Goal: Task Accomplishment & Management: Manage account settings

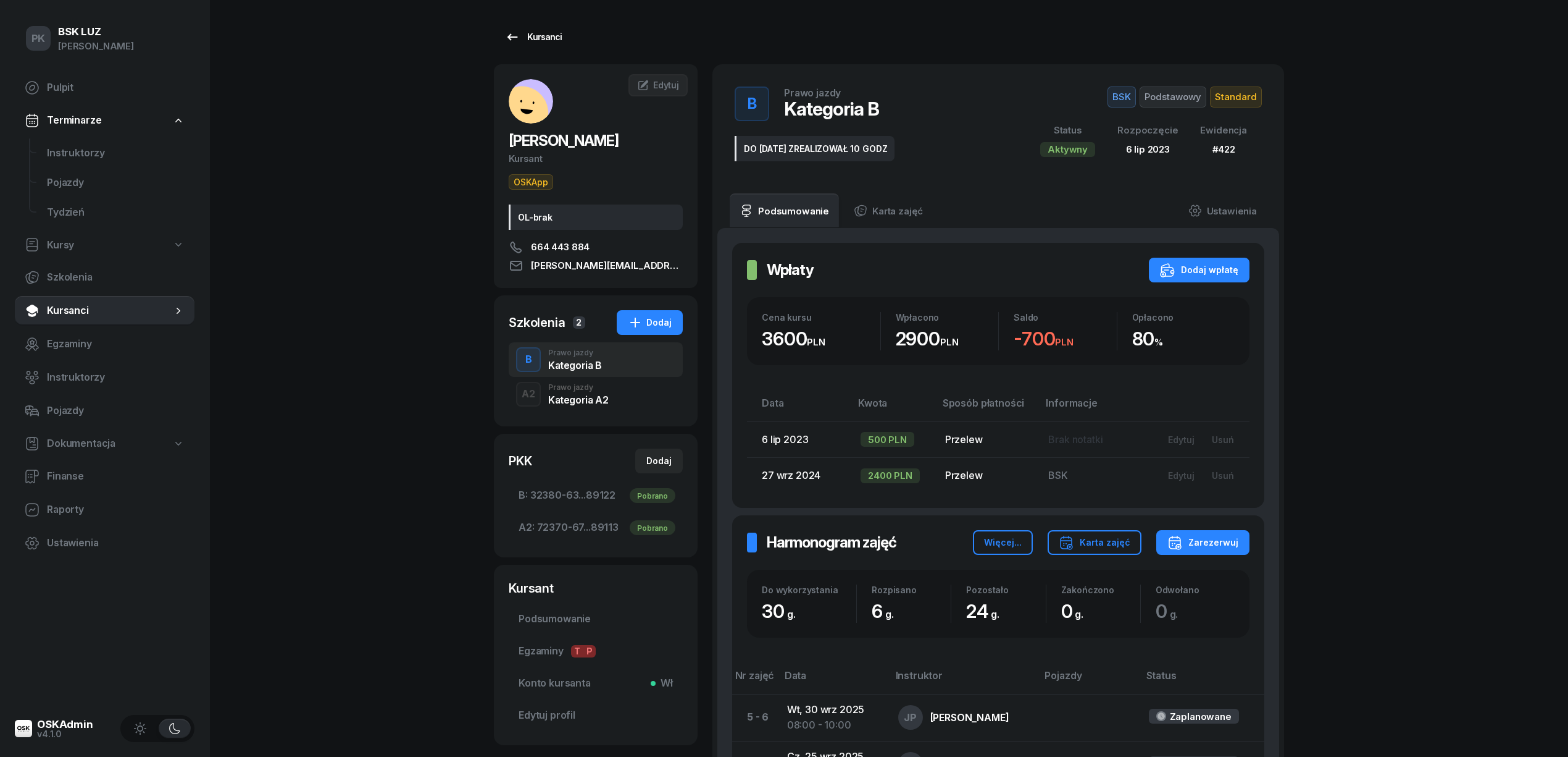
click at [555, 40] on div "Kursanci" at bounding box center [533, 37] width 56 height 15
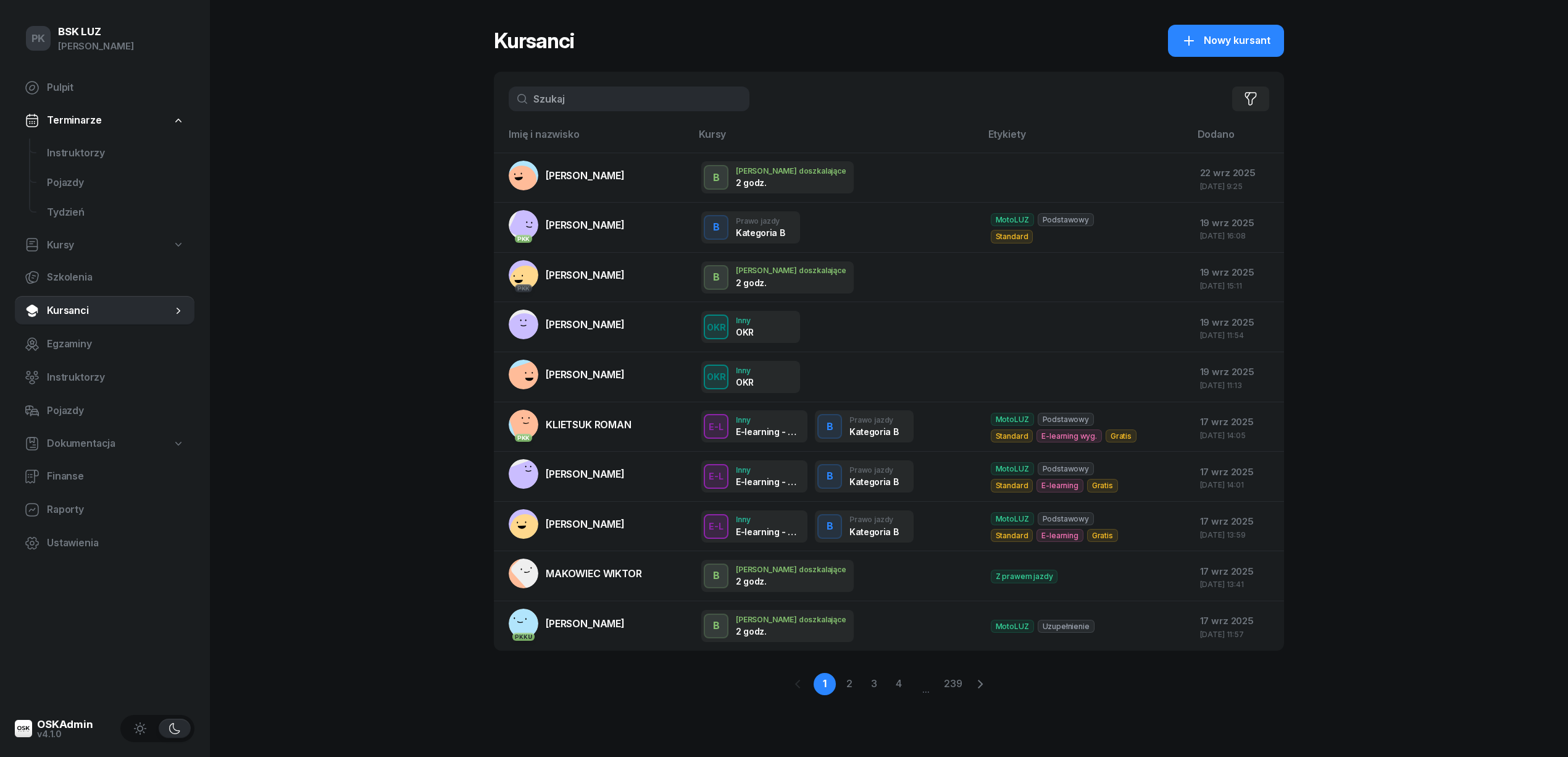
drag, startPoint x: 577, startPoint y: 97, endPoint x: 492, endPoint y: 99, distance: 85.0
click at [492, 99] on div "PK BSK [PERSON_NAME] Pulpit Terminarze Instruktorzy Pojazdy Tydzień Kursy Szkol…" at bounding box center [784, 378] width 1568 height 757
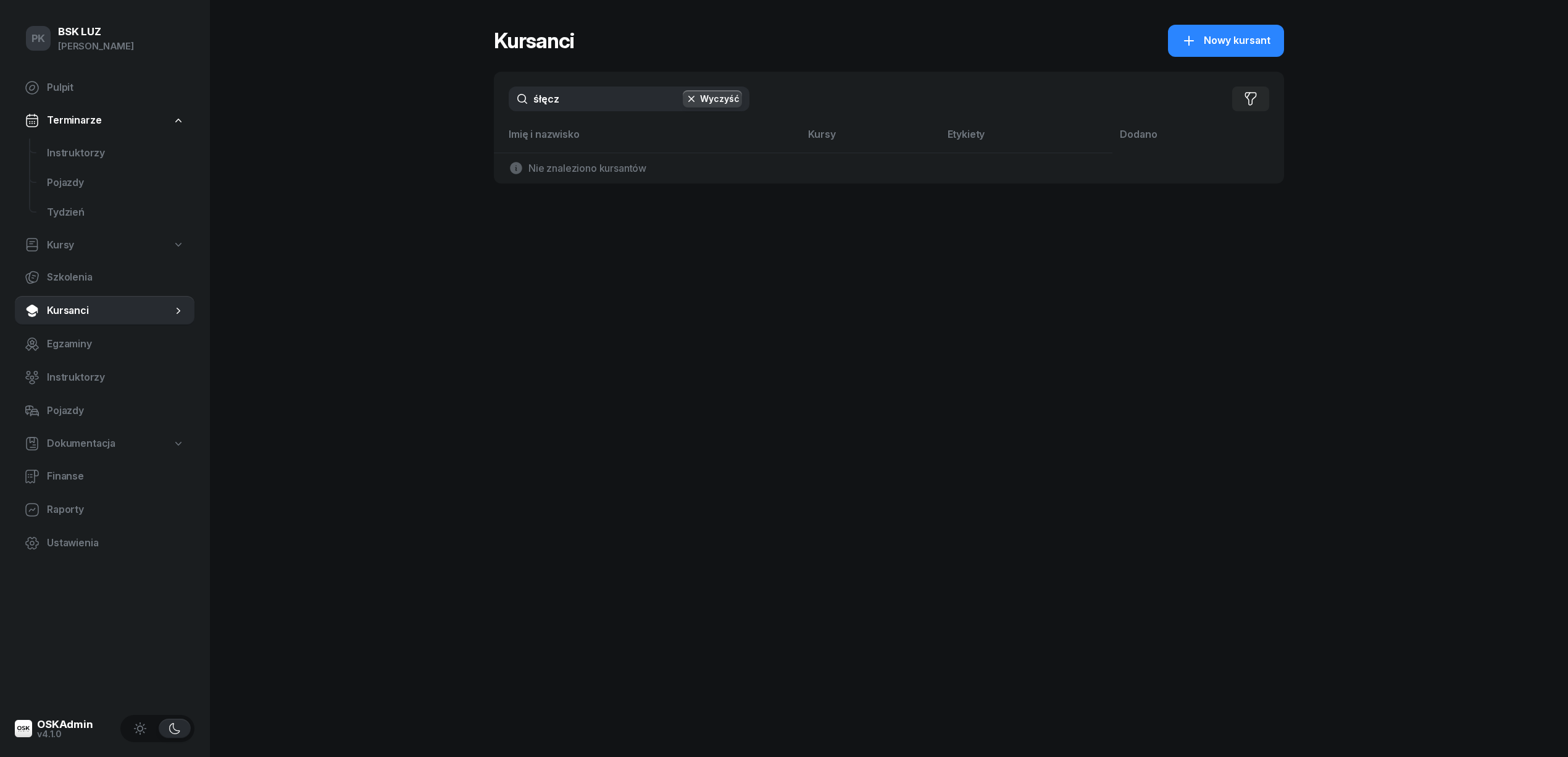
drag, startPoint x: 581, startPoint y: 99, endPoint x: 534, endPoint y: 104, distance: 47.3
click at [534, 104] on input "śłęcz" at bounding box center [630, 99] width 241 height 24
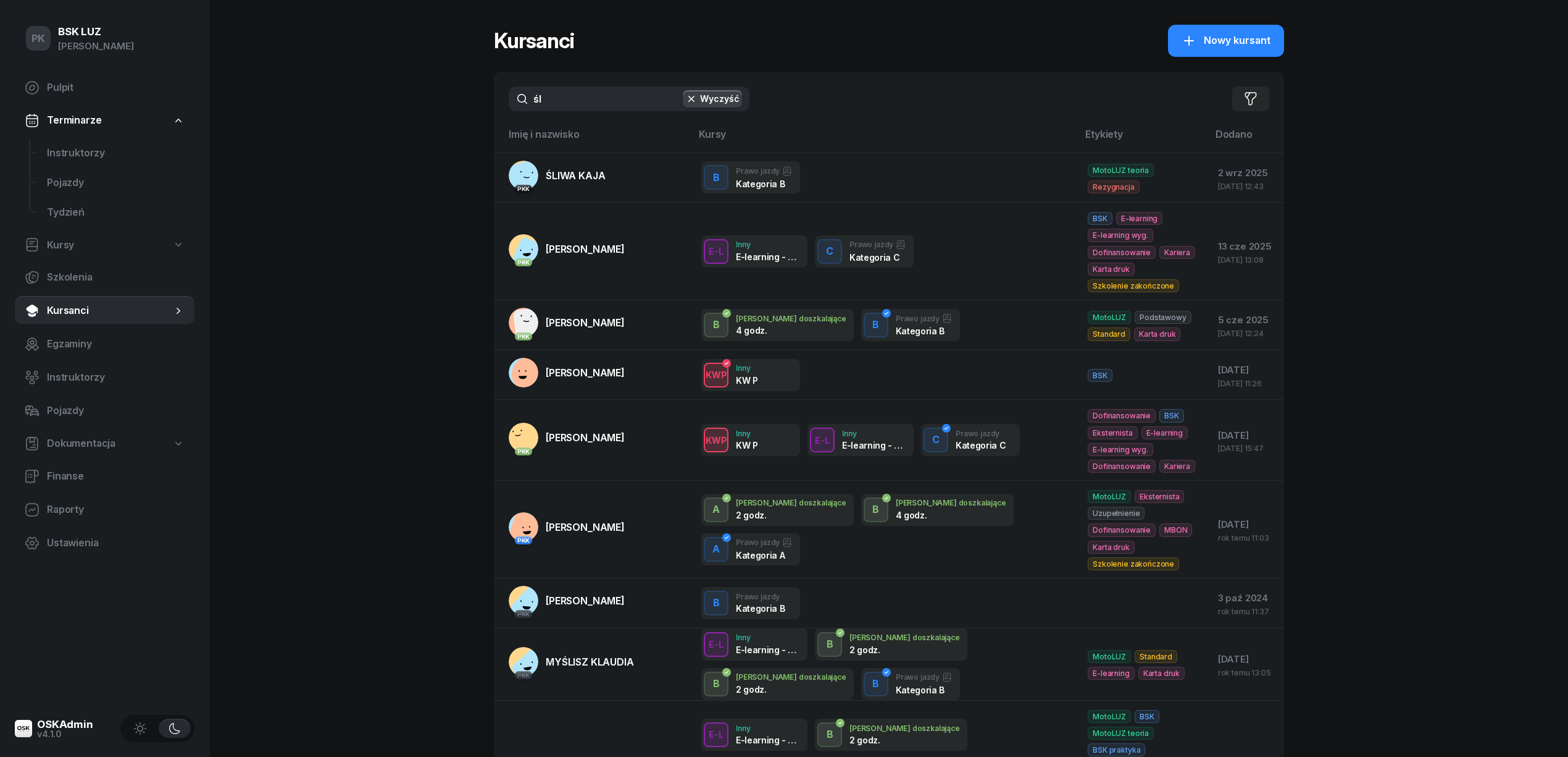
click at [550, 98] on input "śl" at bounding box center [630, 99] width 241 height 24
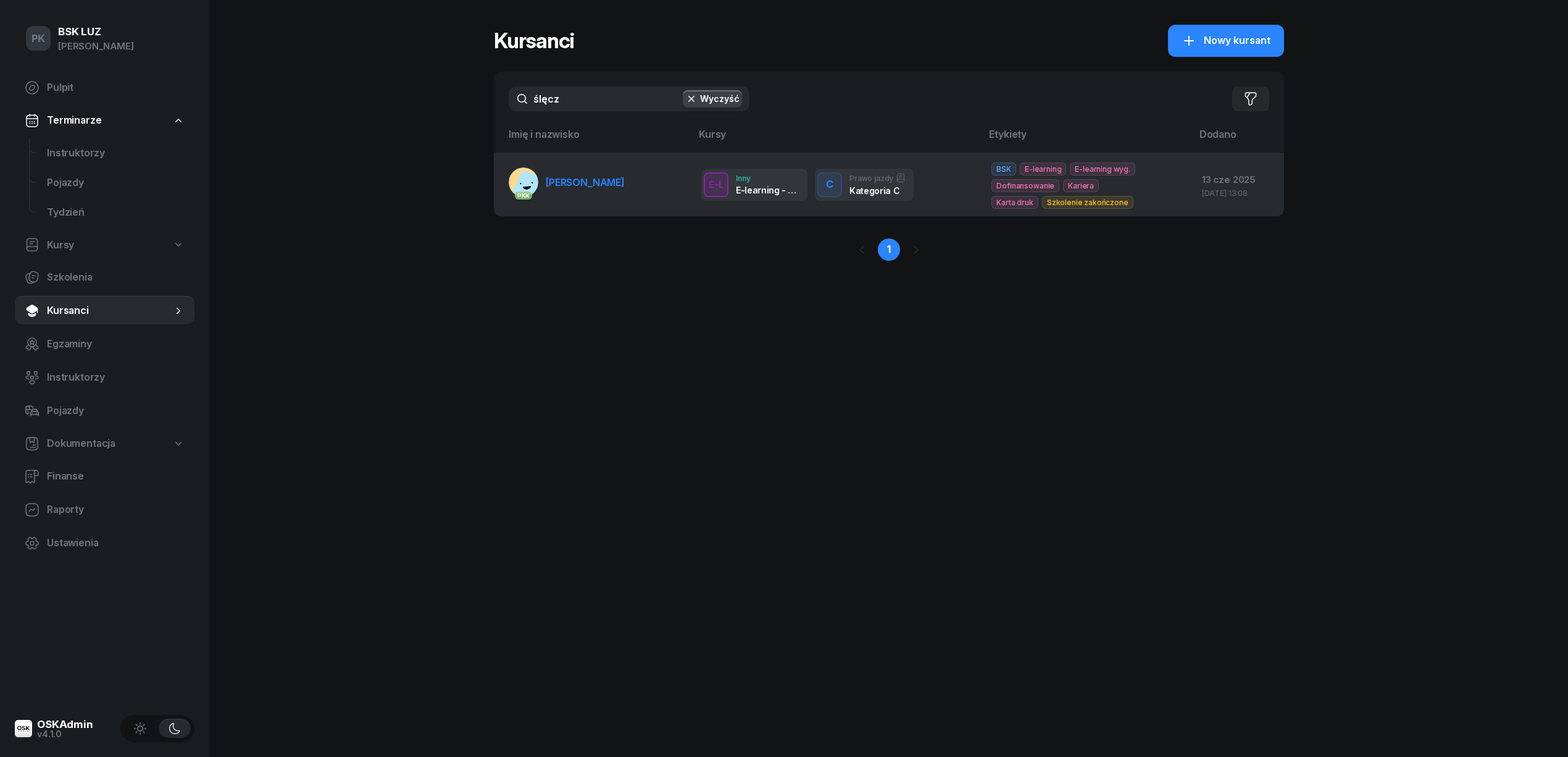
type input "ślęcz"
click at [608, 186] on span "[PERSON_NAME]" at bounding box center [586, 182] width 79 height 13
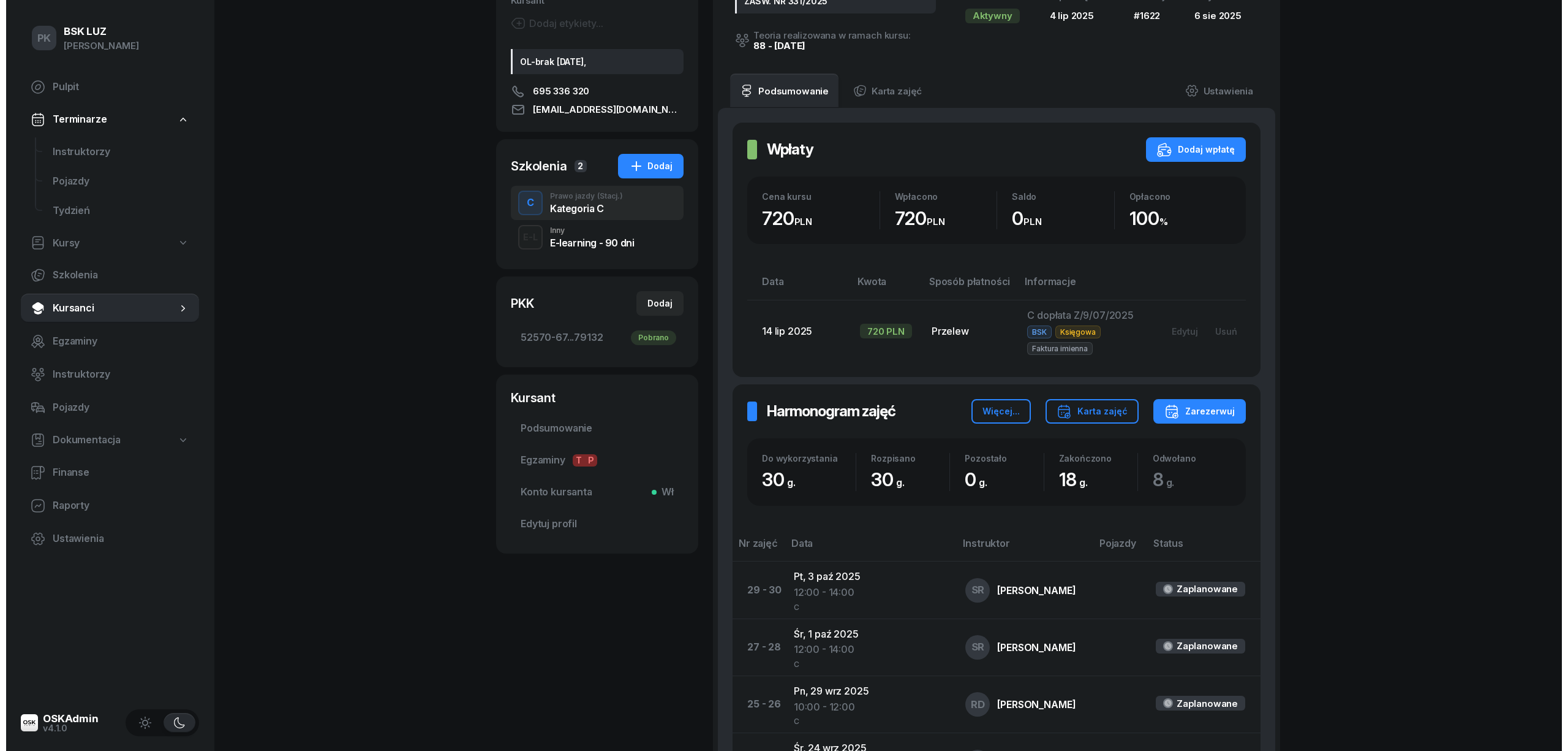
scroll to position [163, 0]
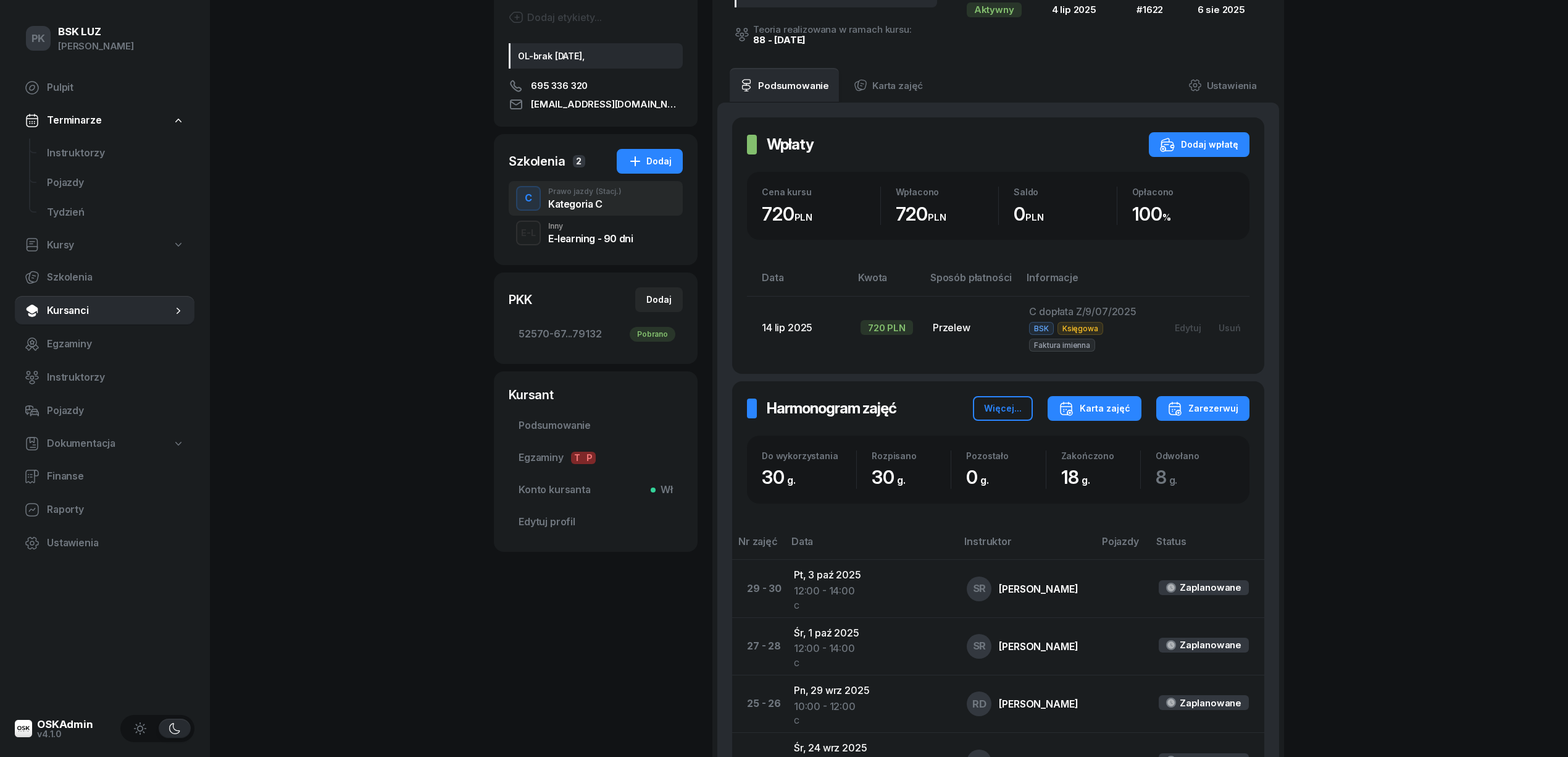
click at [1116, 415] on div "Karta zajęć" at bounding box center [1094, 408] width 72 height 15
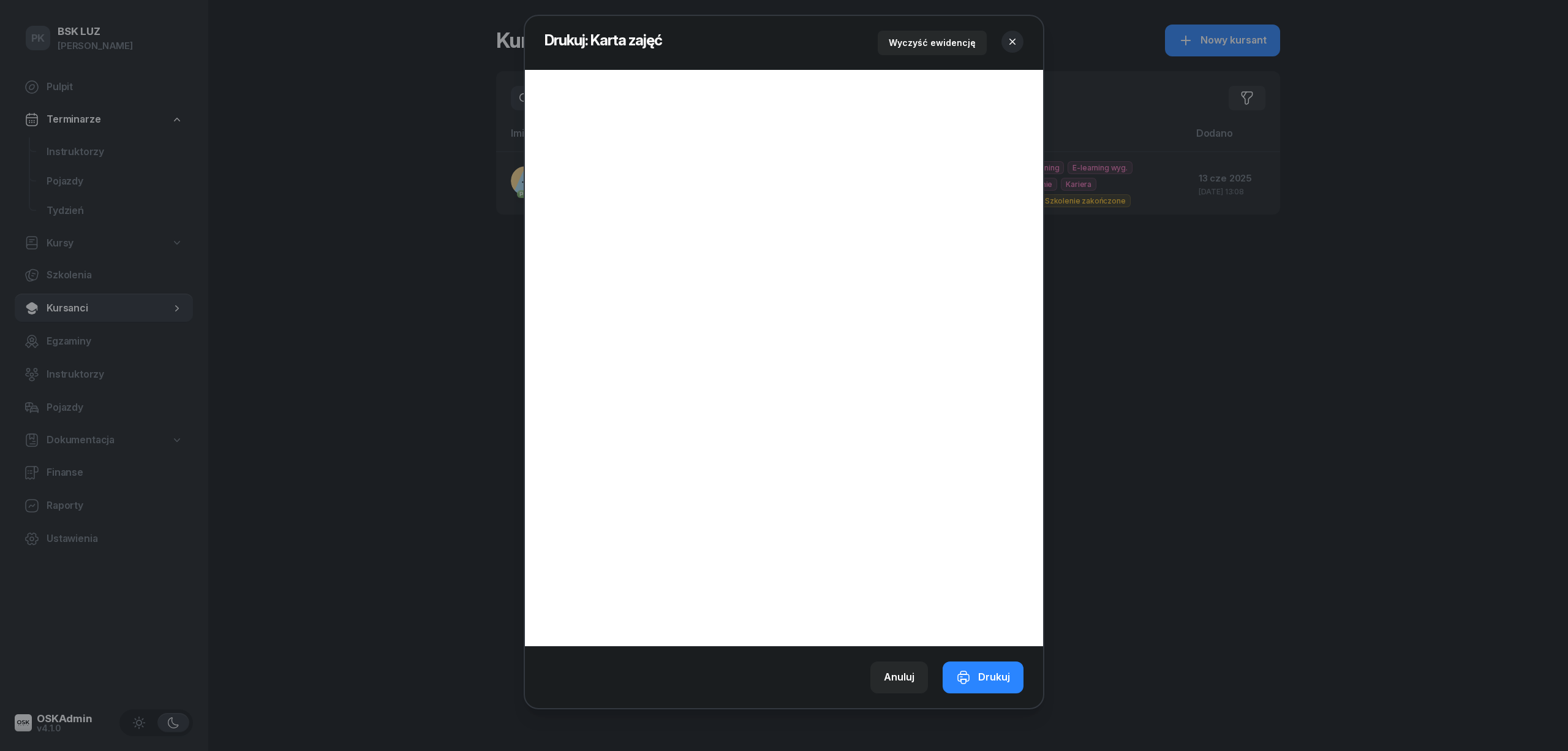
click at [1013, 36] on icon "button" at bounding box center [1012, 42] width 13 height 13
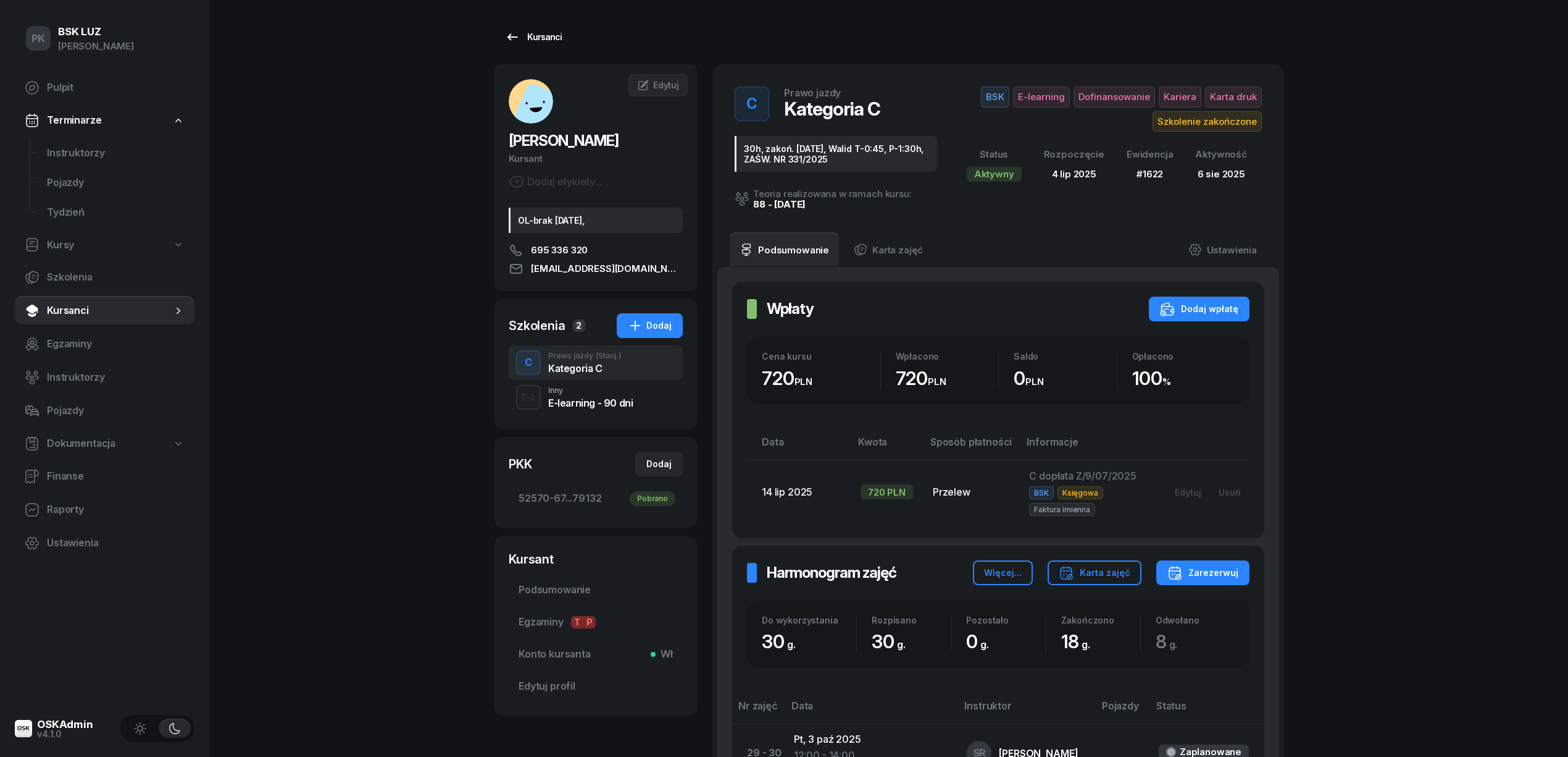
click at [548, 35] on div "Kursanci" at bounding box center [533, 37] width 56 height 15
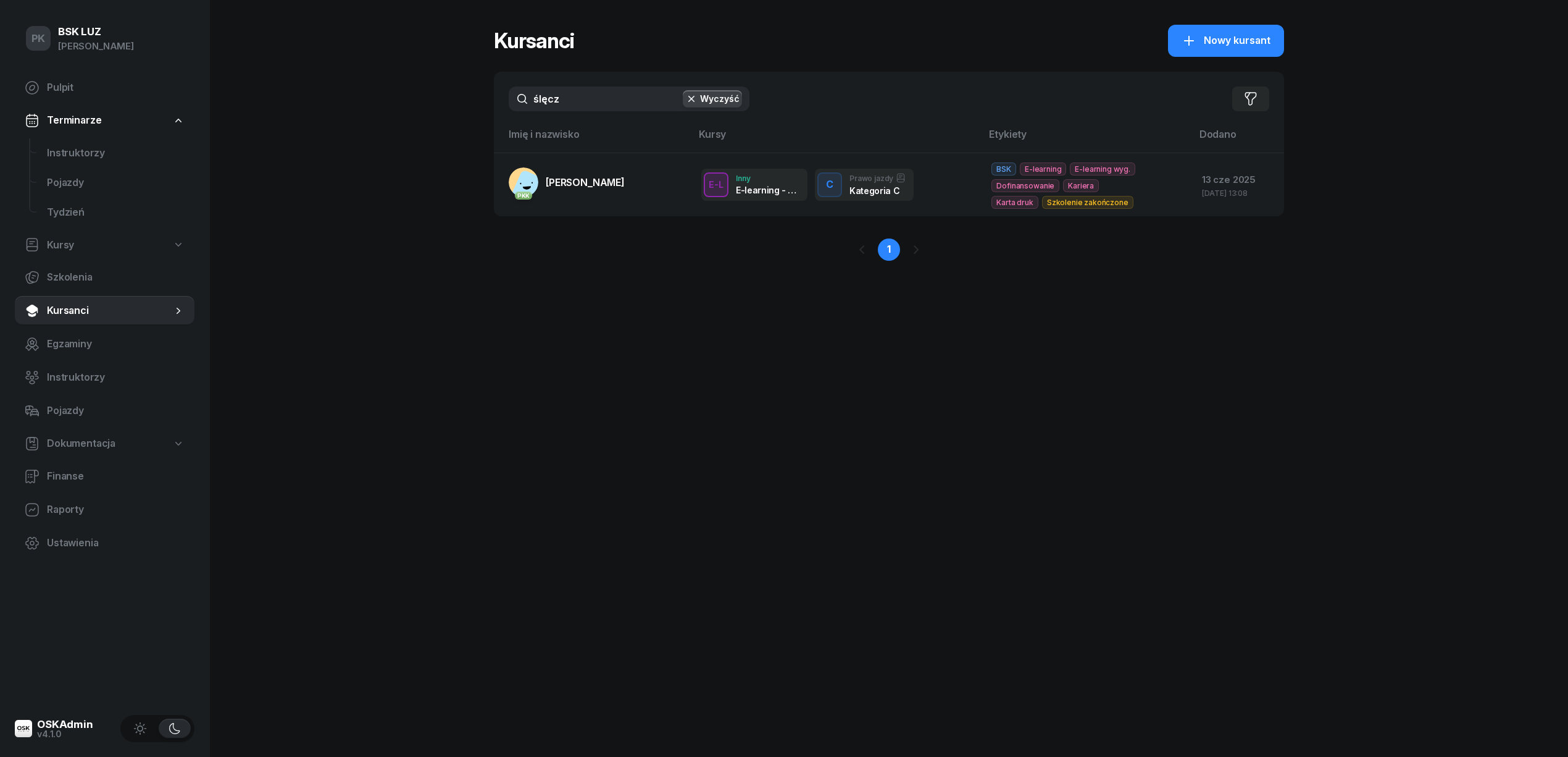
drag, startPoint x: 555, startPoint y: 113, endPoint x: 305, endPoint y: 145, distance: 252.0
click at [300, 145] on div "PK BSK [PERSON_NAME] Pulpit Terminarze Instruktorzy Pojazdy Tydzień Kursy Szkol…" at bounding box center [784, 378] width 1568 height 757
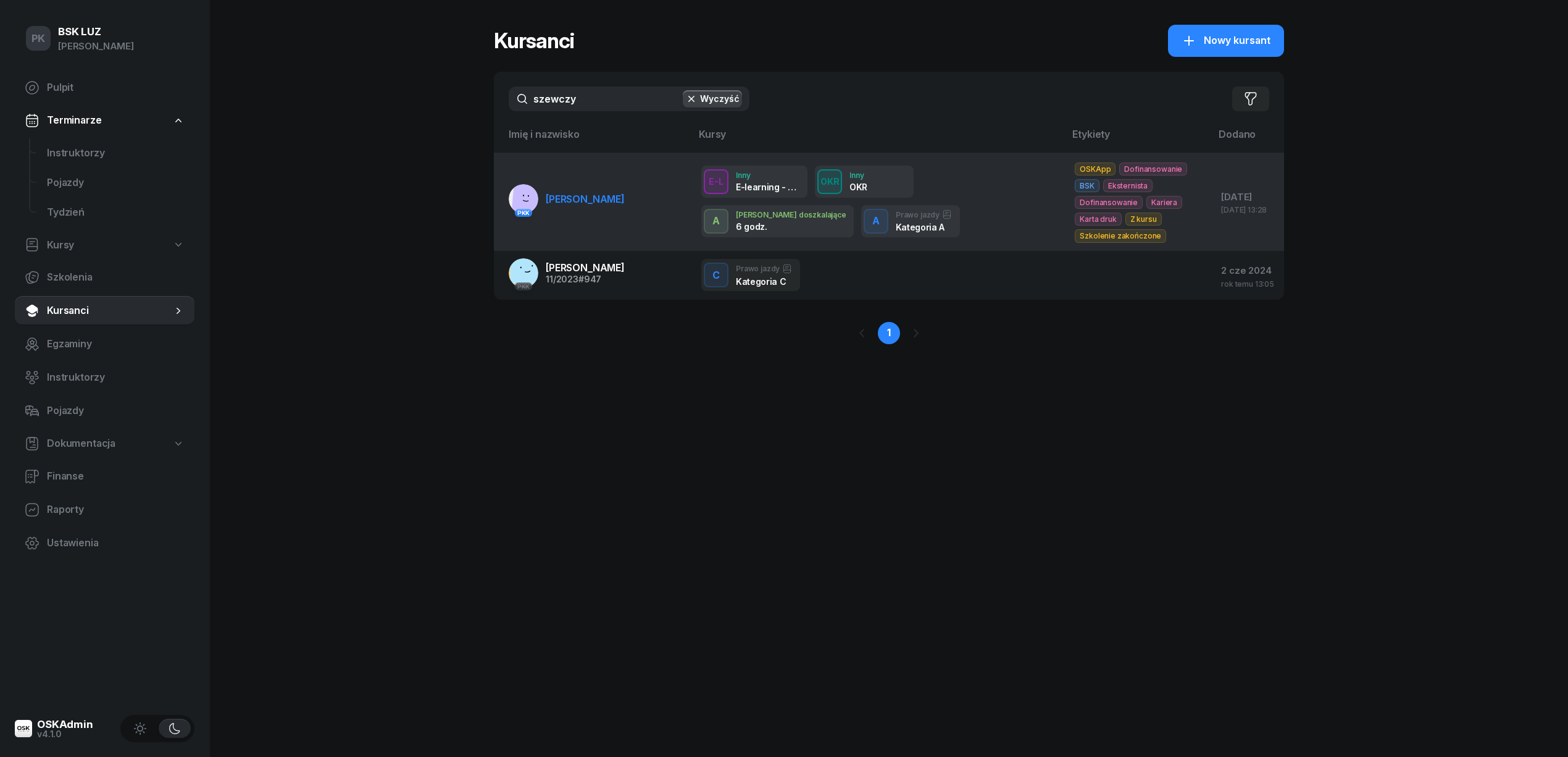
type input "szewczy"
click at [571, 210] on link "[DEMOGRAPHIC_DATA] [PERSON_NAME]" at bounding box center [567, 199] width 116 height 29
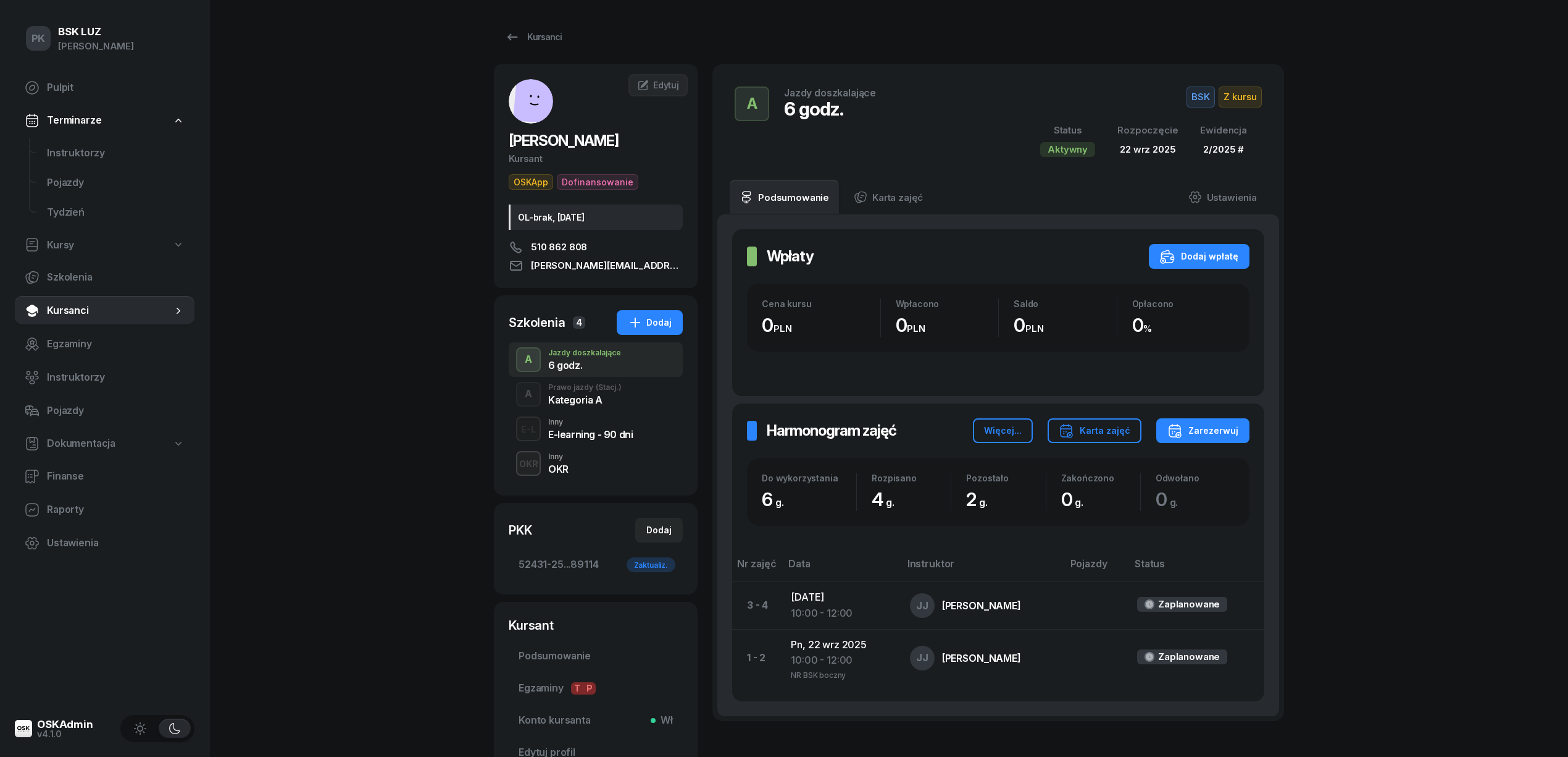
click at [606, 402] on div "Kategoria A" at bounding box center [584, 400] width 73 height 10
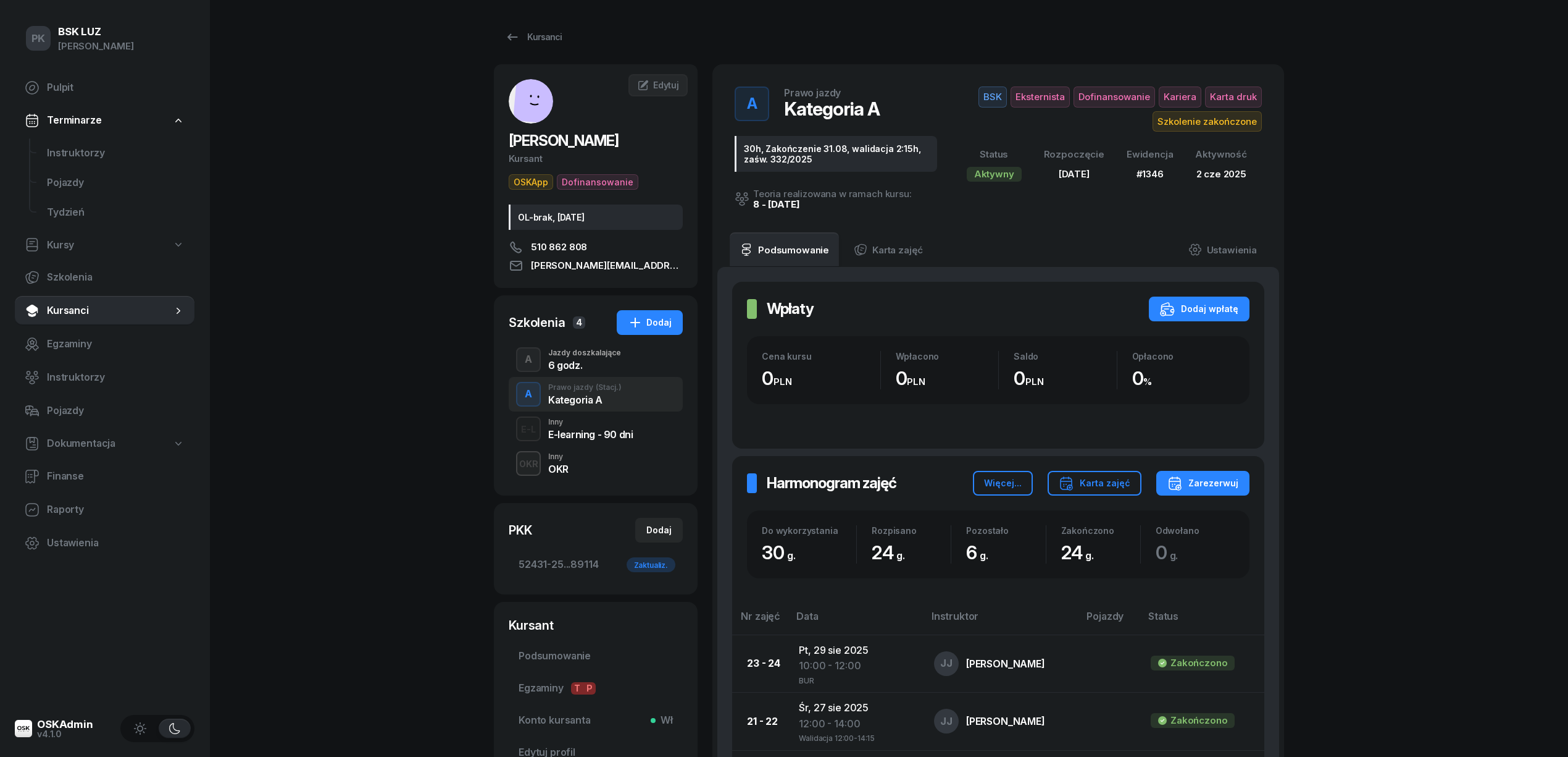
click at [587, 370] on div "6 godz." at bounding box center [584, 365] width 73 height 10
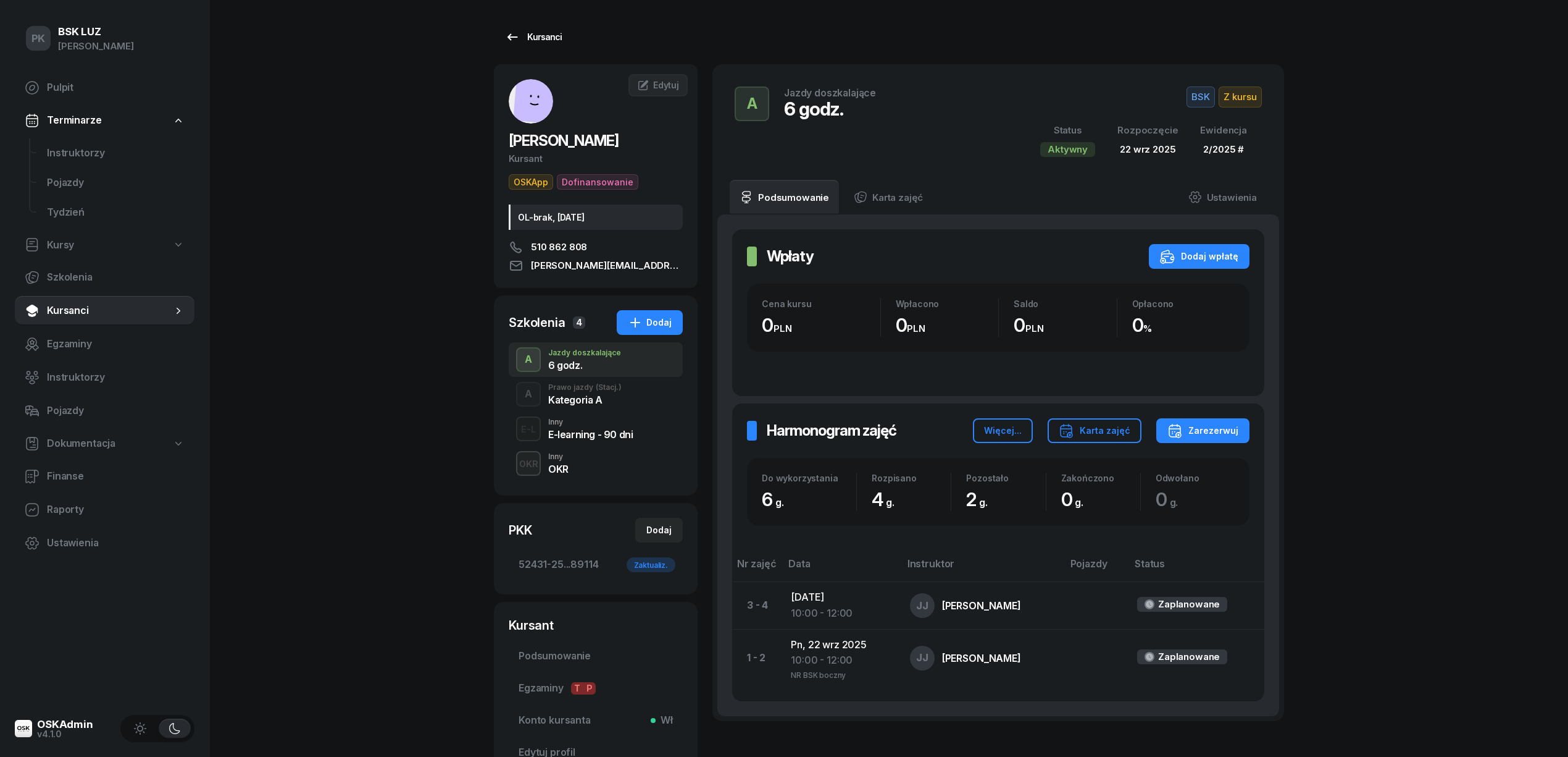
click at [555, 45] on link "Kursanci" at bounding box center [534, 36] width 79 height 24
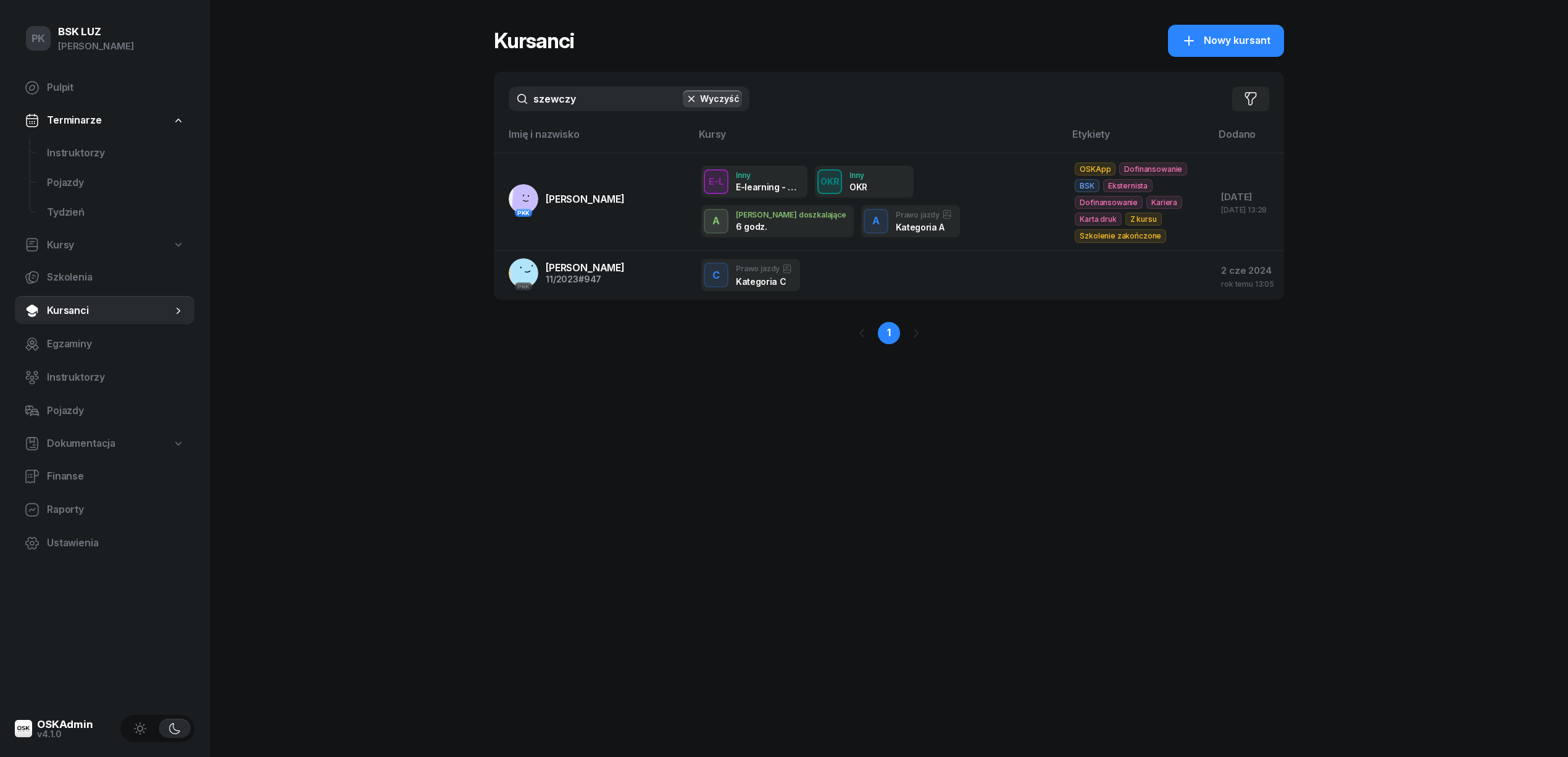
drag, startPoint x: 532, startPoint y: 94, endPoint x: 391, endPoint y: 109, distance: 141.8
click at [391, 109] on div "PK BSK [PERSON_NAME] Pulpit Terminarze Instruktorzy Pojazdy Tydzień Kursy Szkol…" at bounding box center [784, 378] width 1568 height 757
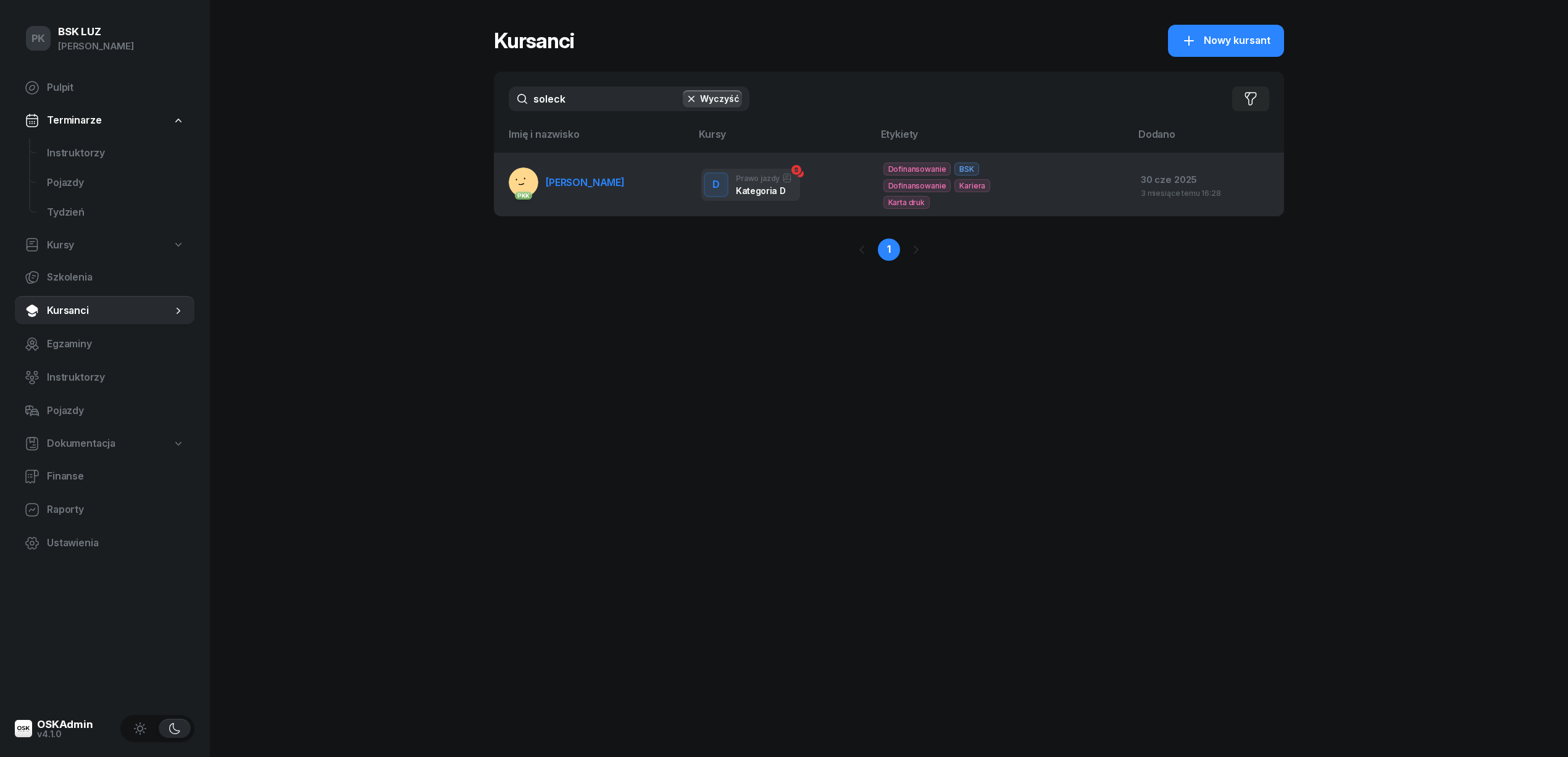
type input "soleck"
click at [544, 184] on link "PKK [PERSON_NAME]" at bounding box center [567, 182] width 116 height 29
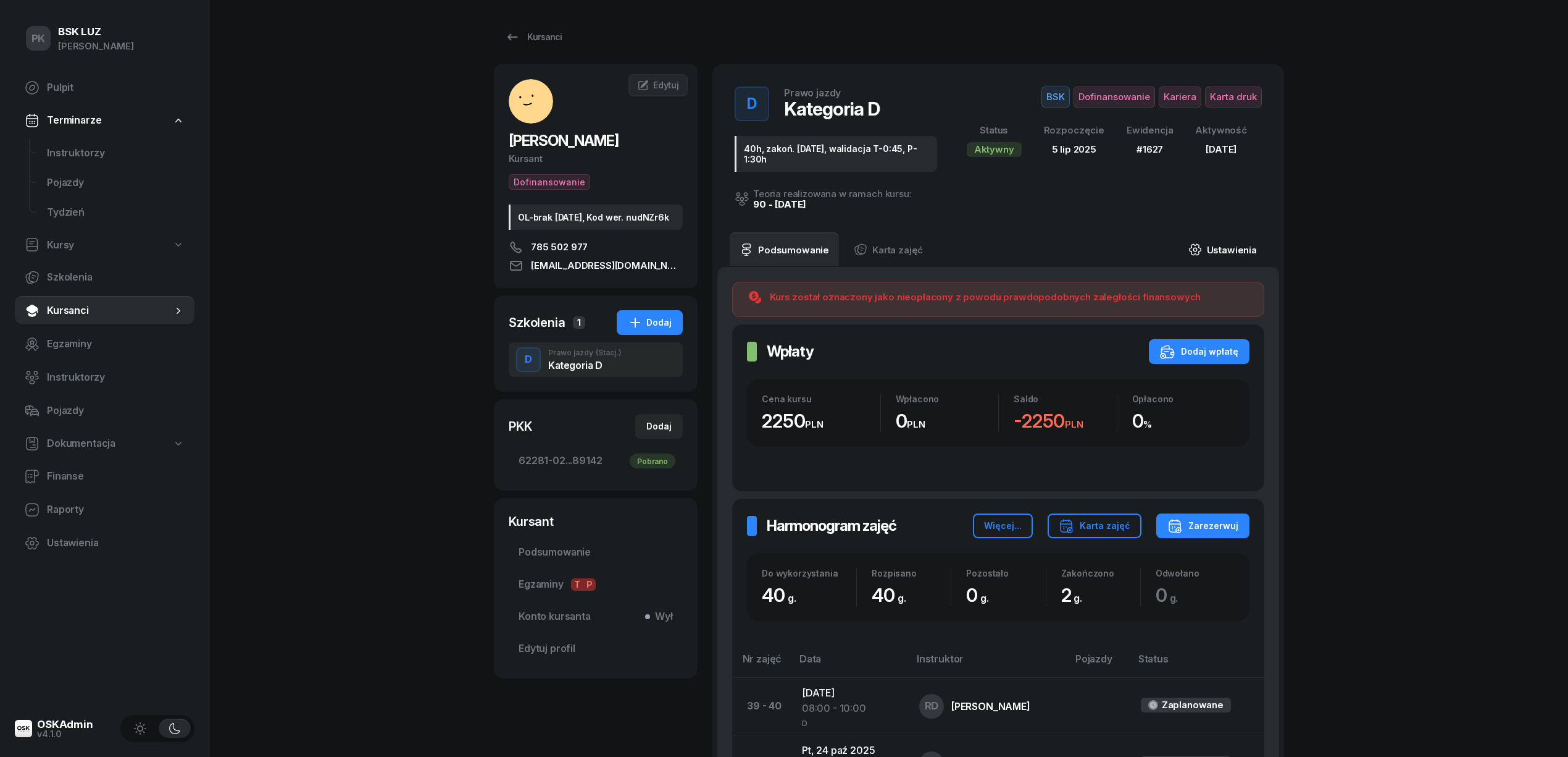
click at [1244, 243] on link "Ustawienia" at bounding box center [1223, 249] width 88 height 35
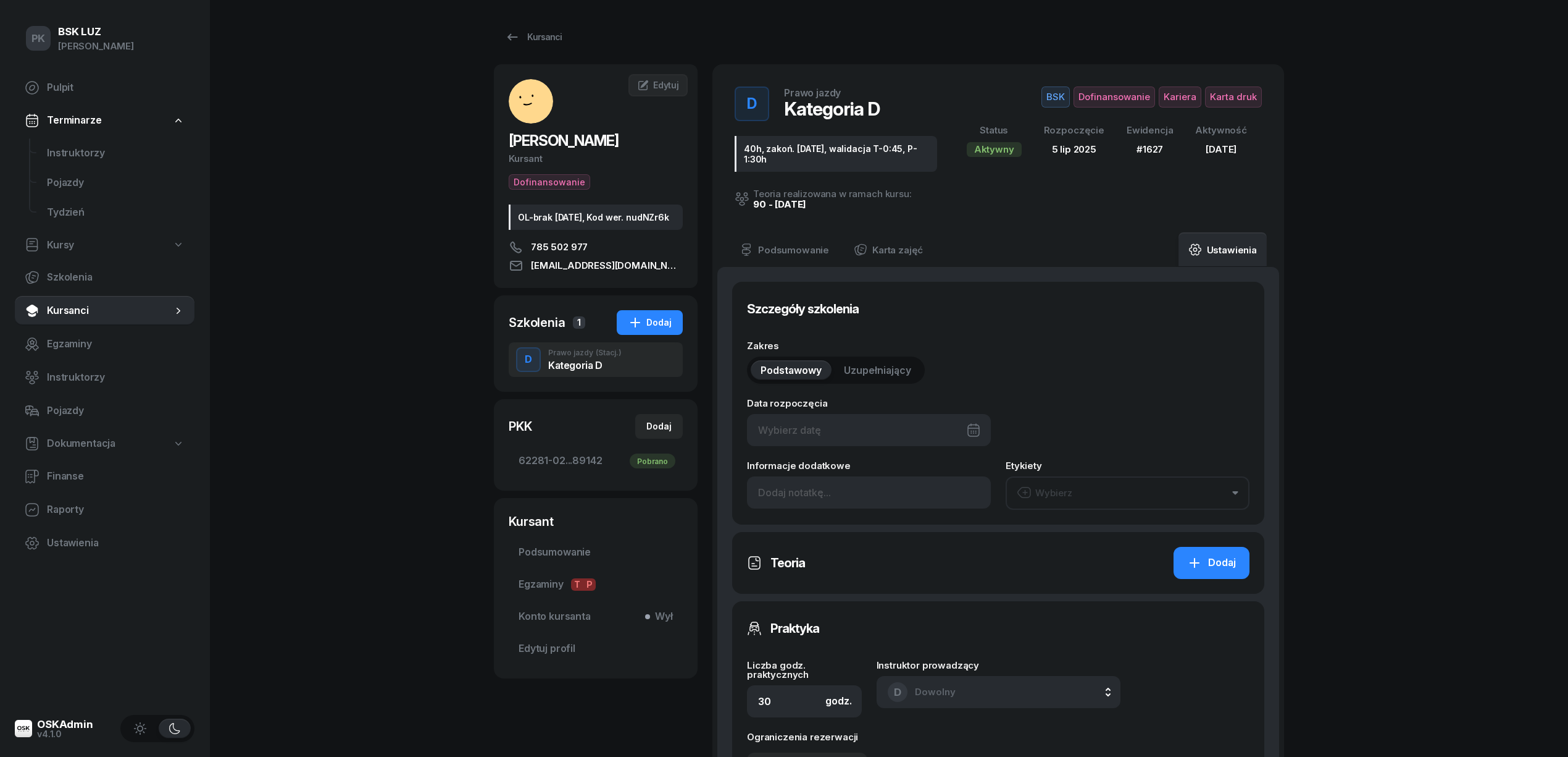
type input "[DATE]"
type input "40h, zakoń. [DATE], walidacja T-0:45, P-1:30h"
type input "40"
type input "62281"
type input "02145"
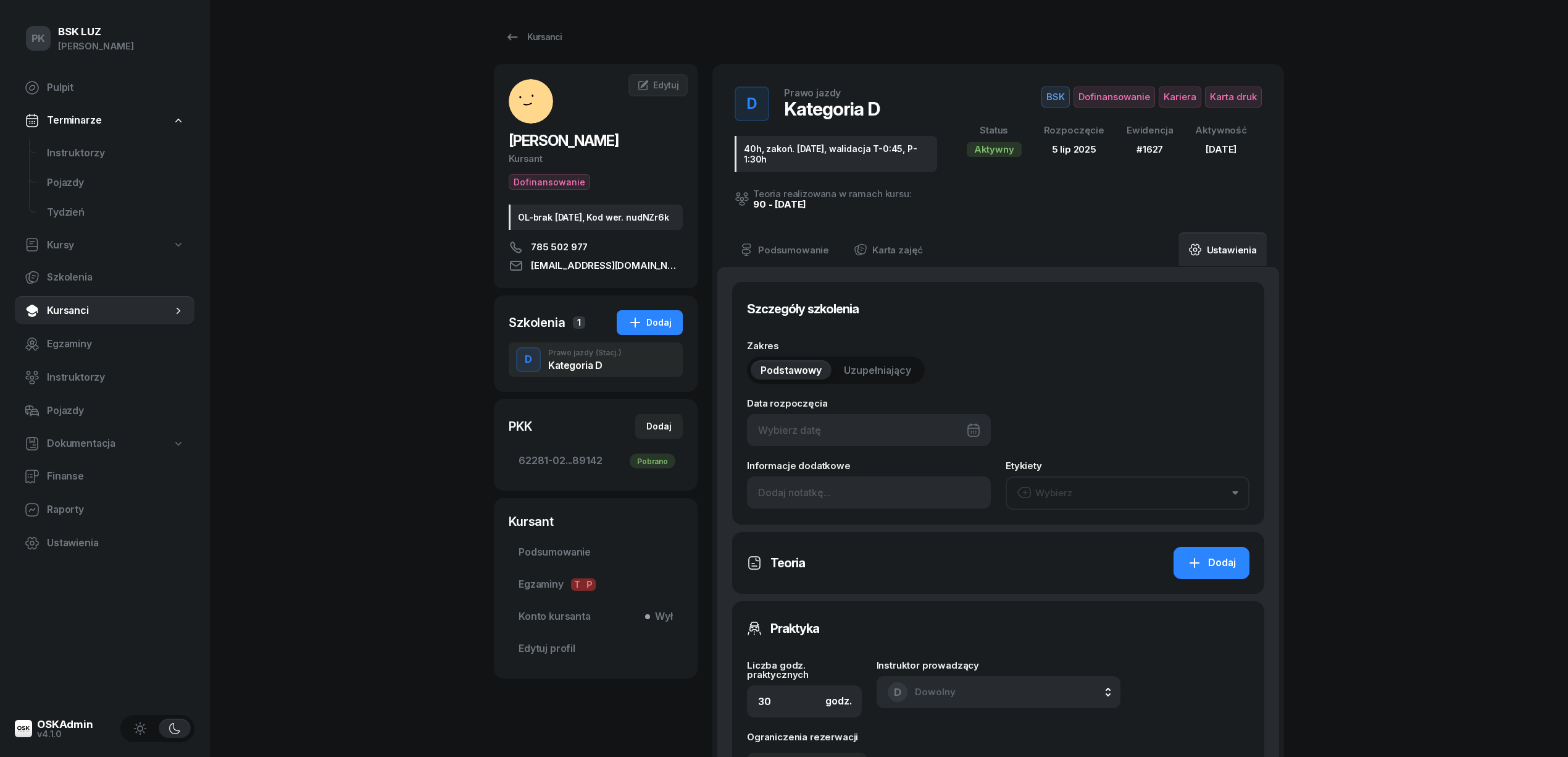
type input "37423"
type input "89142"
type input "1627"
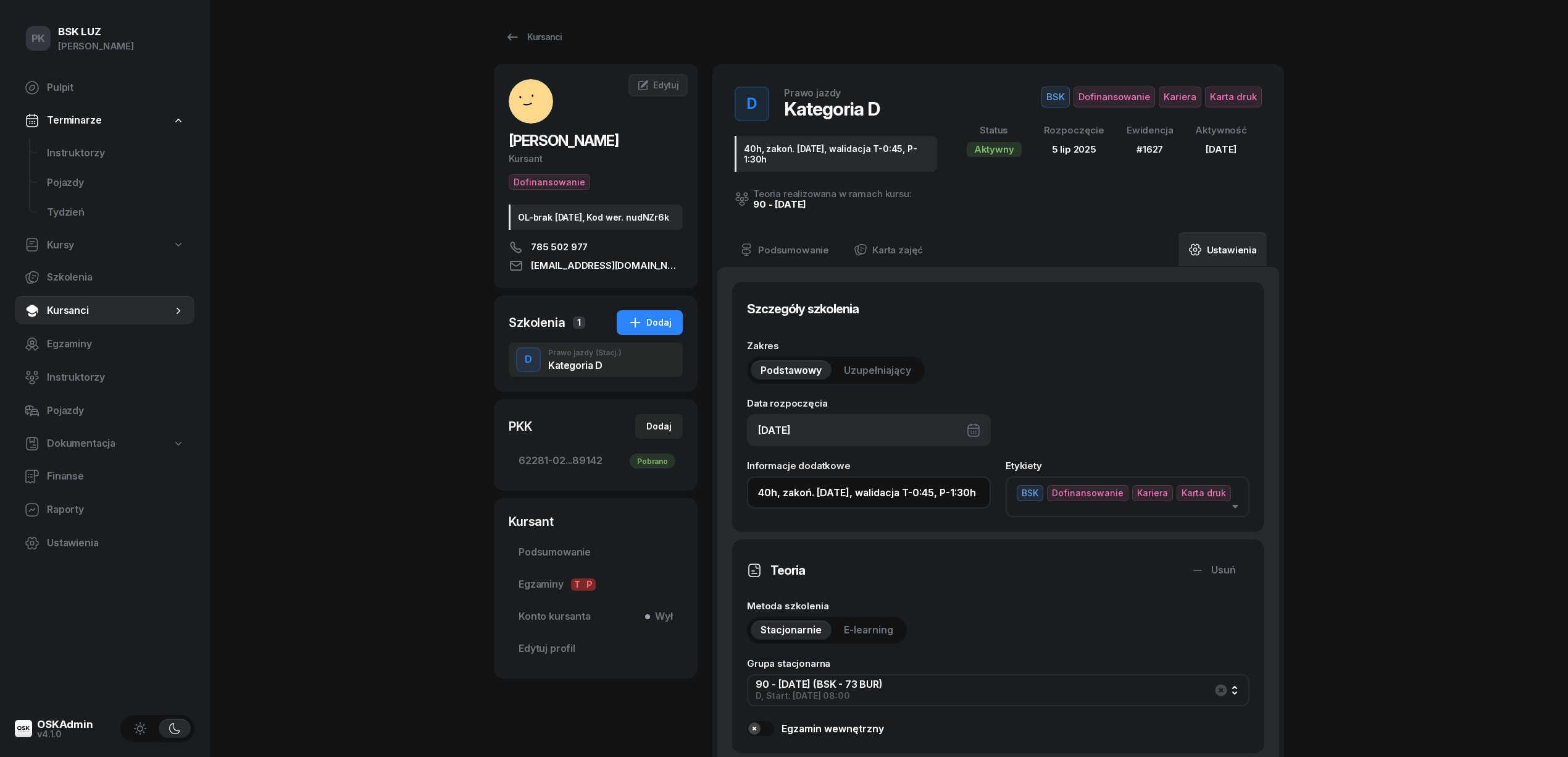
click at [845, 492] on input "40h, zakoń. [DATE], walidacja T-0:45, P-1:30h" at bounding box center [869, 493] width 244 height 32
click at [842, 491] on input "40h, zakoń. 31--082025, walidacja T-0:45, P-1:30h" at bounding box center [869, 493] width 244 height 32
click at [846, 497] on input "40h, zakoń. 31--082025, walidacja T-0:45, P-1:30h" at bounding box center [869, 493] width 244 height 32
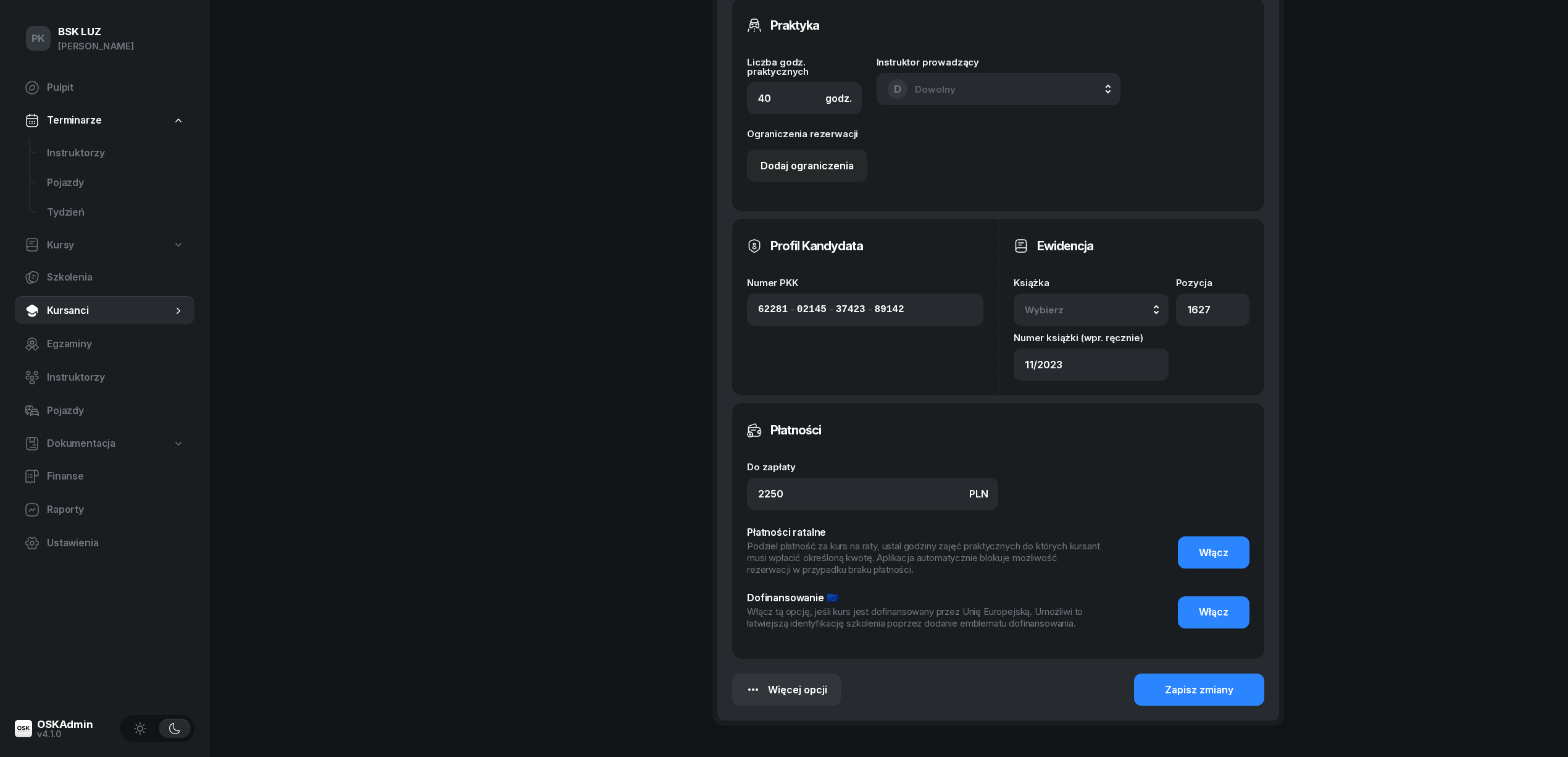
scroll to position [844, 0]
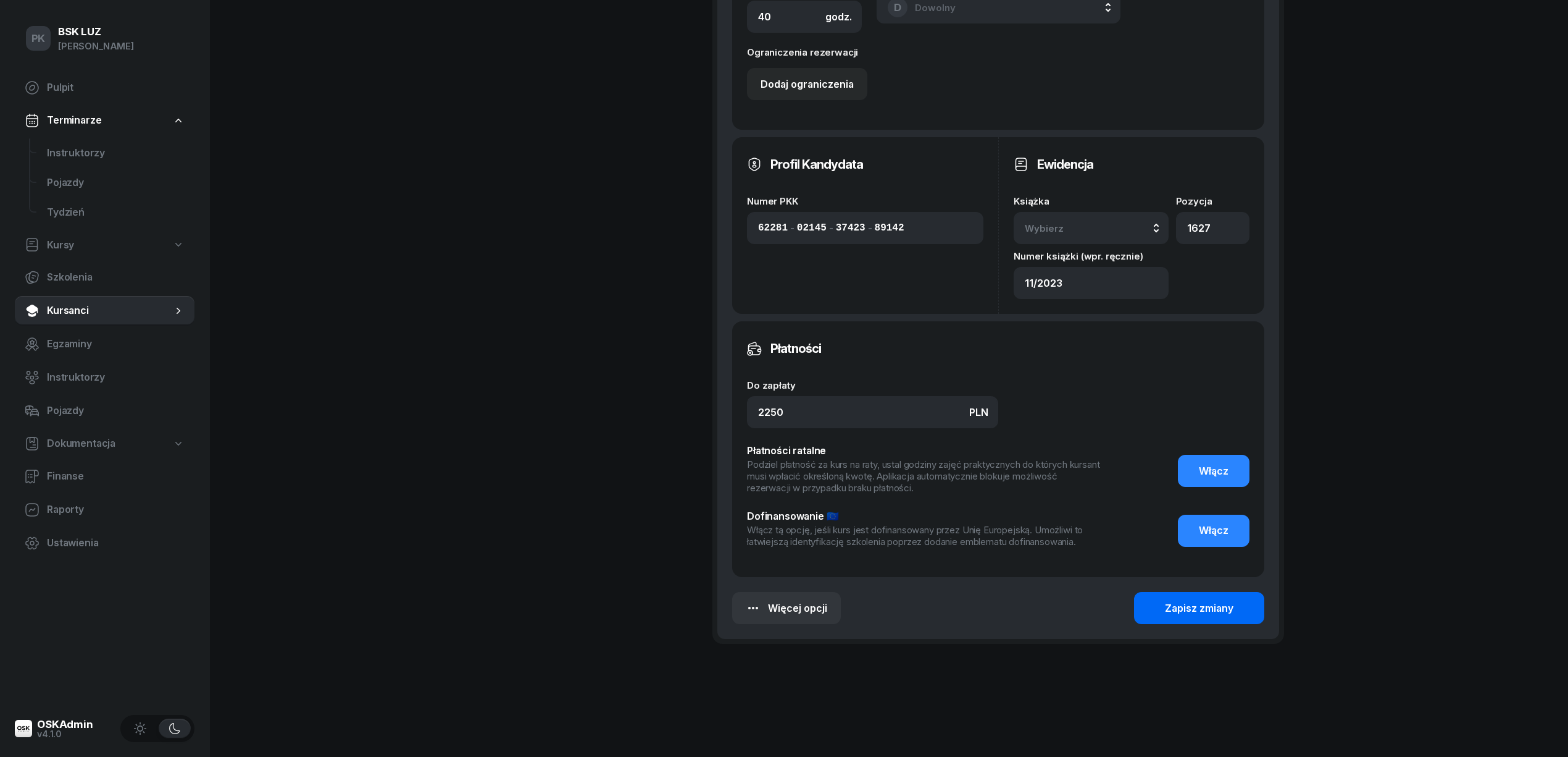
type input "40h, zakoń. [DATE], walidacja T-0:45, P-1:30h"
click at [1199, 600] on div "Zapisz zmiany" at bounding box center [1199, 608] width 68 height 16
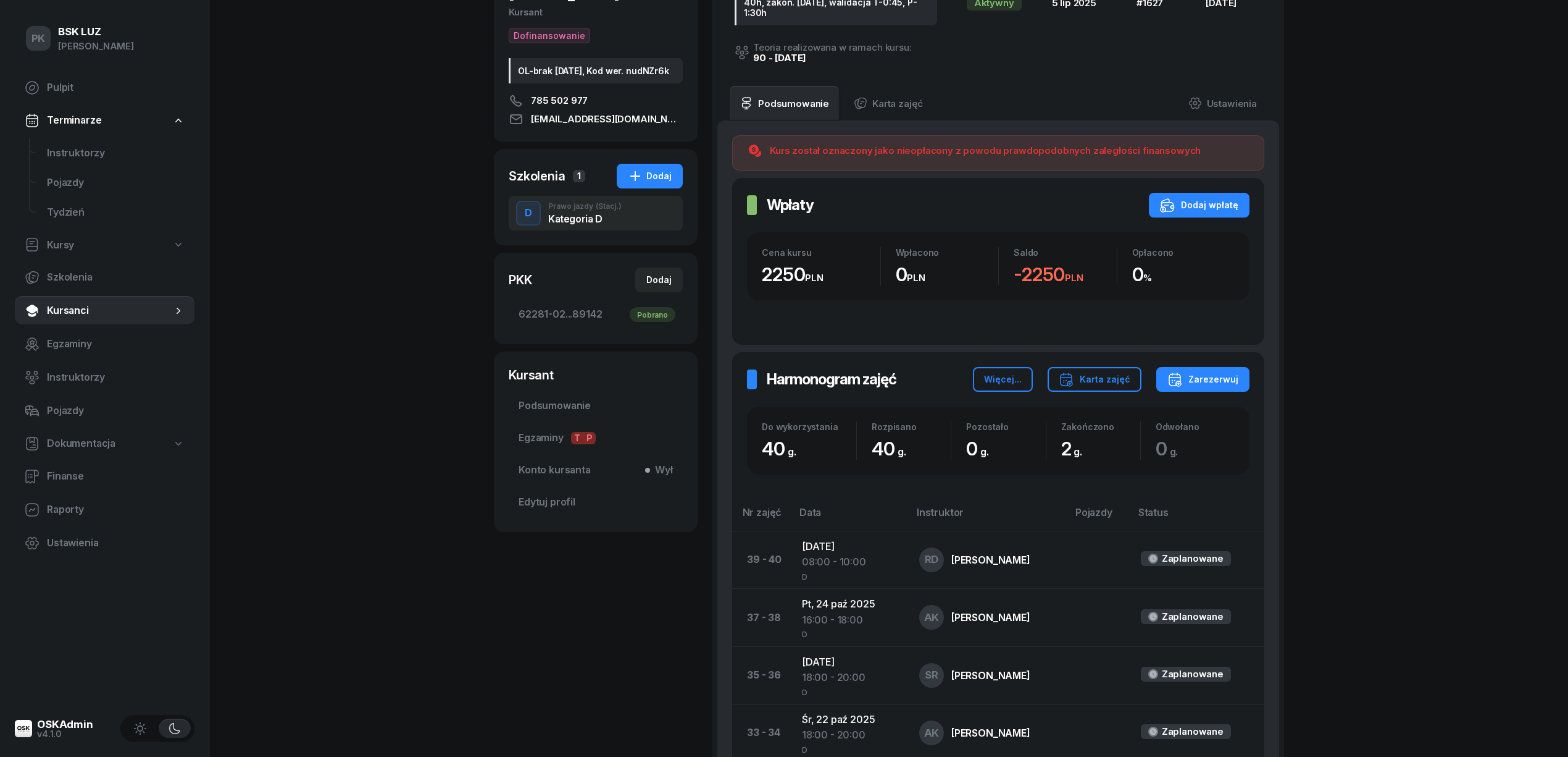
scroll to position [0, 0]
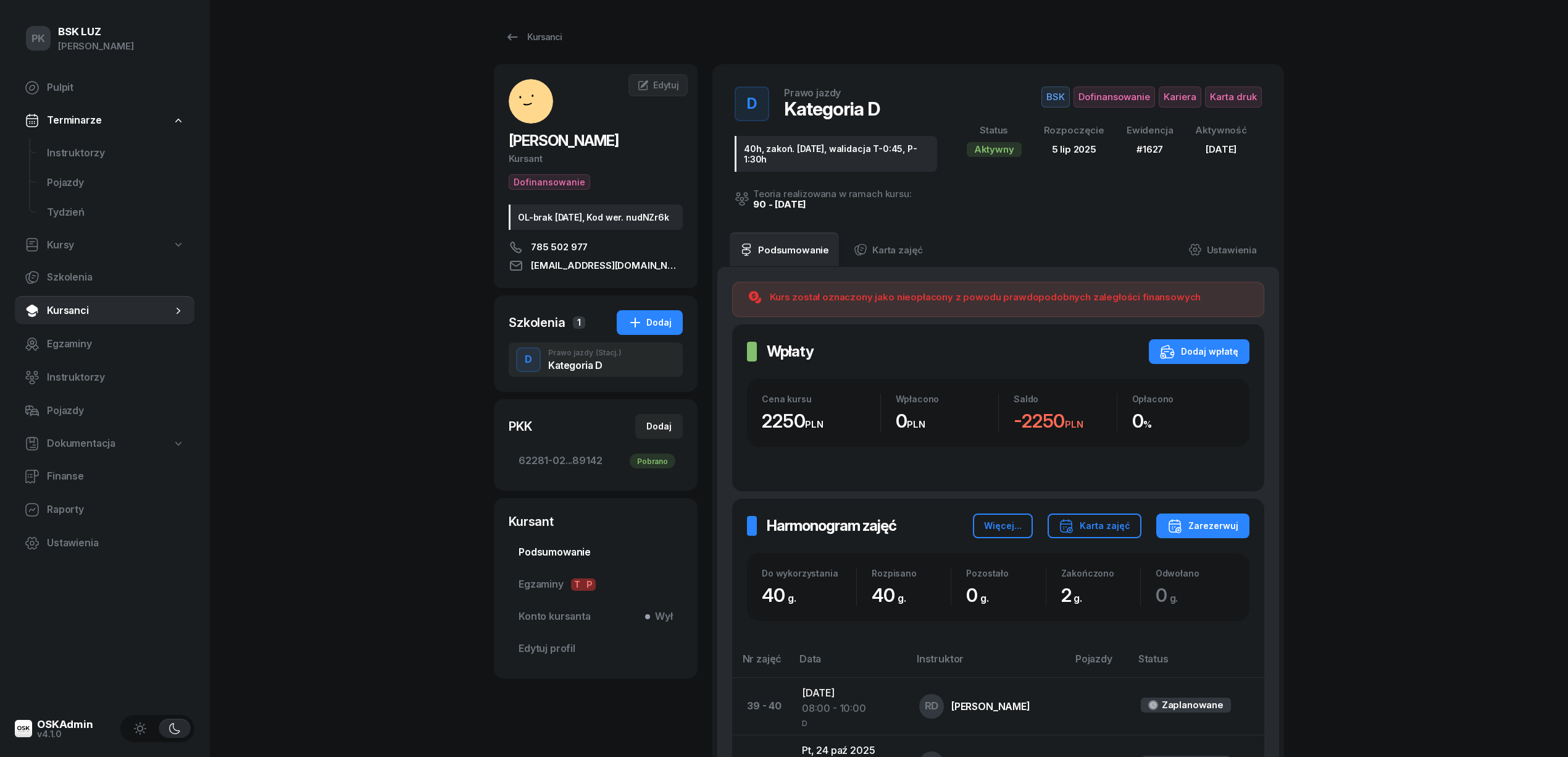
click at [568, 558] on span "Podsumowanie" at bounding box center [595, 552] width 154 height 16
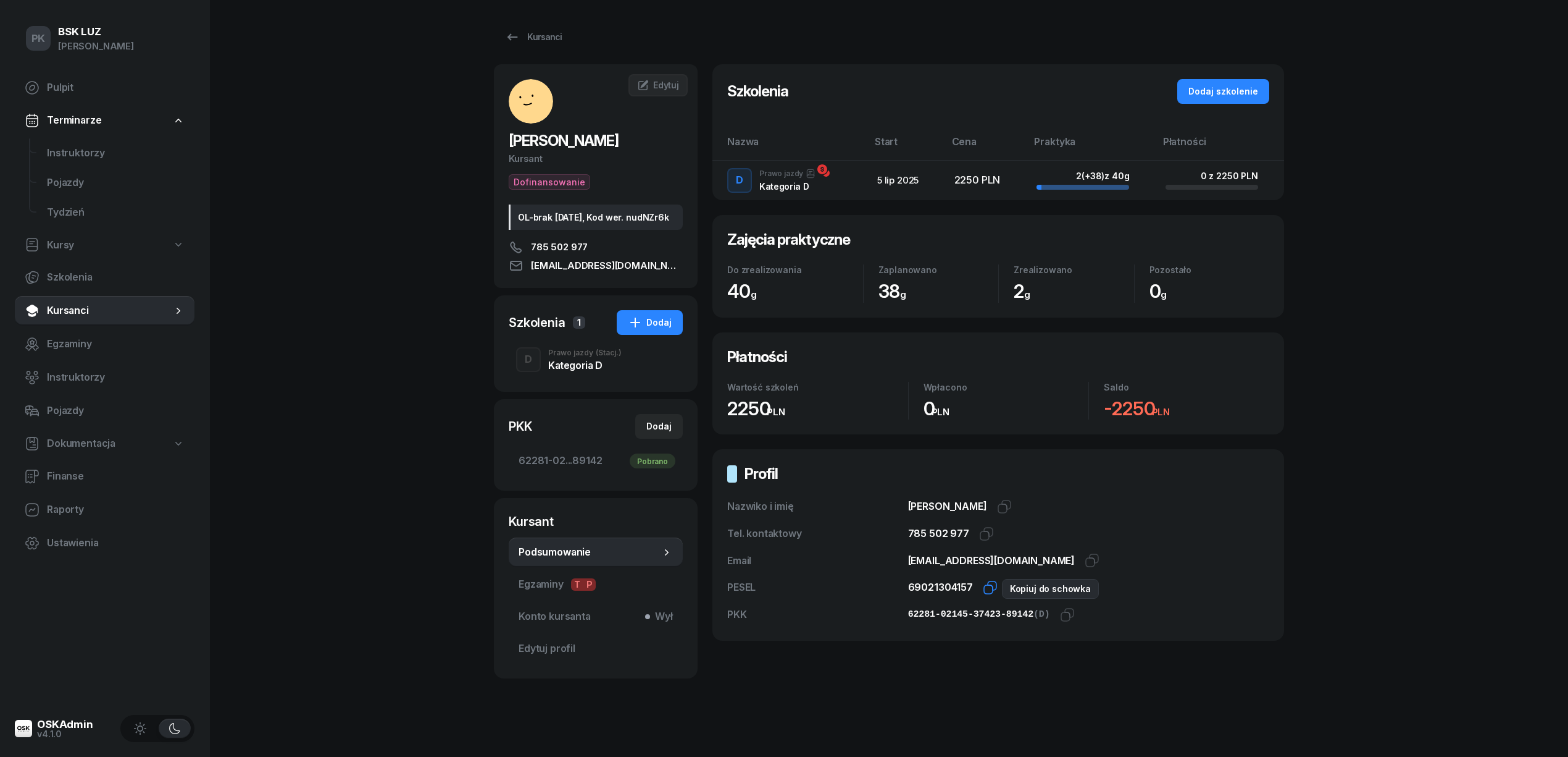
click at [986, 589] on icon "button" at bounding box center [991, 588] width 15 height 15
click at [519, 38] on div "Kursanci" at bounding box center [533, 37] width 56 height 15
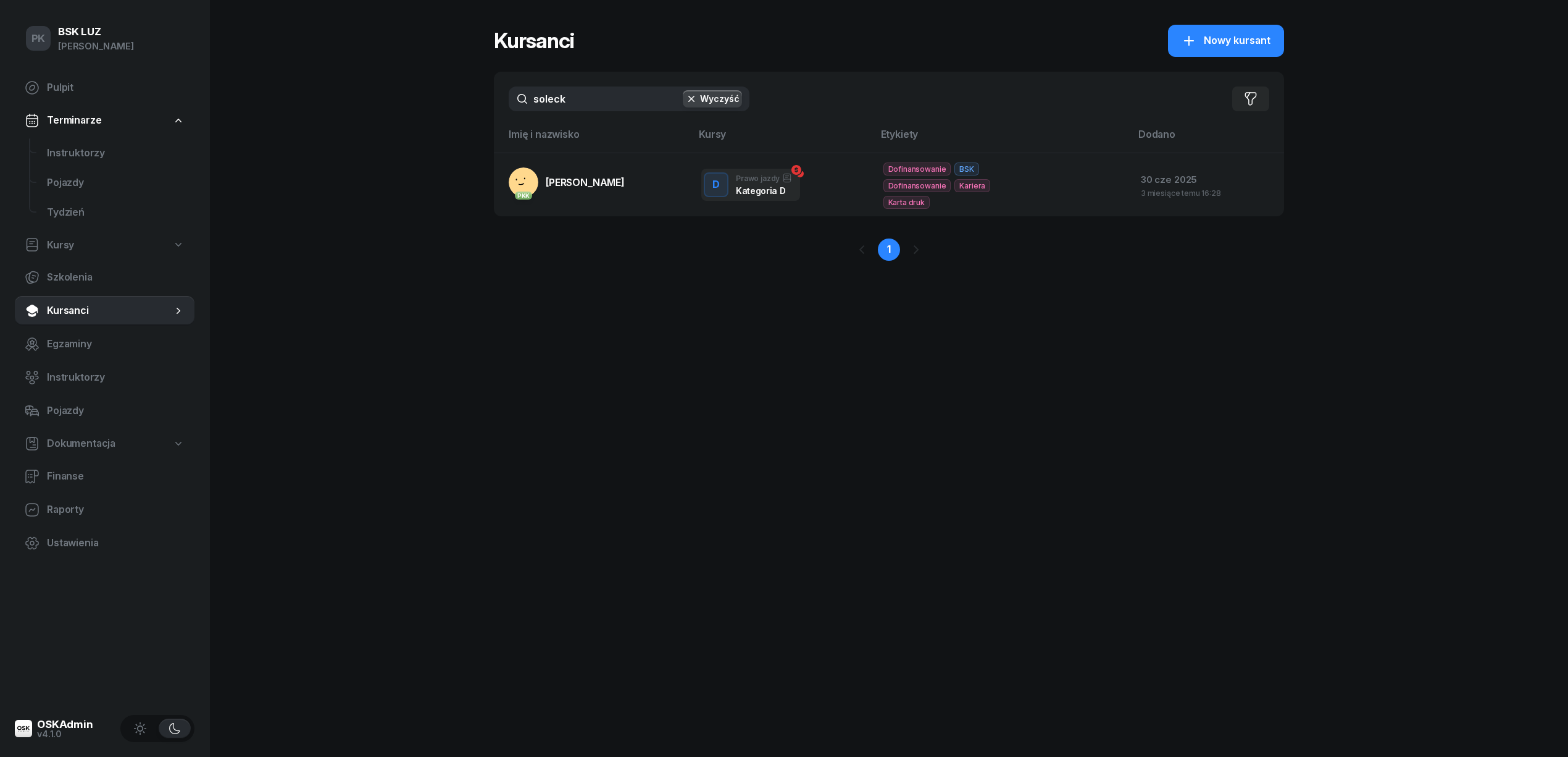
drag, startPoint x: 537, startPoint y: 101, endPoint x: 384, endPoint y: 106, distance: 153.1
click at [384, 106] on div "PK BSK [PERSON_NAME] Pulpit Terminarze Instruktorzy Pojazdy Tydzień Kursy Szkol…" at bounding box center [784, 378] width 1568 height 757
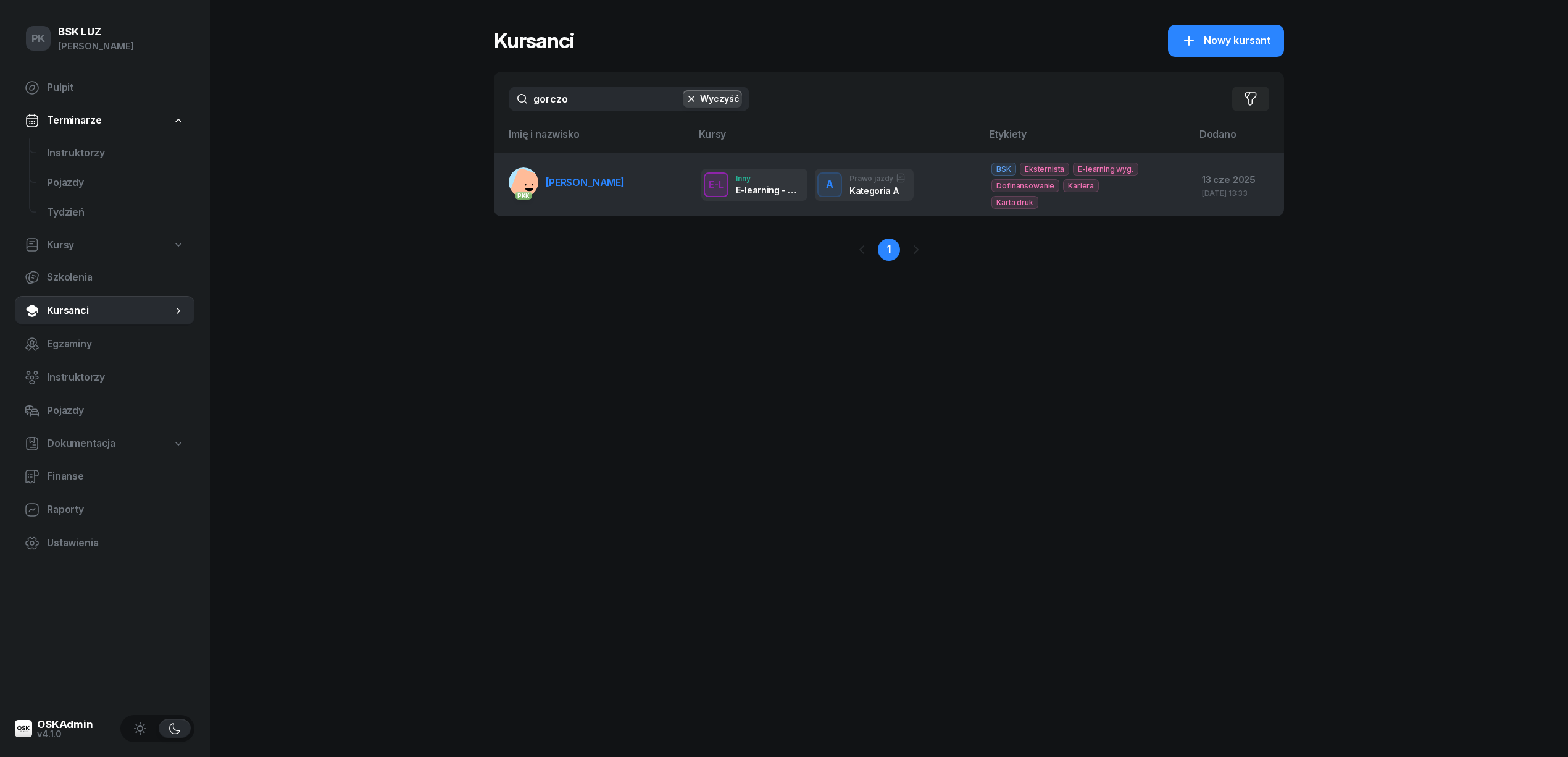
type input "gorczo"
click at [565, 179] on span "[PERSON_NAME]" at bounding box center [586, 182] width 79 height 13
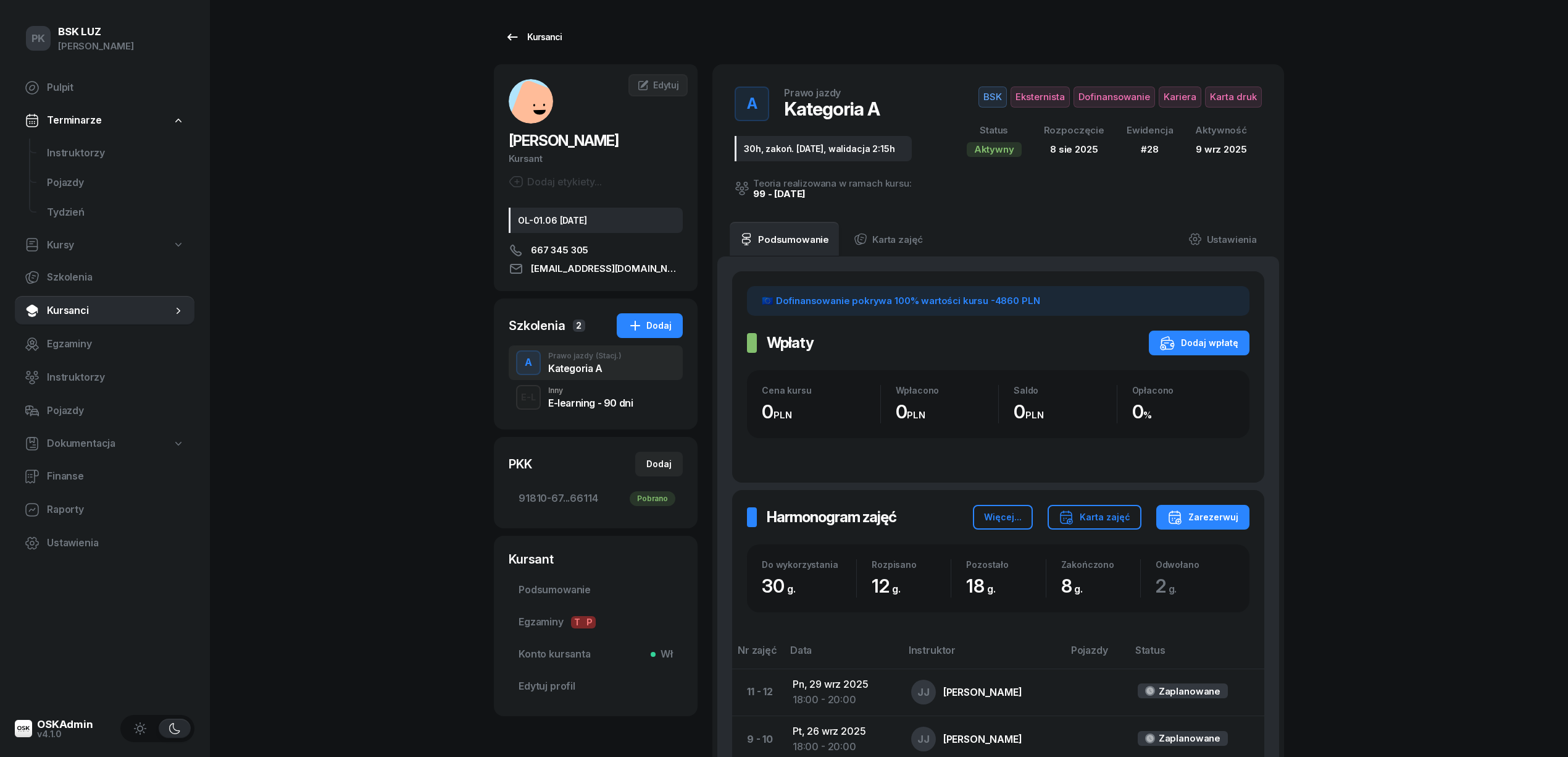
click at [539, 47] on link "Kursanci" at bounding box center [534, 36] width 79 height 24
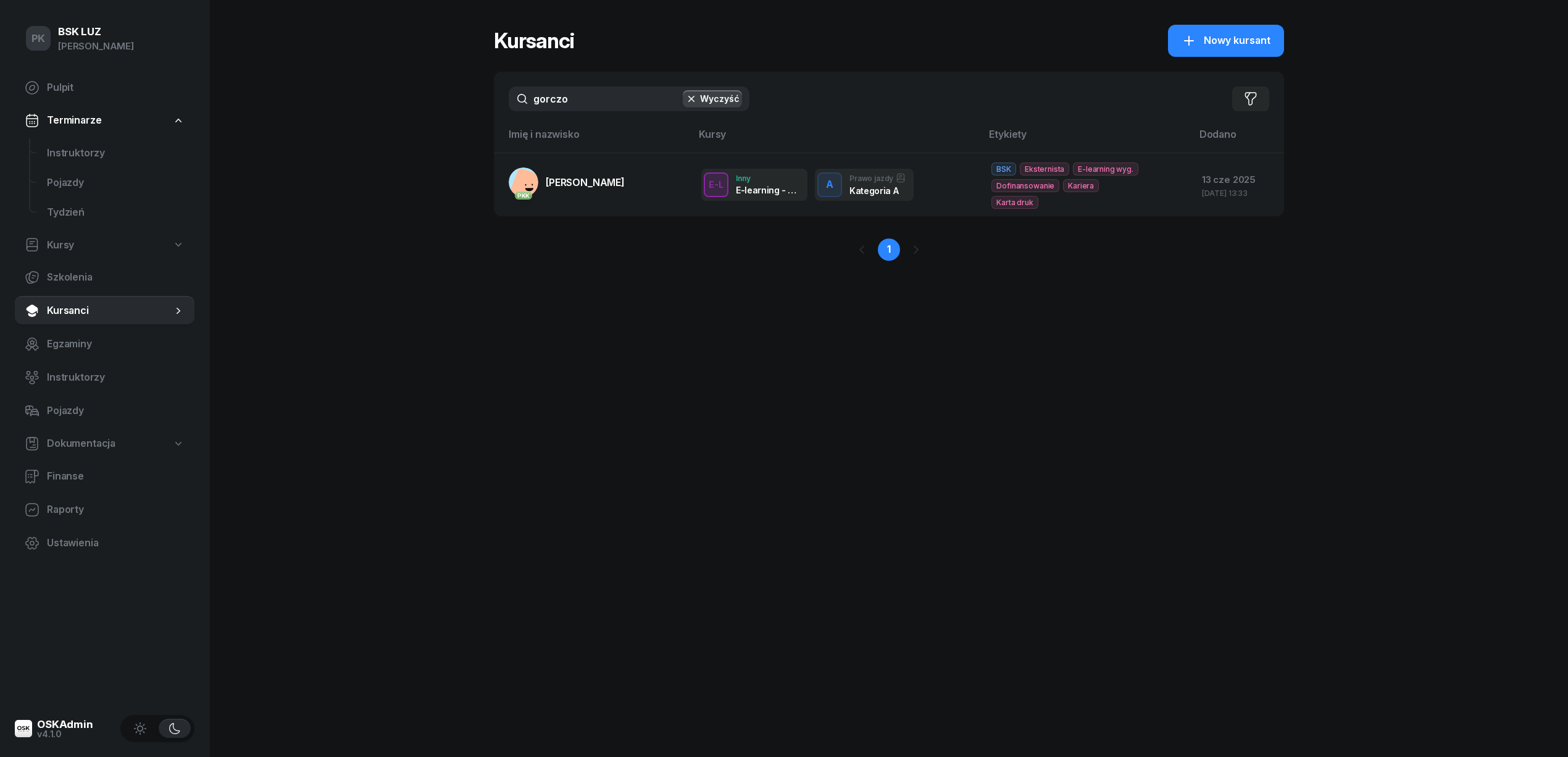
click at [433, 97] on div "PK BSK [PERSON_NAME] Pulpit Terminarze Instruktorzy Pojazdy Tydzień Kursy Szkol…" at bounding box center [784, 378] width 1568 height 757
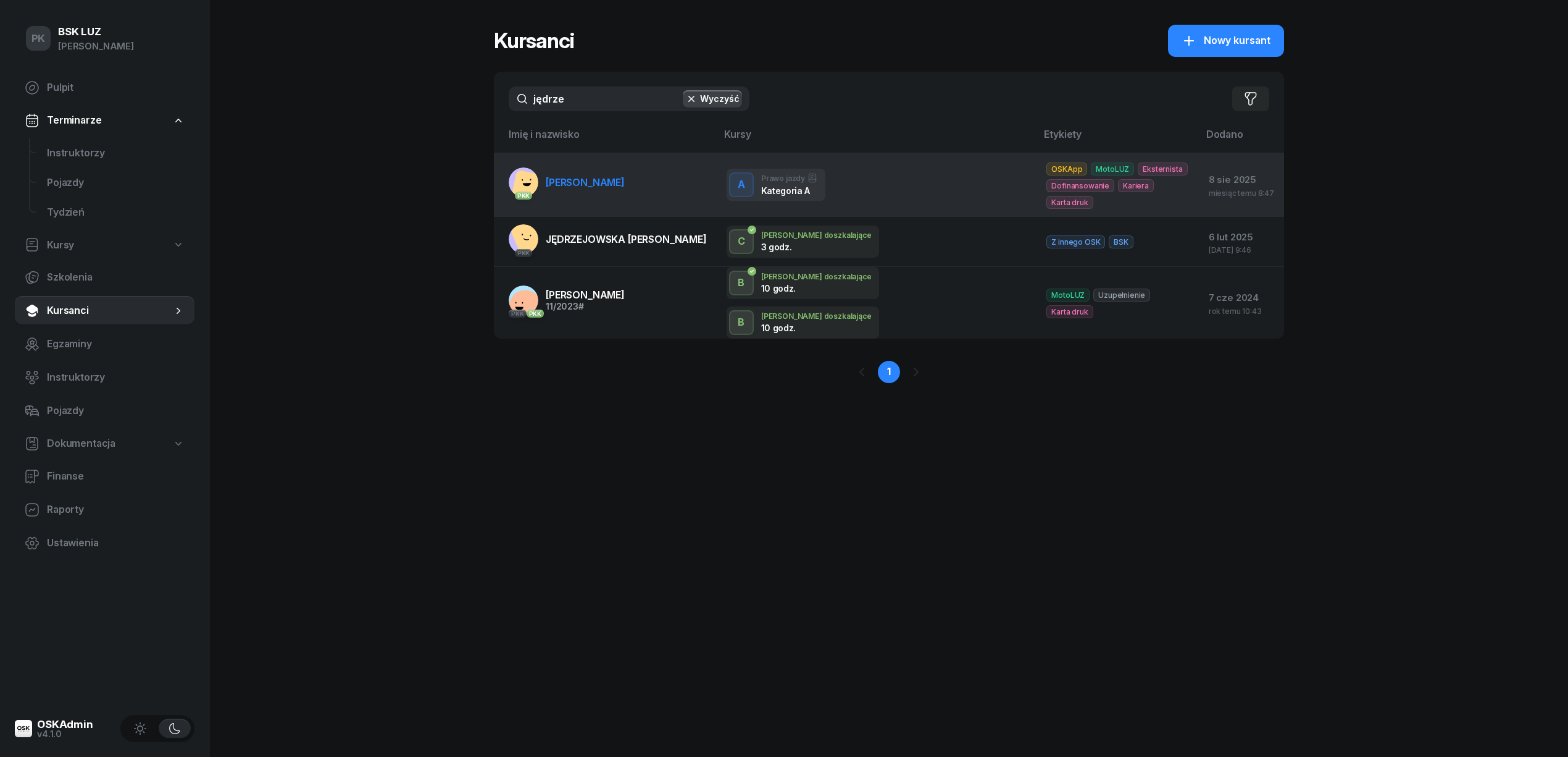
type input "jędrze"
click at [623, 186] on span "[PERSON_NAME]" at bounding box center [586, 182] width 79 height 13
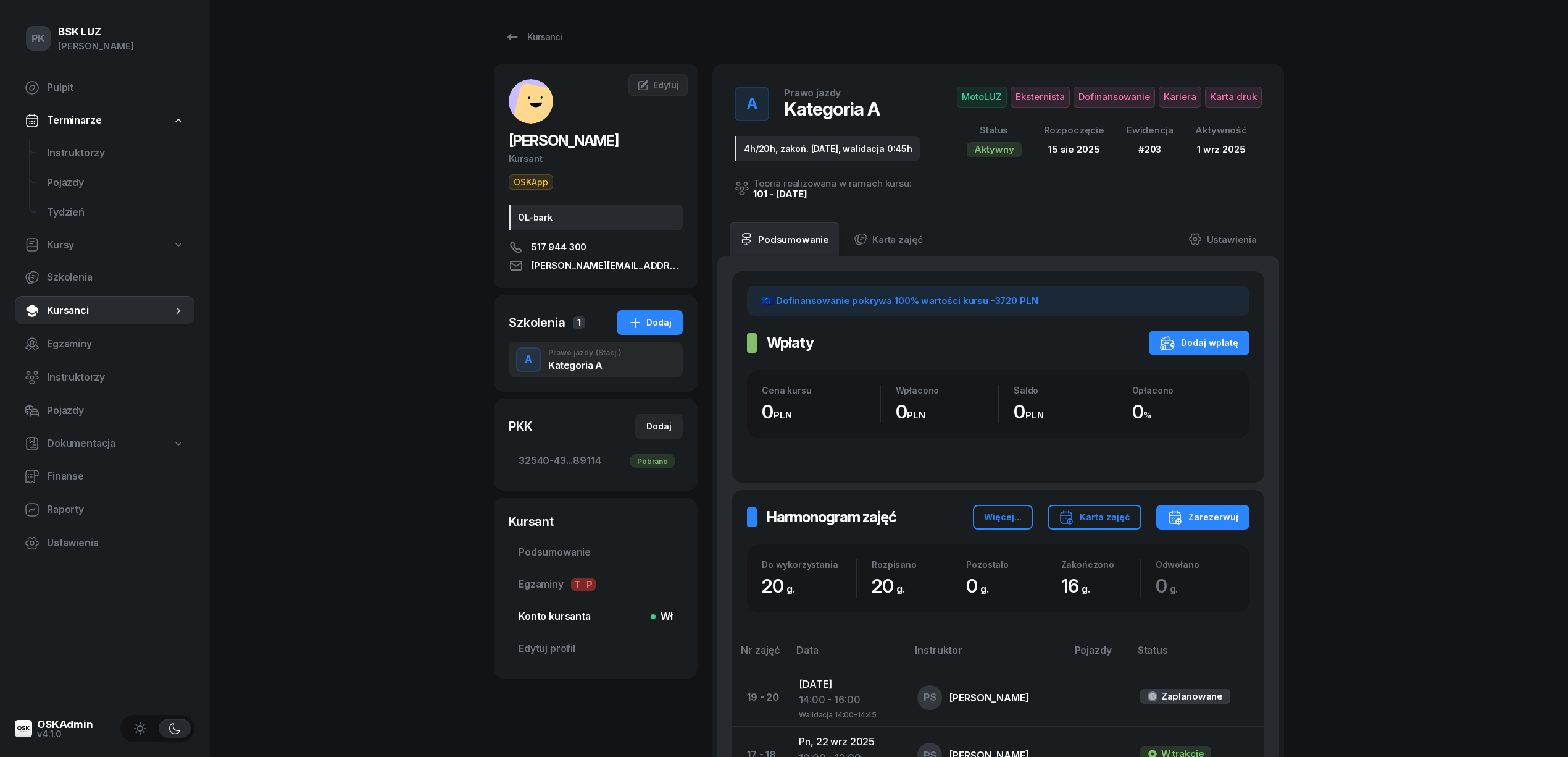
click at [556, 623] on span "Konto kursanta Wł" at bounding box center [595, 616] width 154 height 16
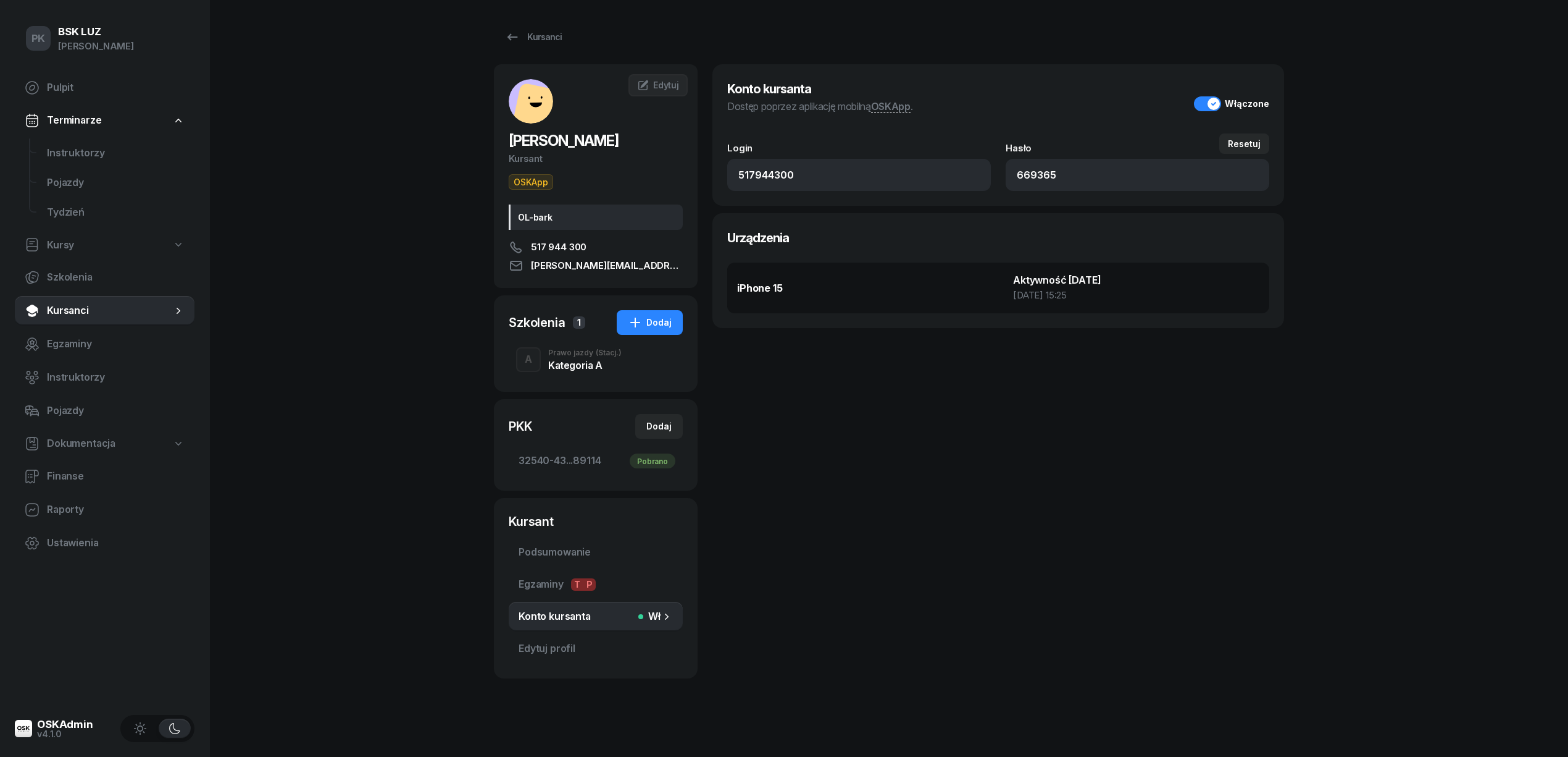
click at [566, 370] on div "Kategoria A" at bounding box center [584, 365] width 73 height 10
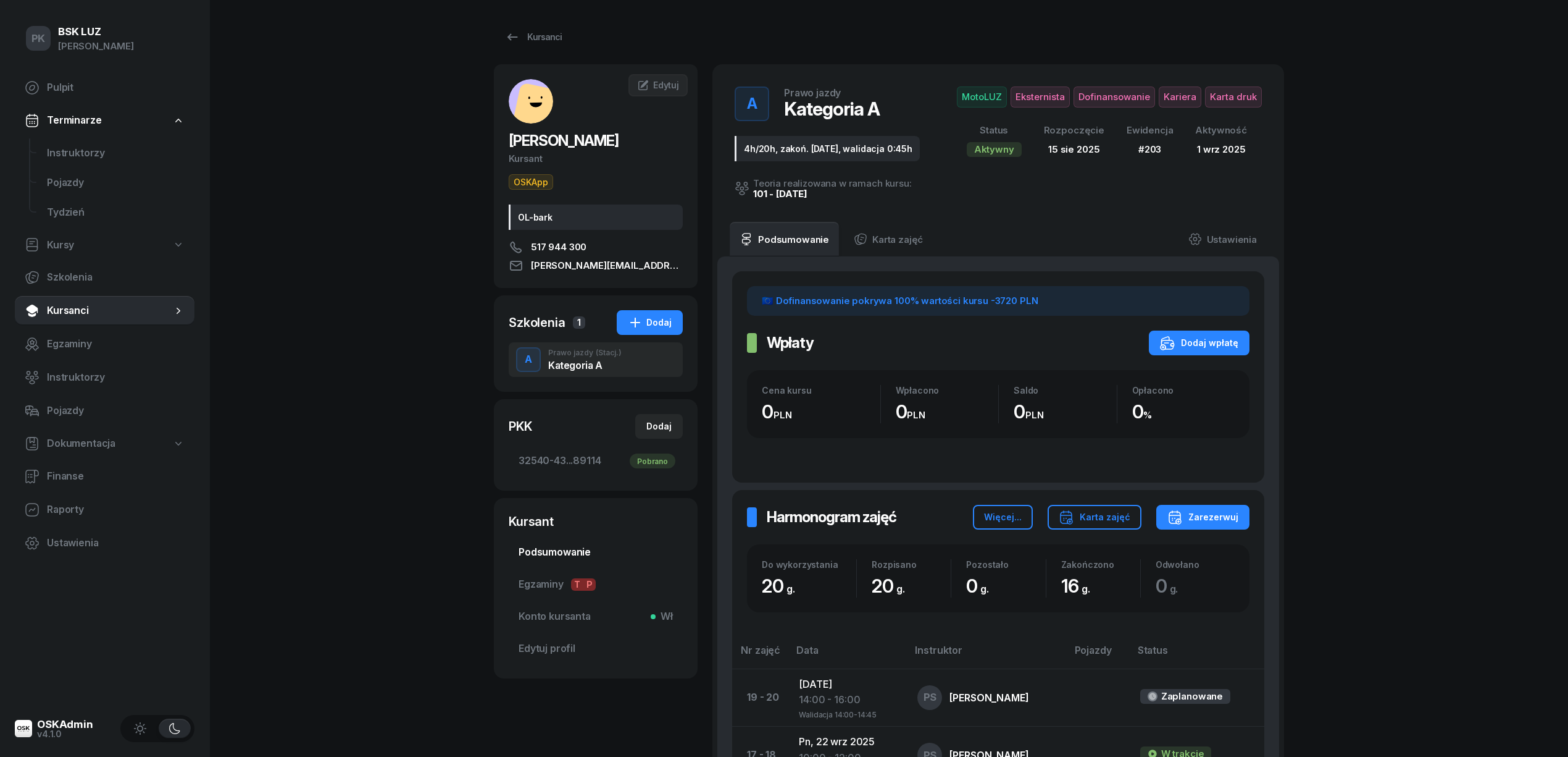
click at [588, 539] on link "Podsumowanie" at bounding box center [596, 552] width 174 height 29
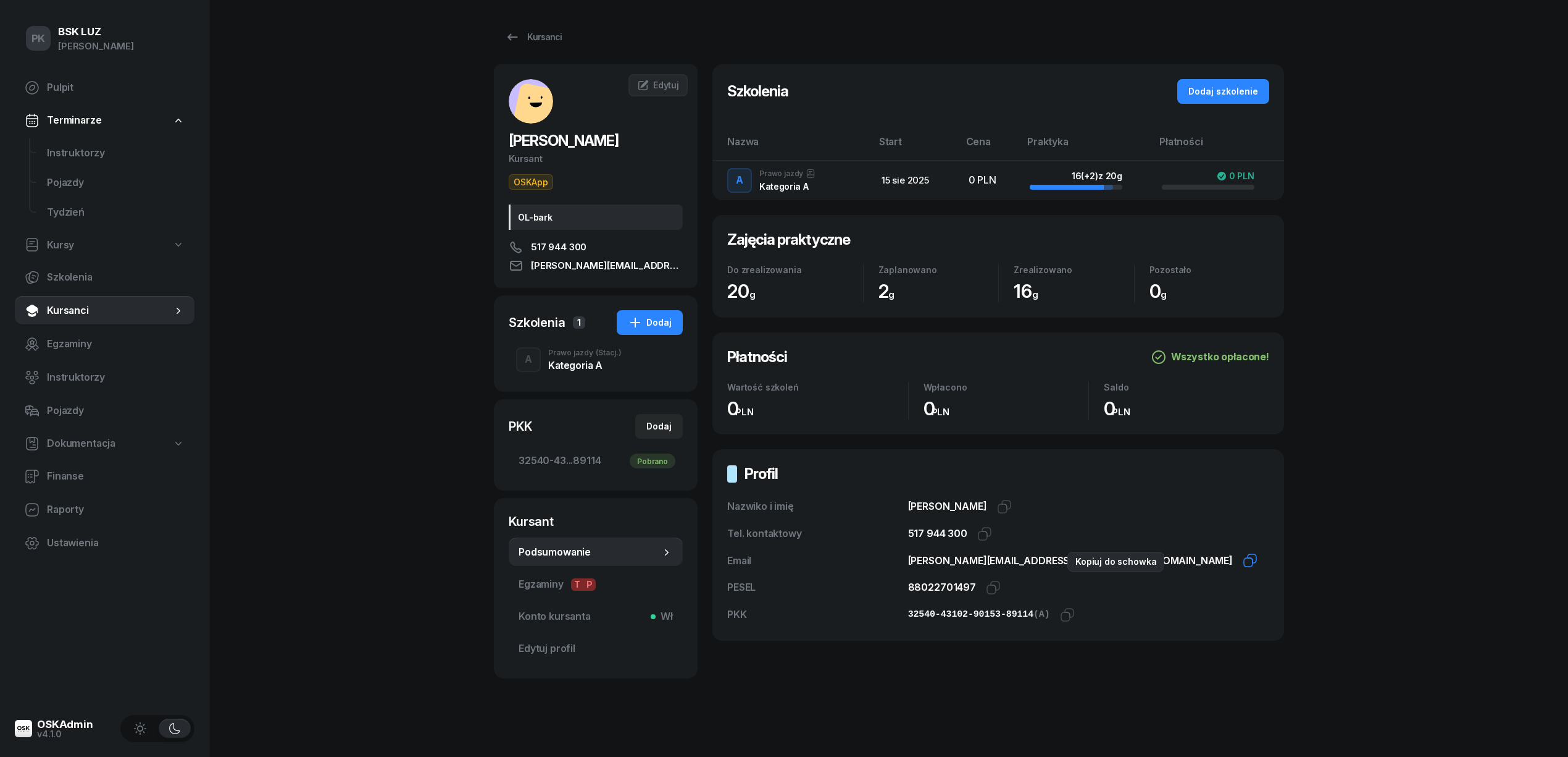
click at [1248, 562] on icon "button" at bounding box center [1252, 558] width 8 height 8
drag, startPoint x: 524, startPoint y: 370, endPoint x: 546, endPoint y: 366, distance: 22.4
click at [525, 370] on div "A" at bounding box center [529, 360] width 18 height 21
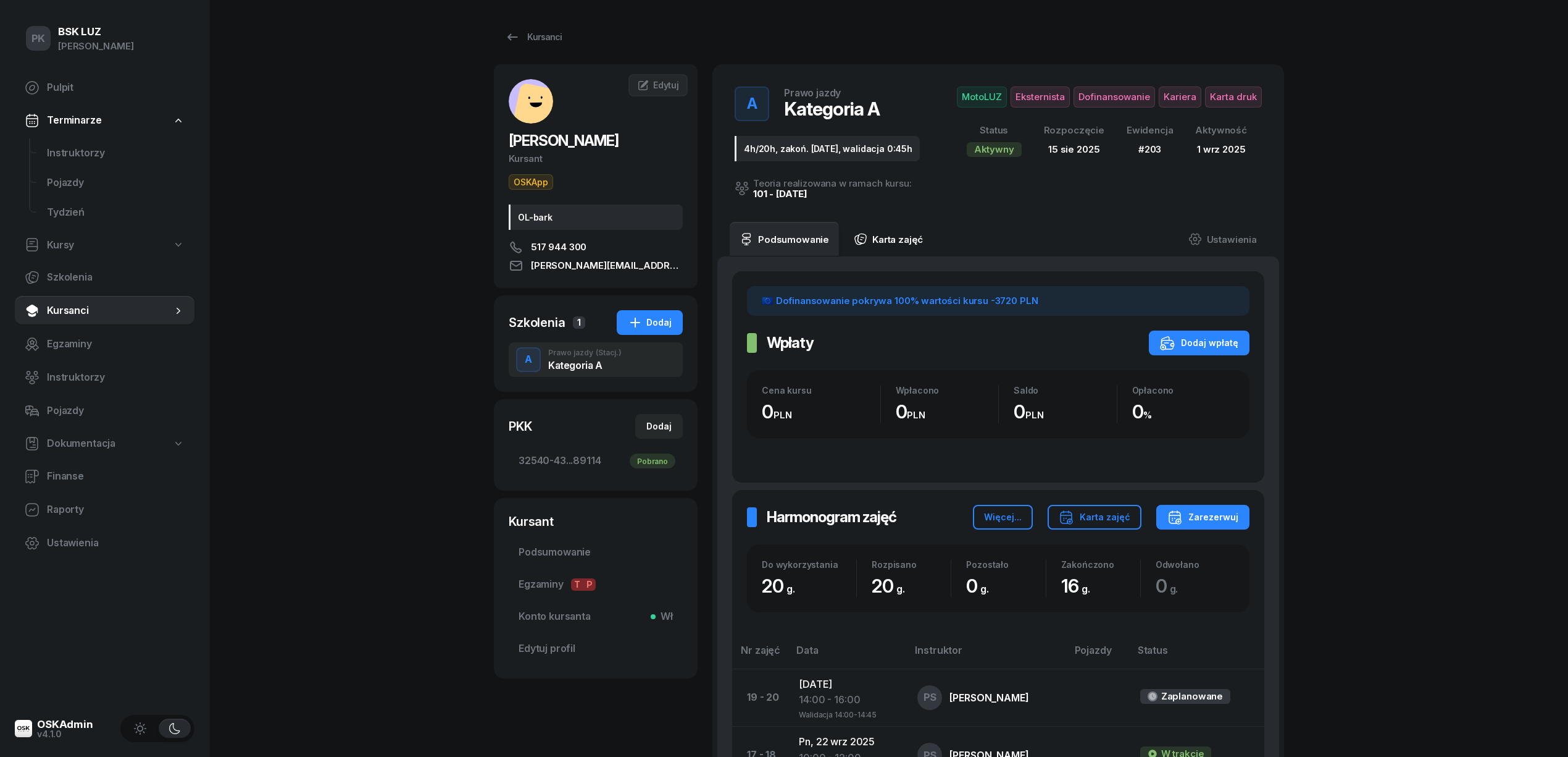
click at [910, 236] on link "Karta zajęć" at bounding box center [889, 238] width 89 height 35
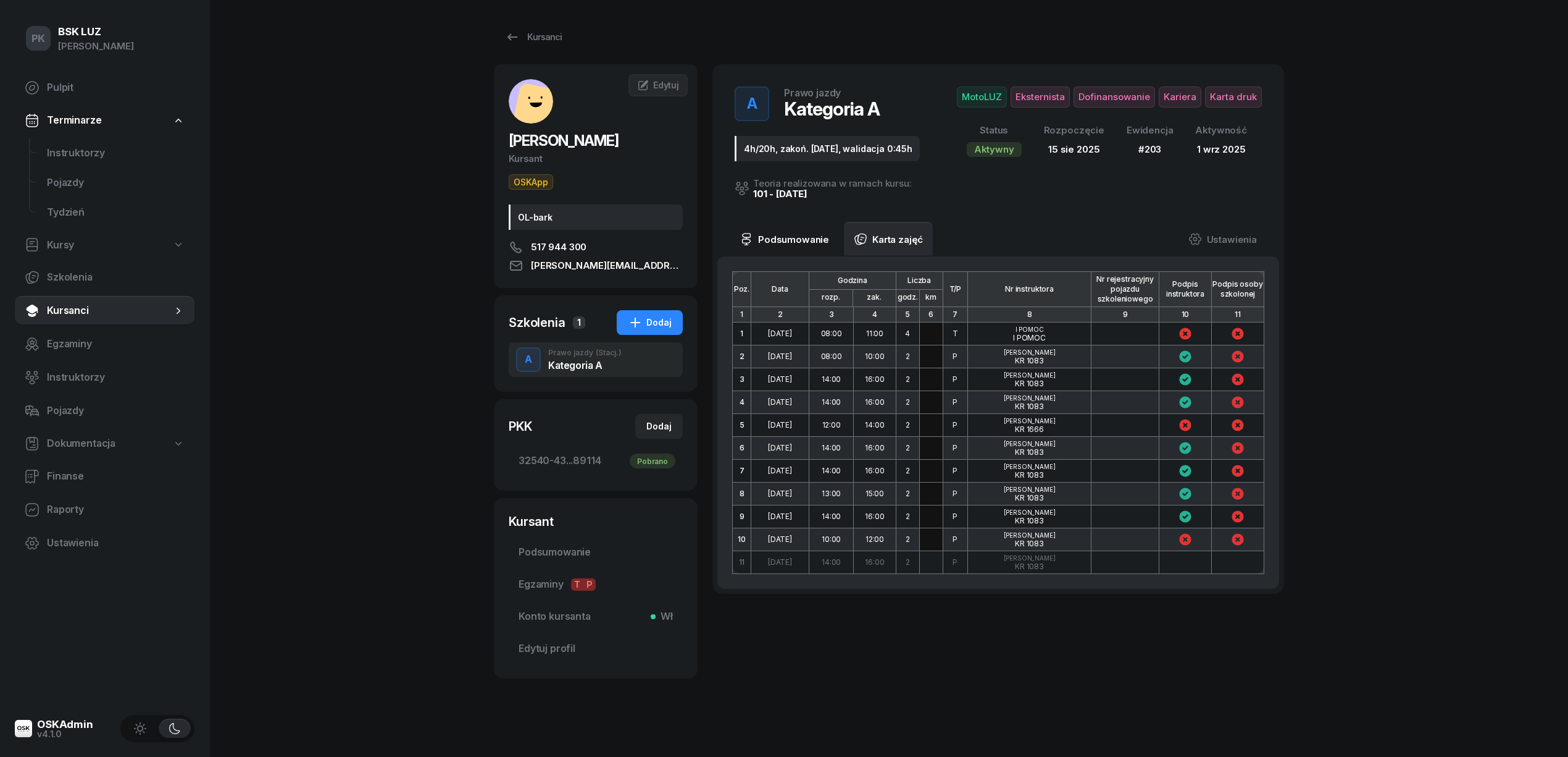
click at [796, 245] on link "Podsumowanie" at bounding box center [784, 238] width 109 height 35
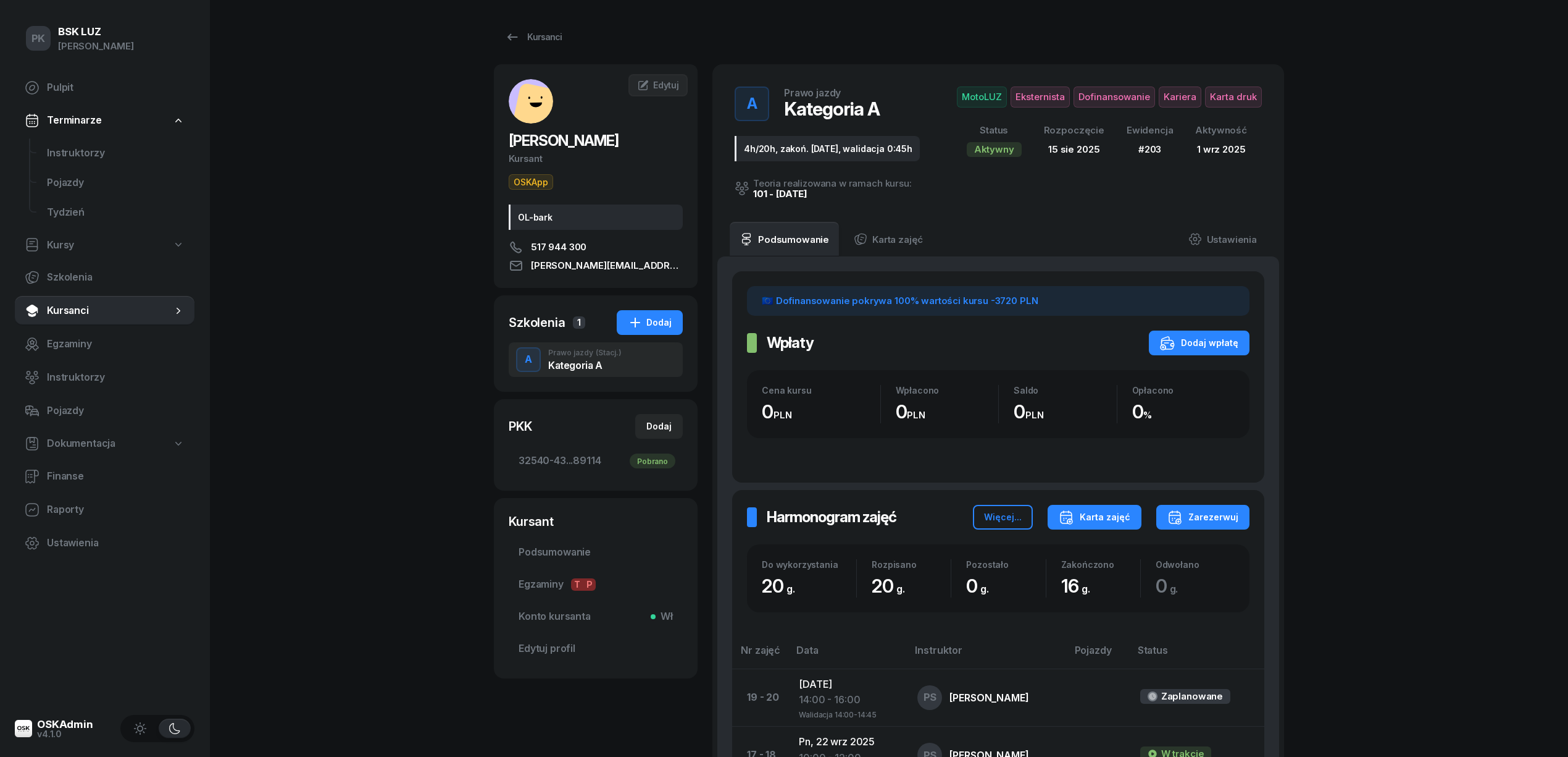
click at [1083, 521] on div "Karta zajęć" at bounding box center [1094, 517] width 72 height 15
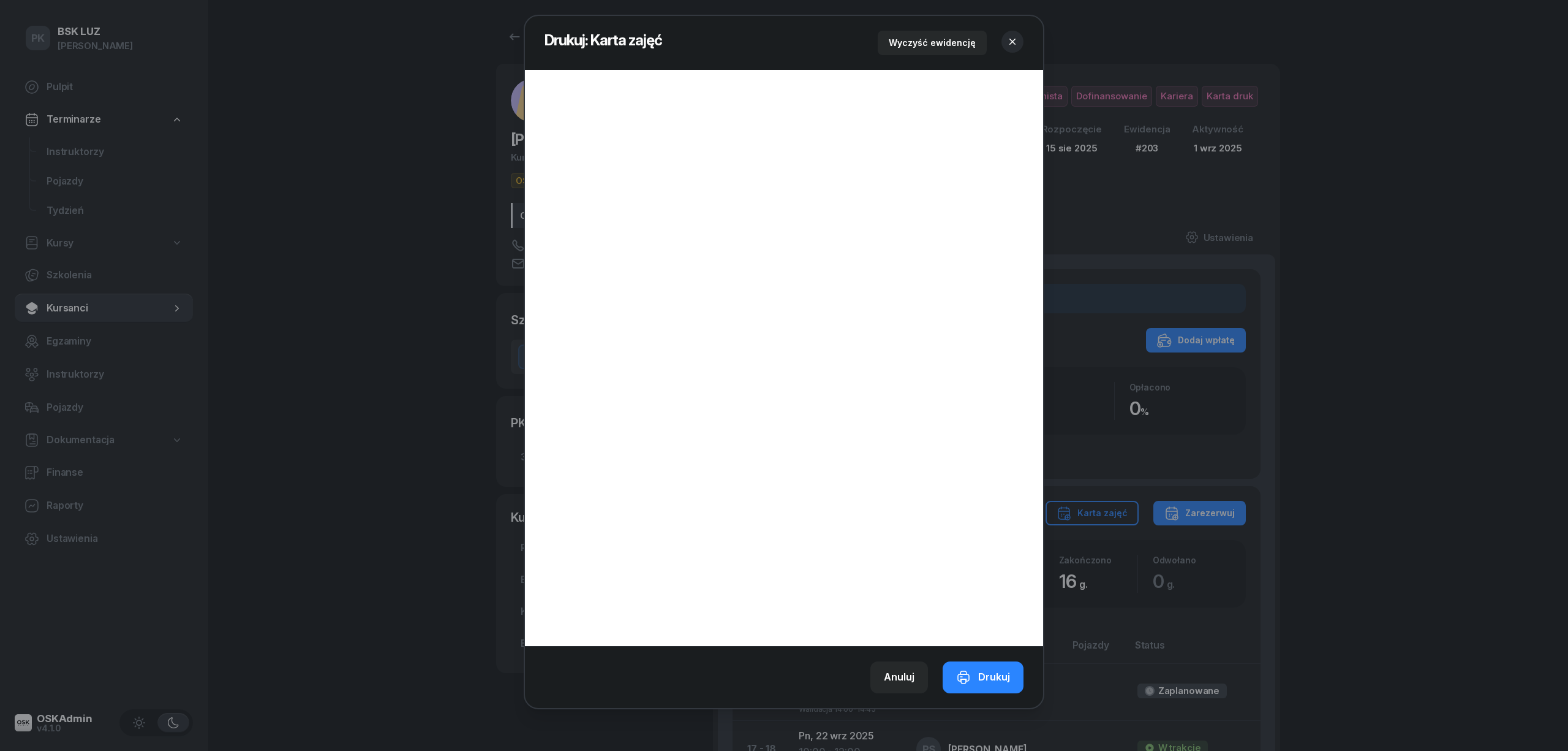
click at [1012, 44] on icon "button" at bounding box center [1012, 42] width 13 height 13
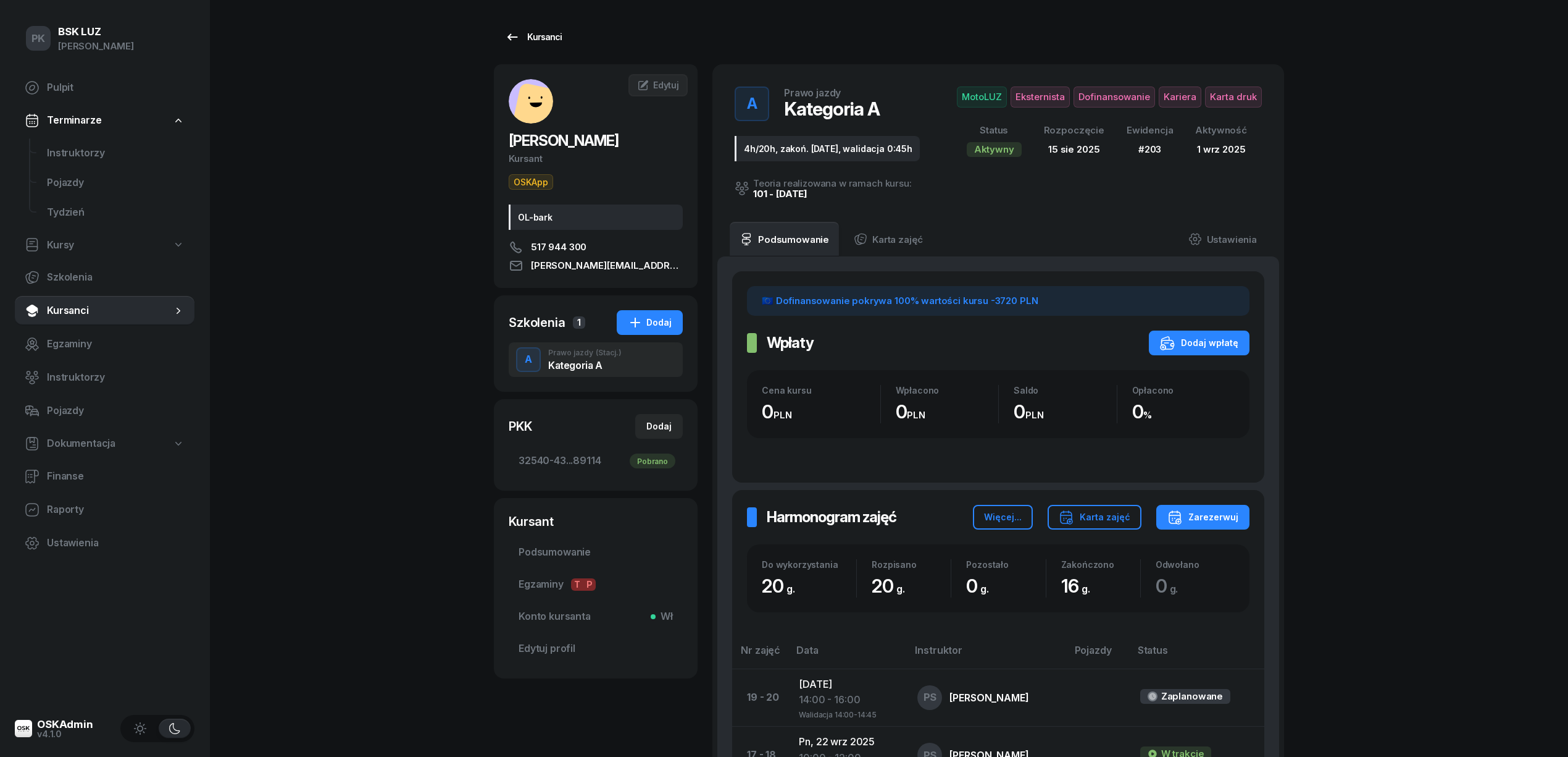
click at [517, 29] on icon at bounding box center [513, 37] width 15 height 15
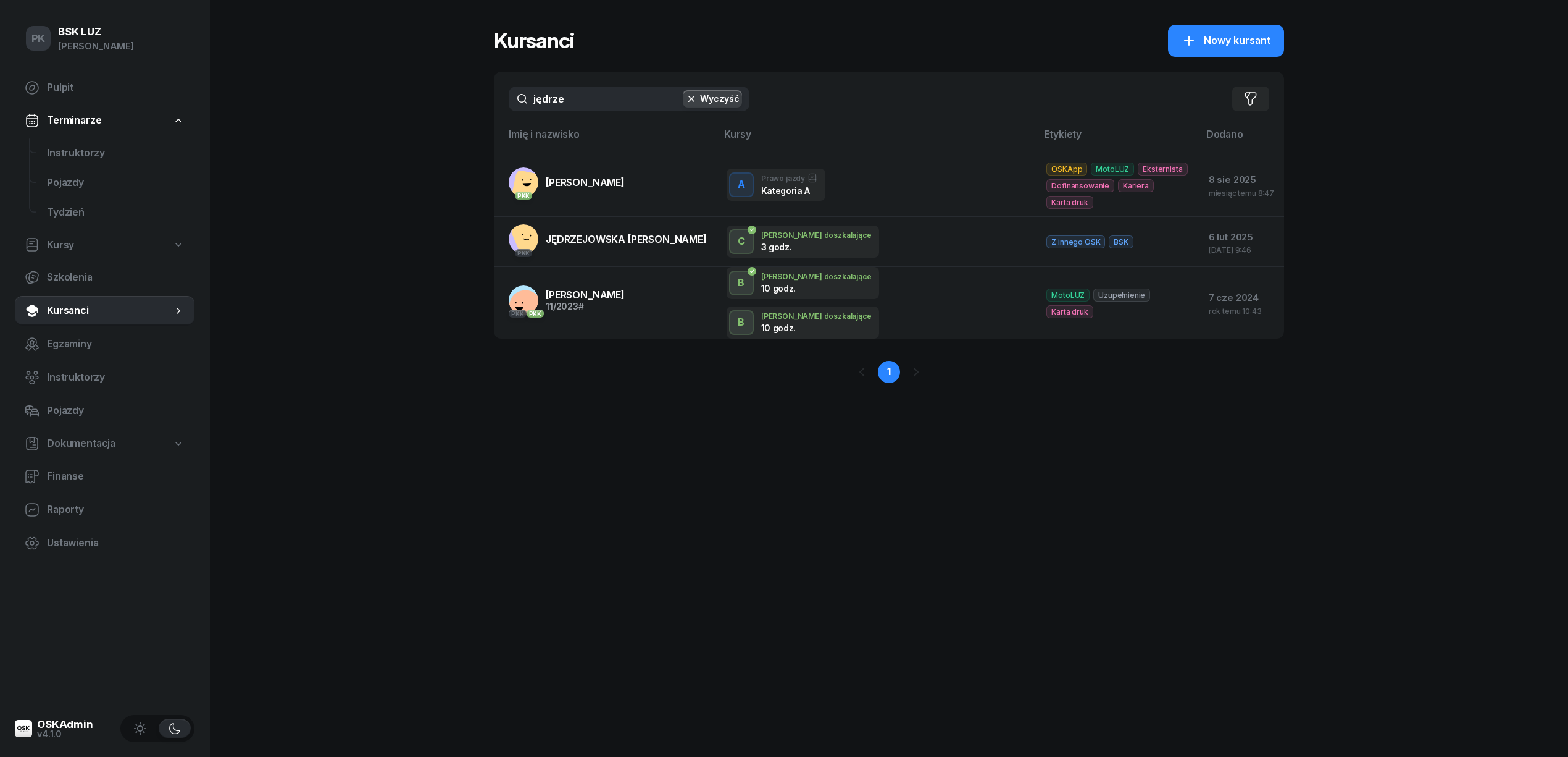
click at [384, 109] on div "PK BSK [PERSON_NAME] Pulpit Terminarze Instruktorzy Pojazdy Tydzień Kursy Szkol…" at bounding box center [784, 378] width 1568 height 757
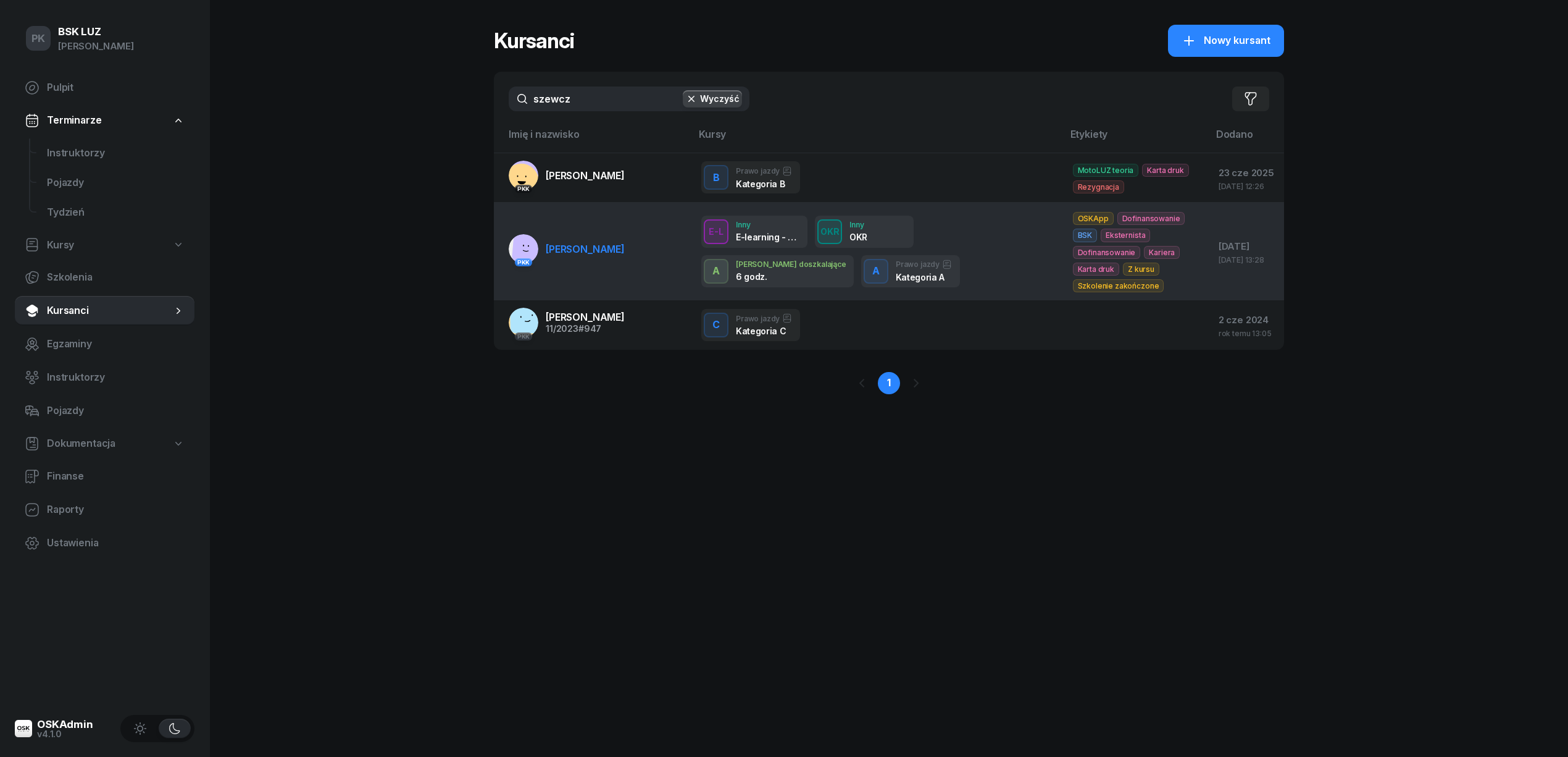
type input "szewcz"
click at [571, 278] on td "[DEMOGRAPHIC_DATA] [PERSON_NAME]" at bounding box center [593, 252] width 198 height 98
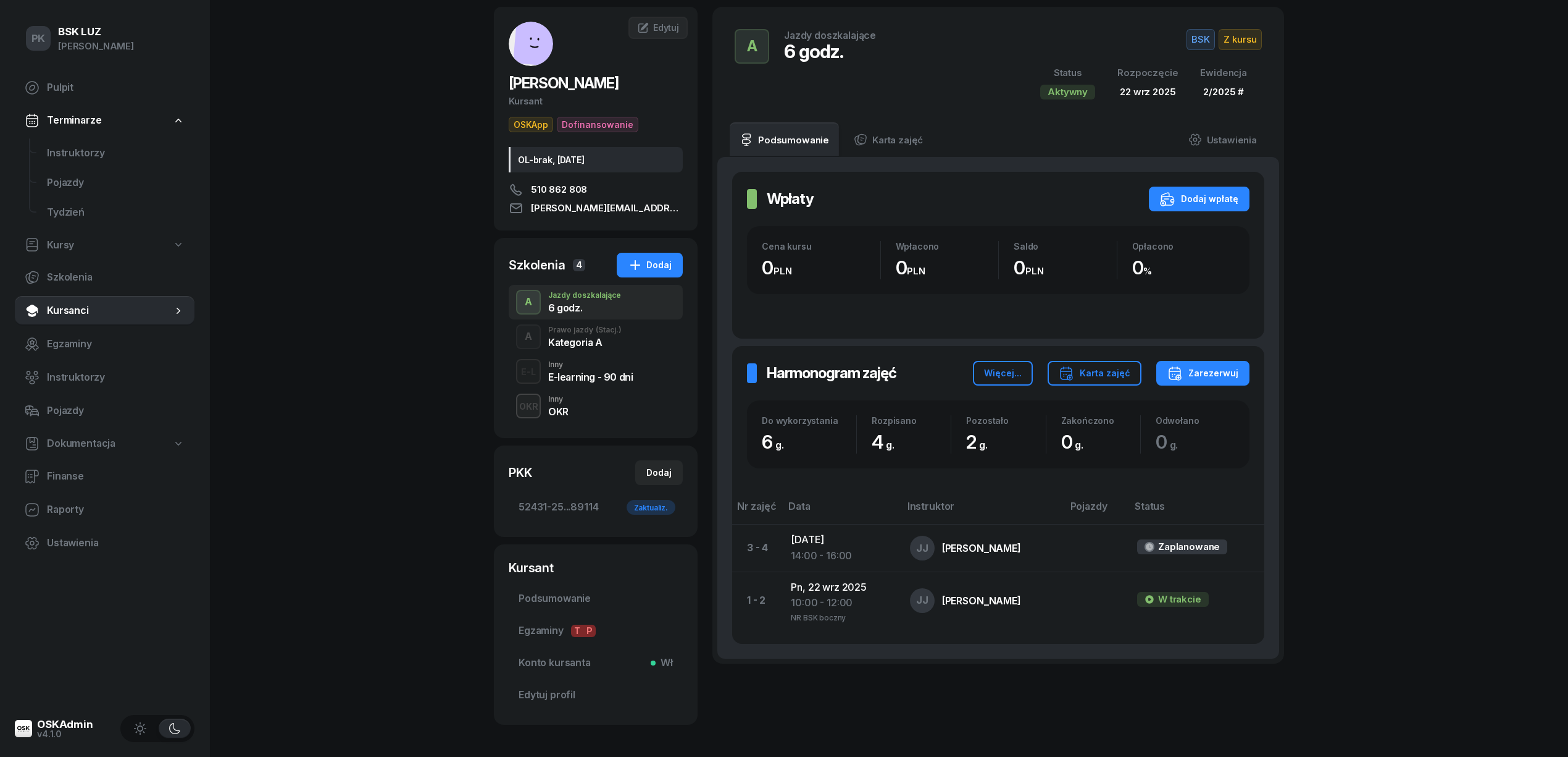
scroll to position [110, 0]
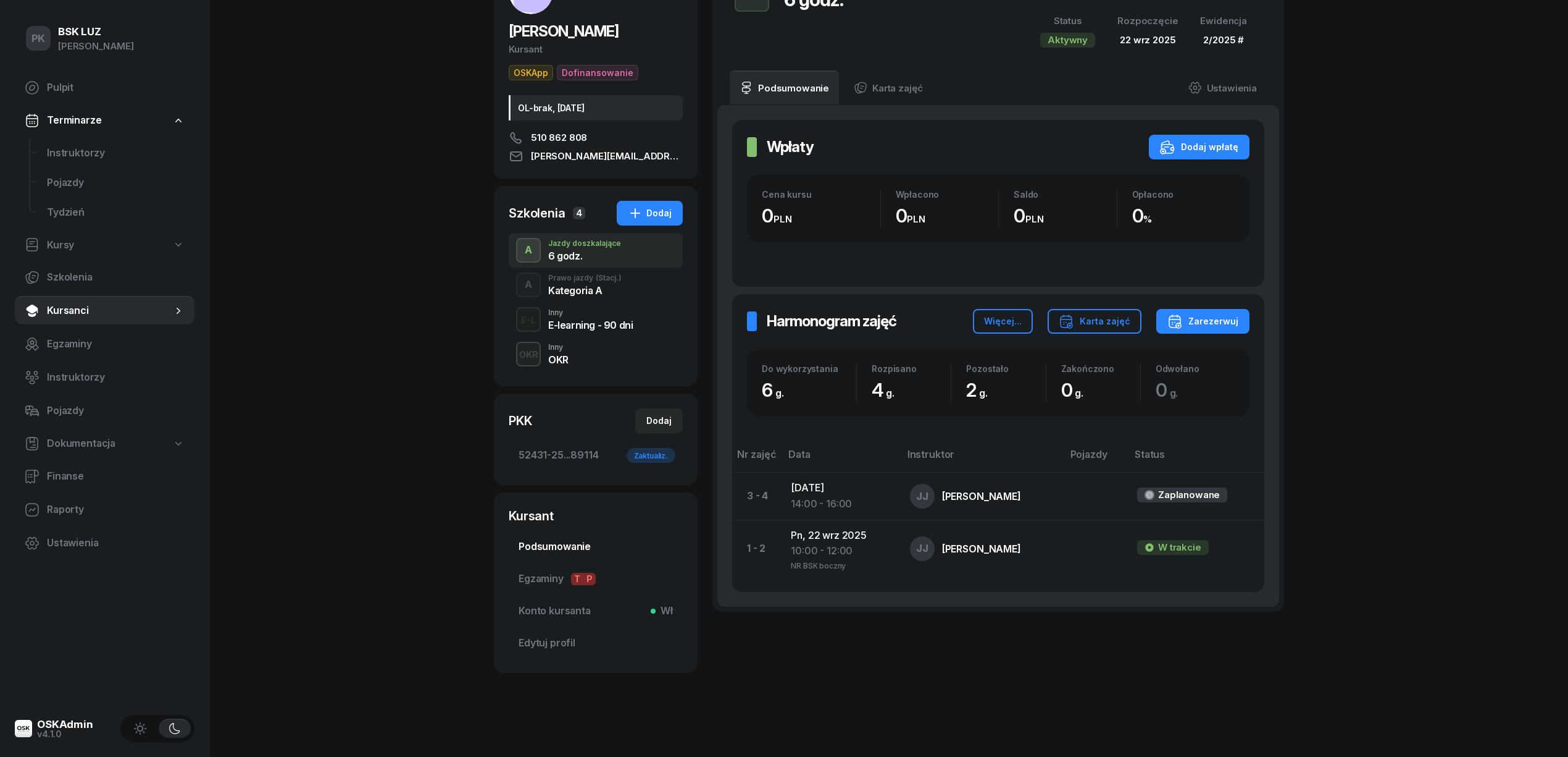
click at [569, 547] on span "Podsumowanie" at bounding box center [595, 546] width 154 height 16
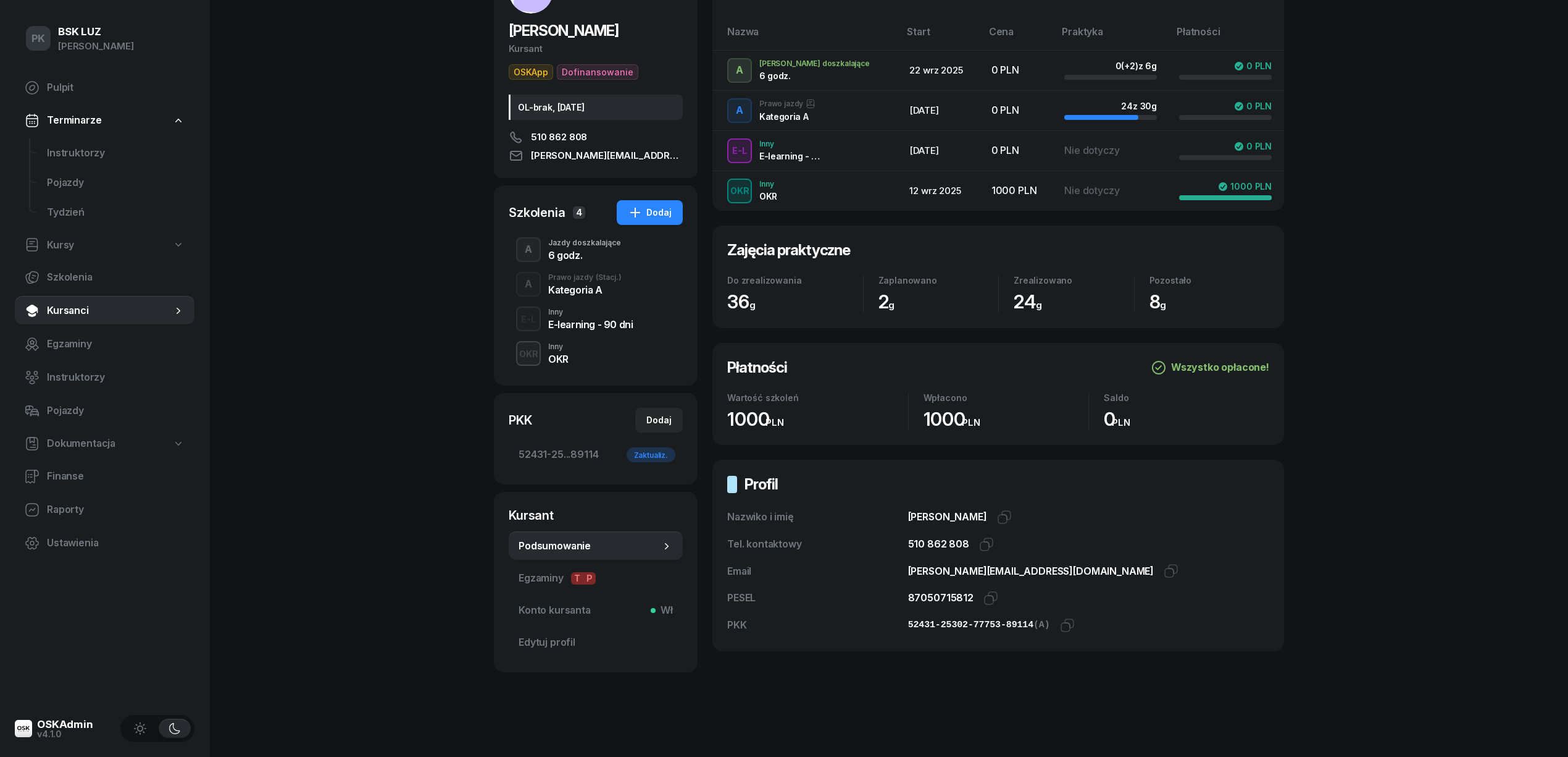
scroll to position [120, 0]
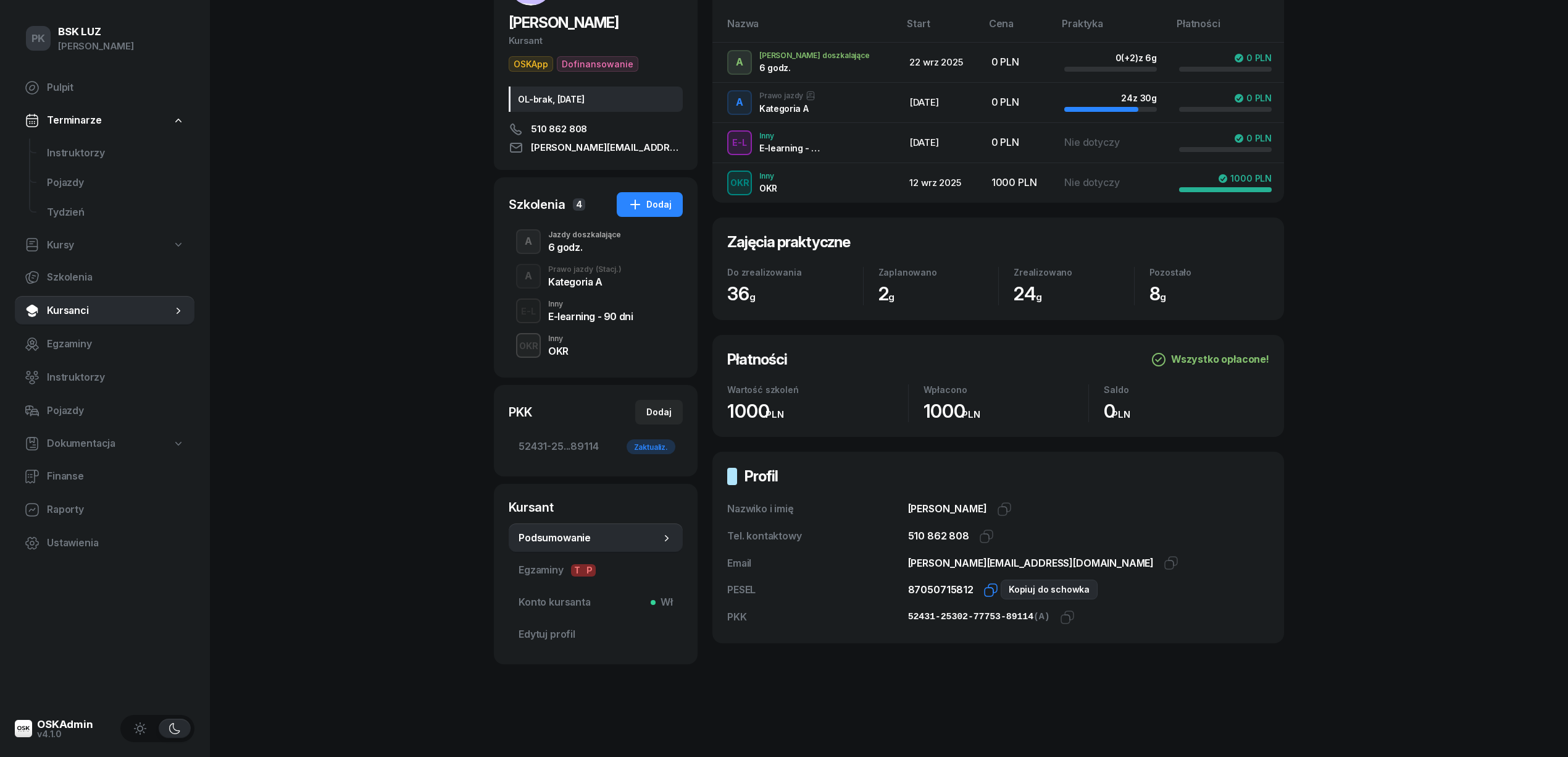
click at [989, 584] on icon "button" at bounding box center [993, 588] width 8 height 8
click at [798, 702] on div "Kursanci [PERSON_NAME] OSKApp Dofinansowanie OL-brak, [DATE] 510 862 808 [PERSO…" at bounding box center [889, 319] width 790 height 875
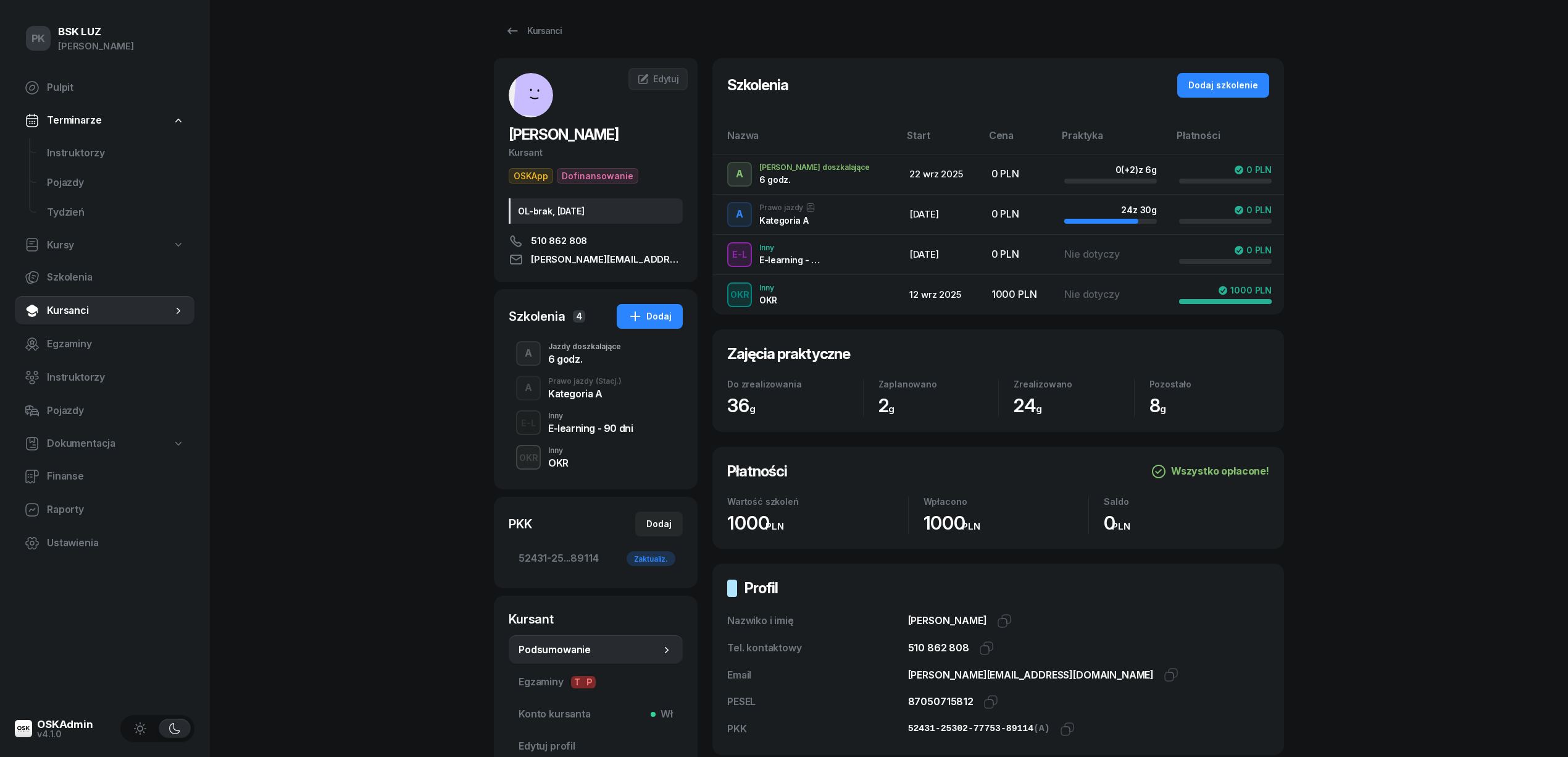
scroll to position [0, 0]
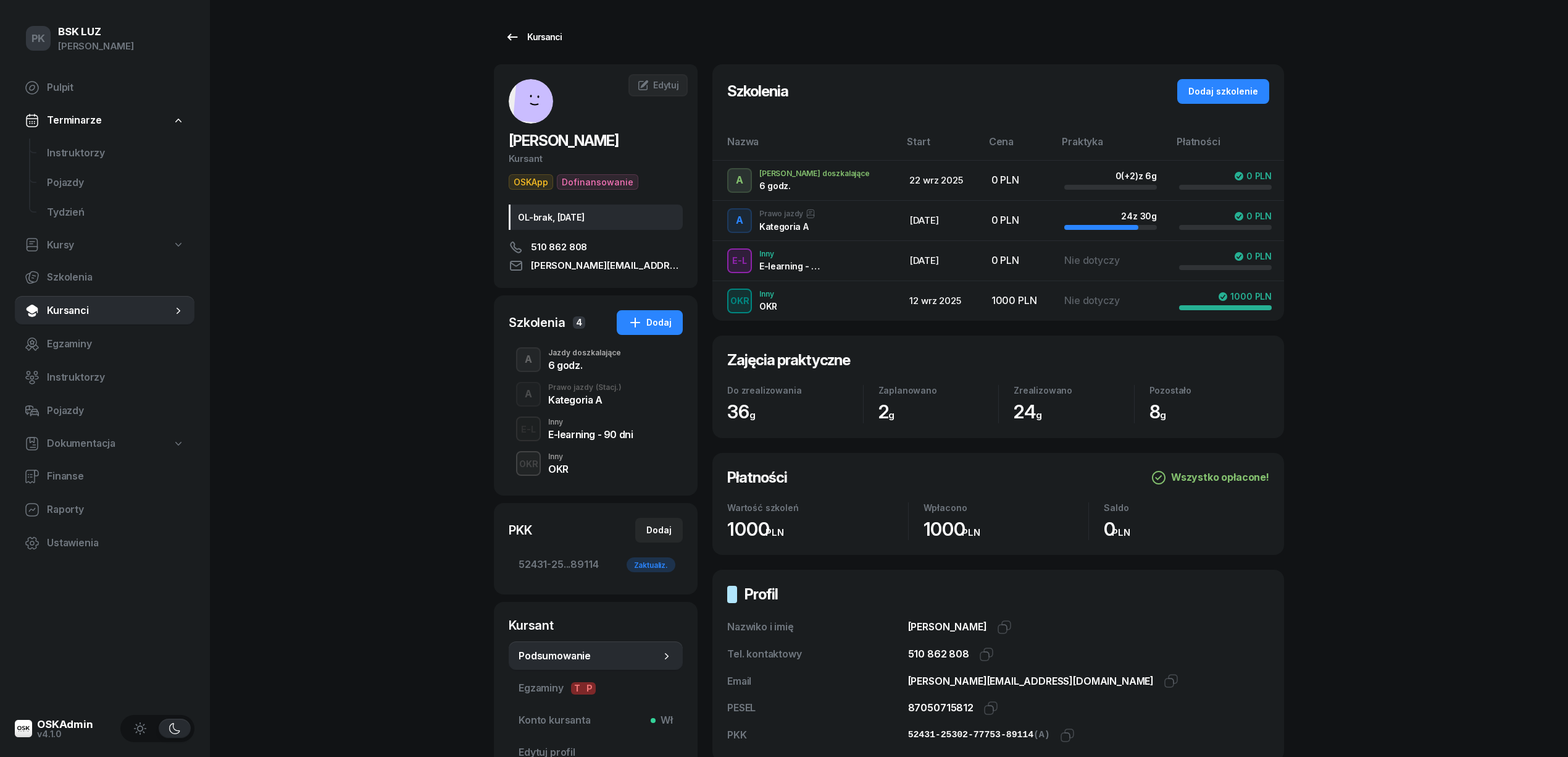
click at [516, 43] on icon at bounding box center [513, 37] width 15 height 15
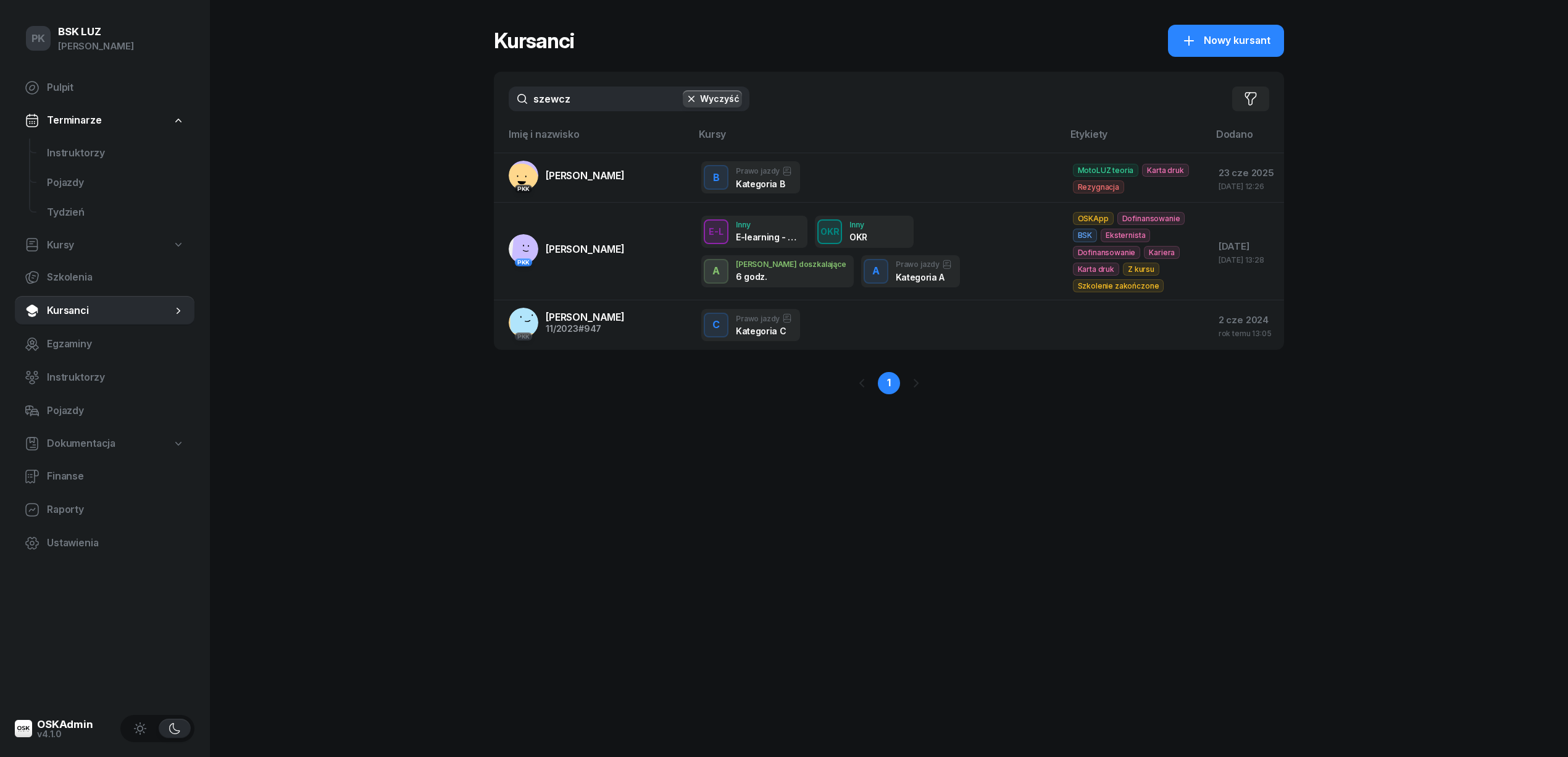
drag, startPoint x: 587, startPoint y: 96, endPoint x: 488, endPoint y: 101, distance: 99.1
click at [488, 101] on div "PK BSK [PERSON_NAME] Pulpit Terminarze Instruktorzy Pojazdy Tydzień Kursy Szkol…" at bounding box center [784, 378] width 1568 height 757
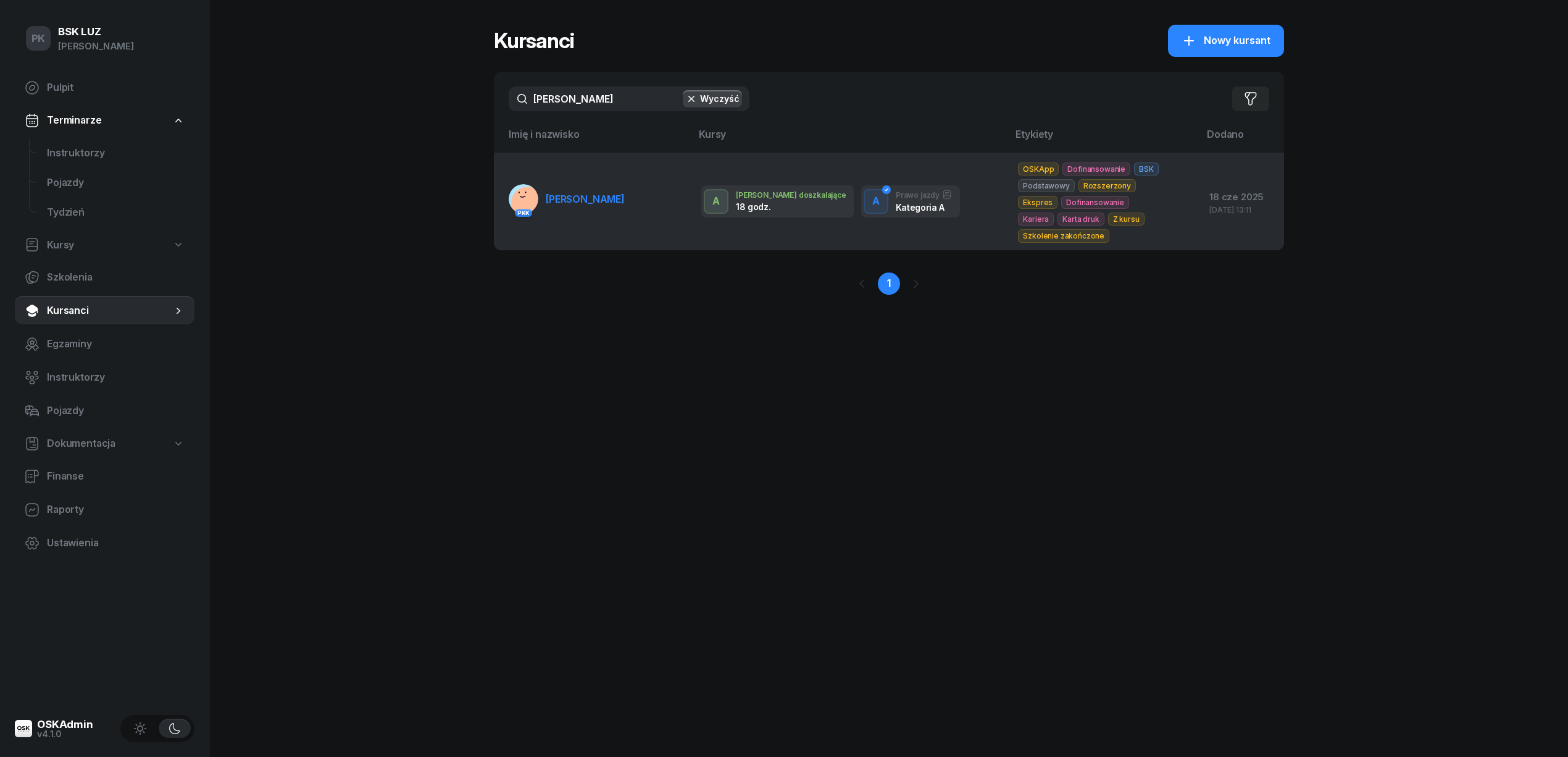
type input "[PERSON_NAME]"
click at [591, 194] on span "[PERSON_NAME]" at bounding box center [586, 199] width 79 height 13
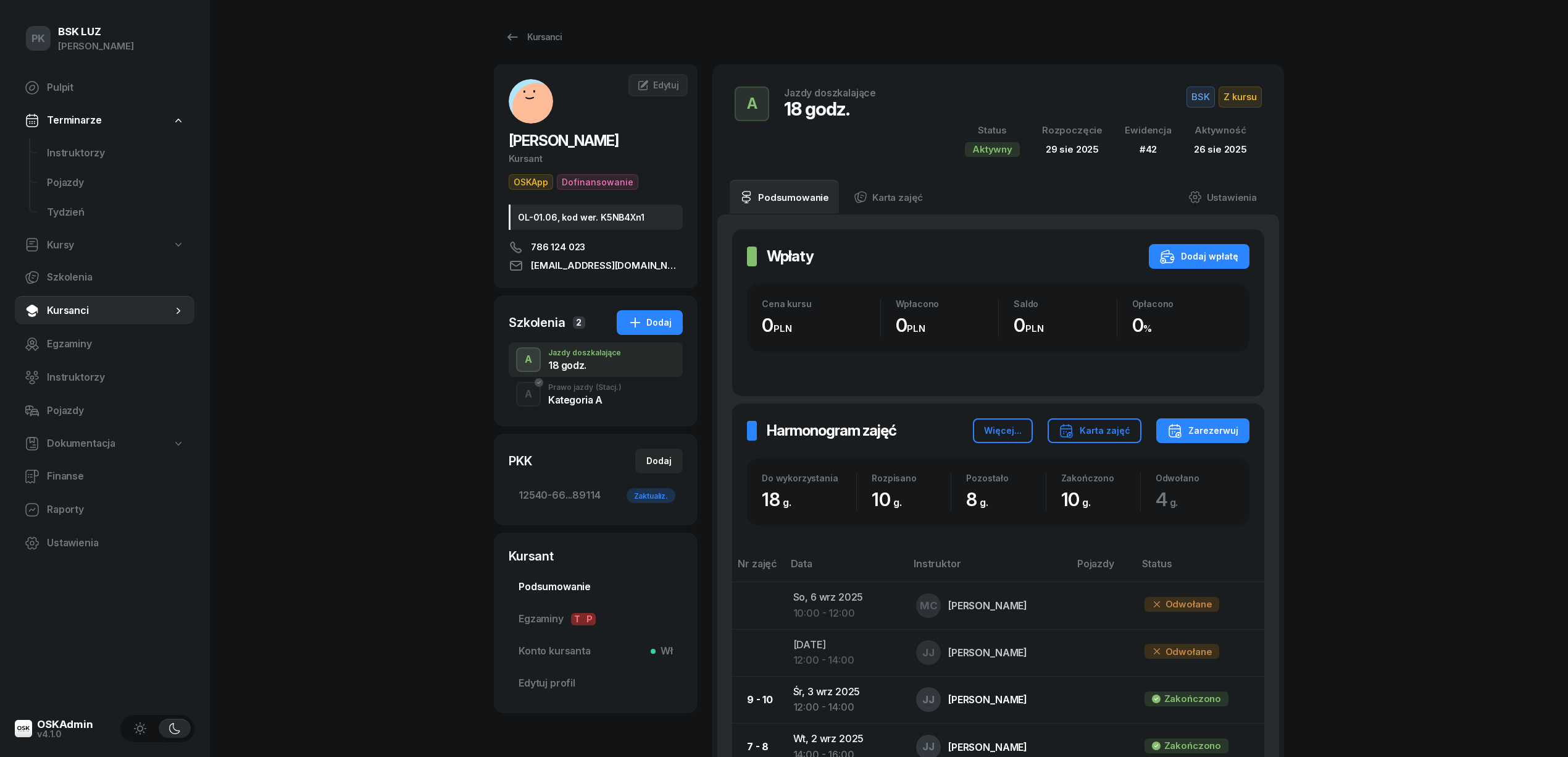
click at [566, 578] on link "Podsumowanie" at bounding box center [596, 586] width 174 height 29
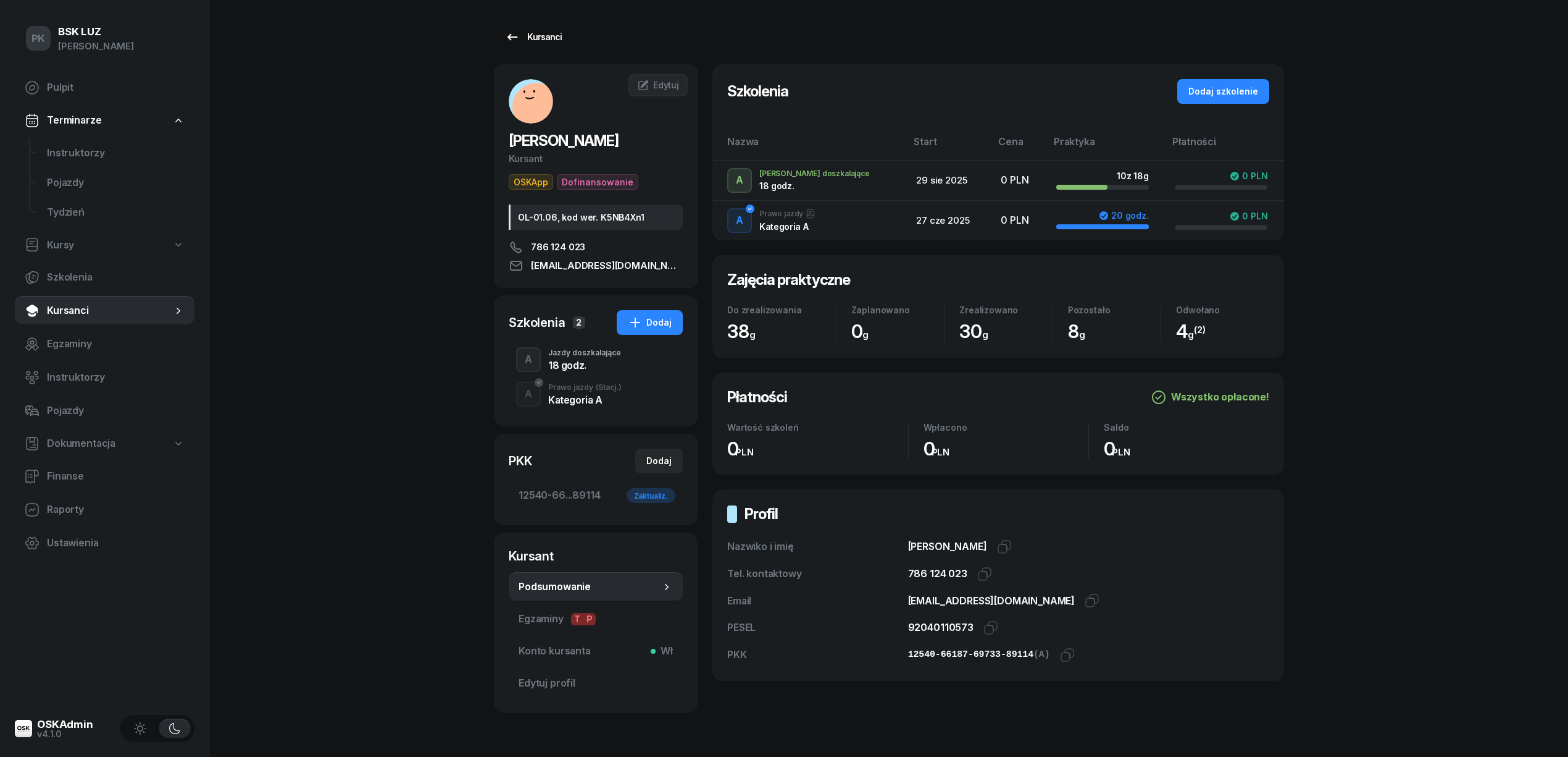
click at [523, 37] on div "Kursanci" at bounding box center [533, 37] width 56 height 15
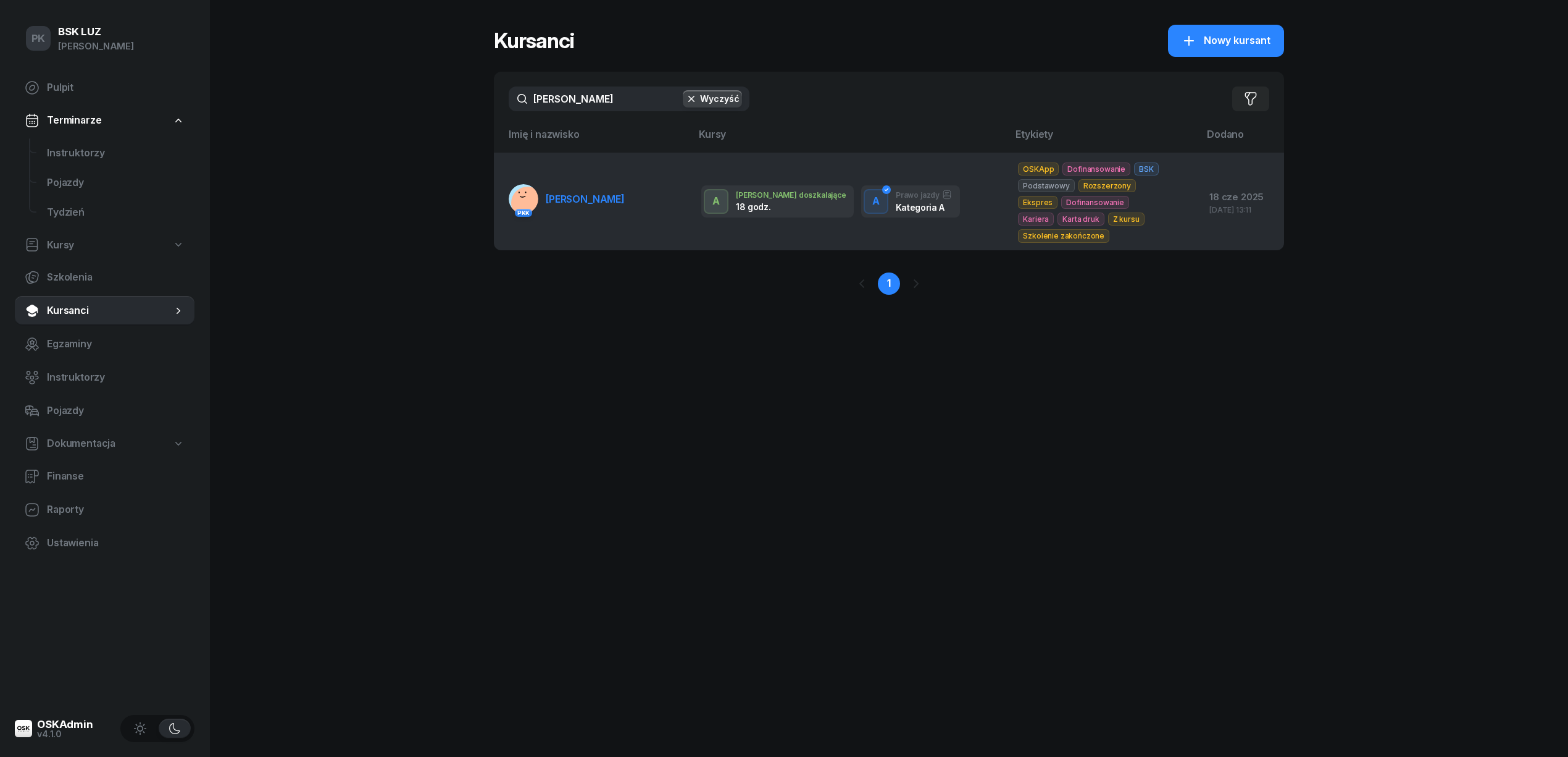
click at [610, 203] on span "[PERSON_NAME]" at bounding box center [586, 199] width 79 height 13
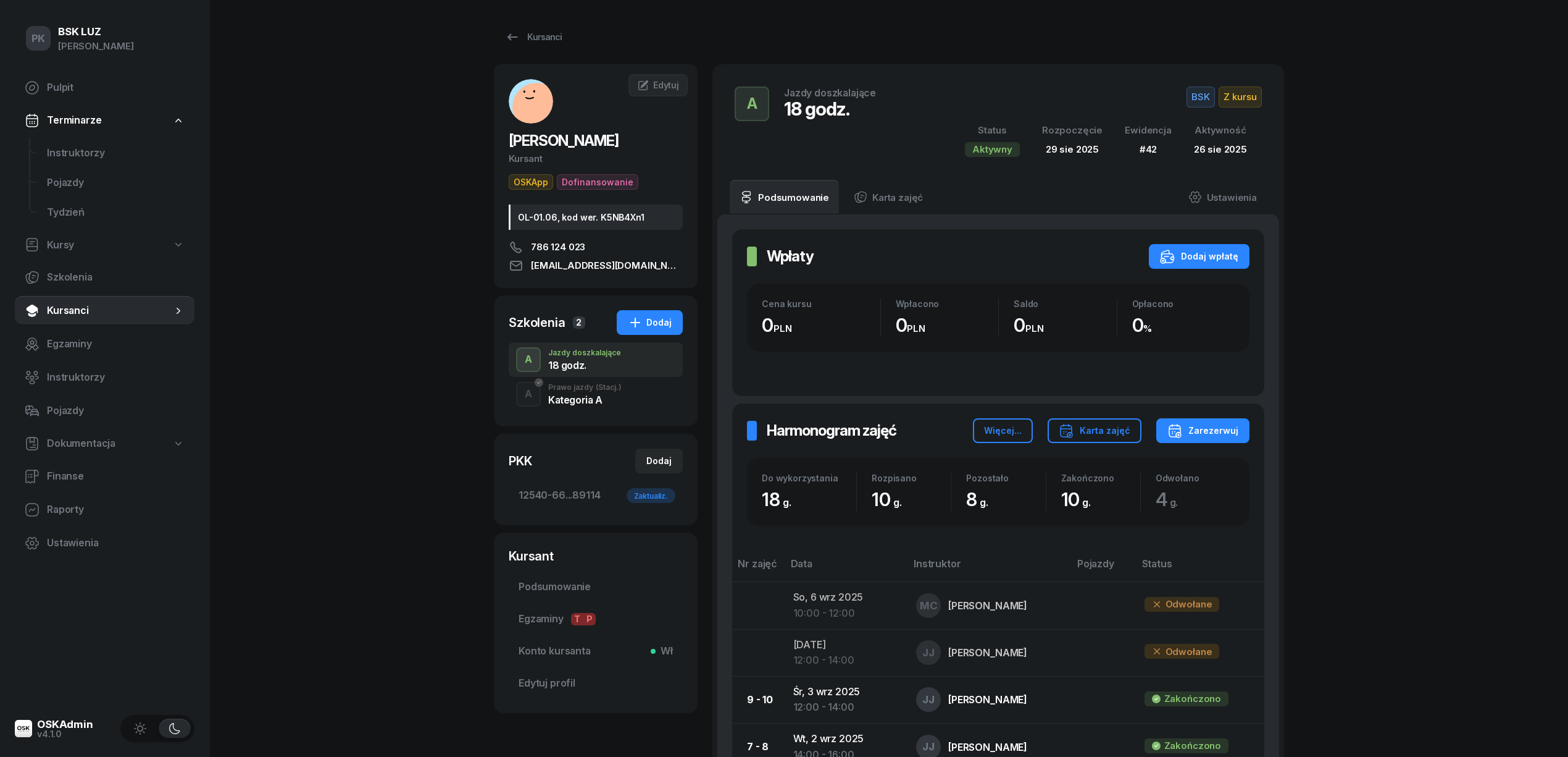
click at [574, 397] on div "Kategoria A" at bounding box center [584, 400] width 73 height 10
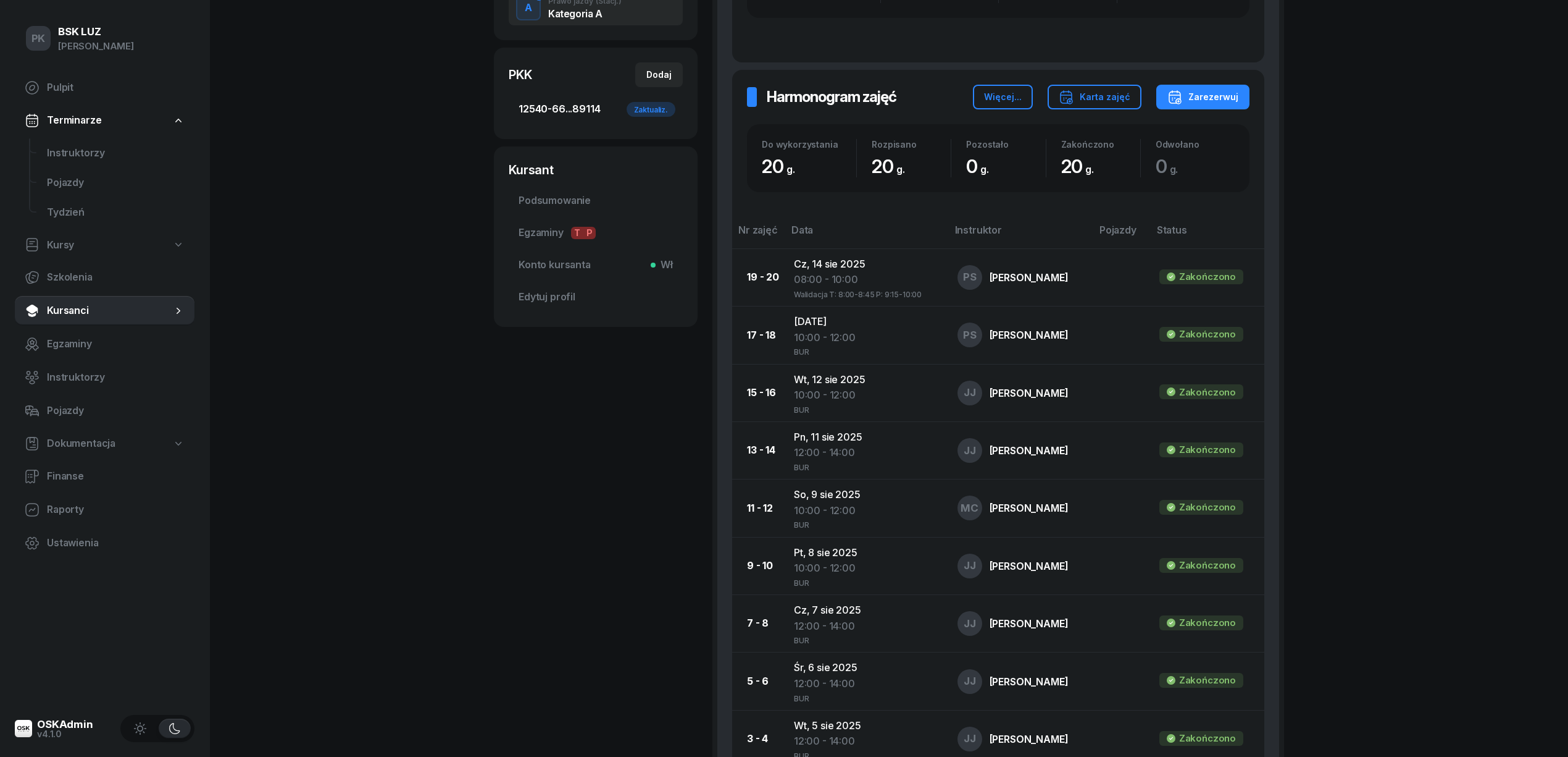
scroll to position [164, 0]
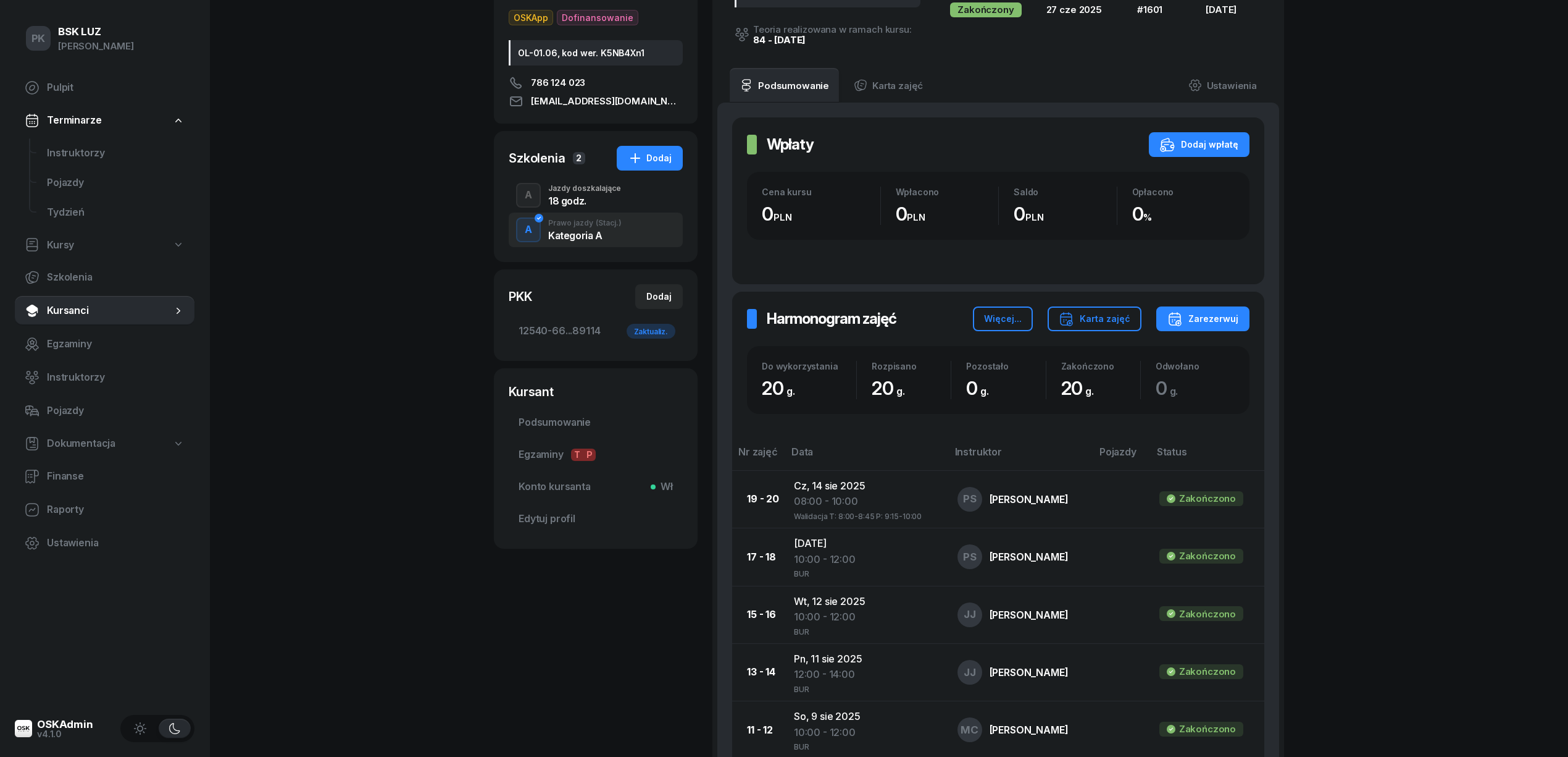
click at [571, 205] on div "18 godz." at bounding box center [584, 201] width 73 height 10
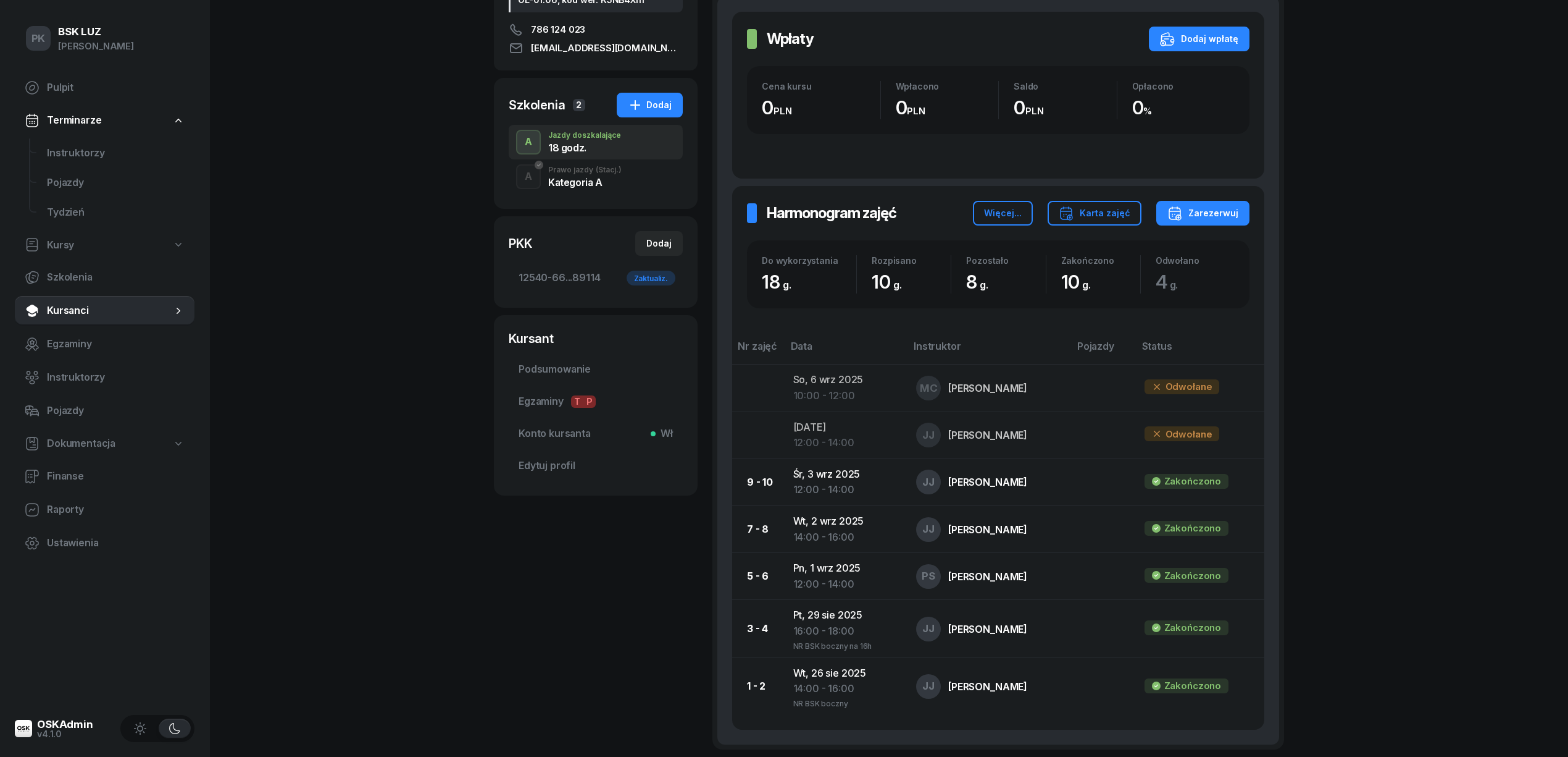
scroll to position [83, 0]
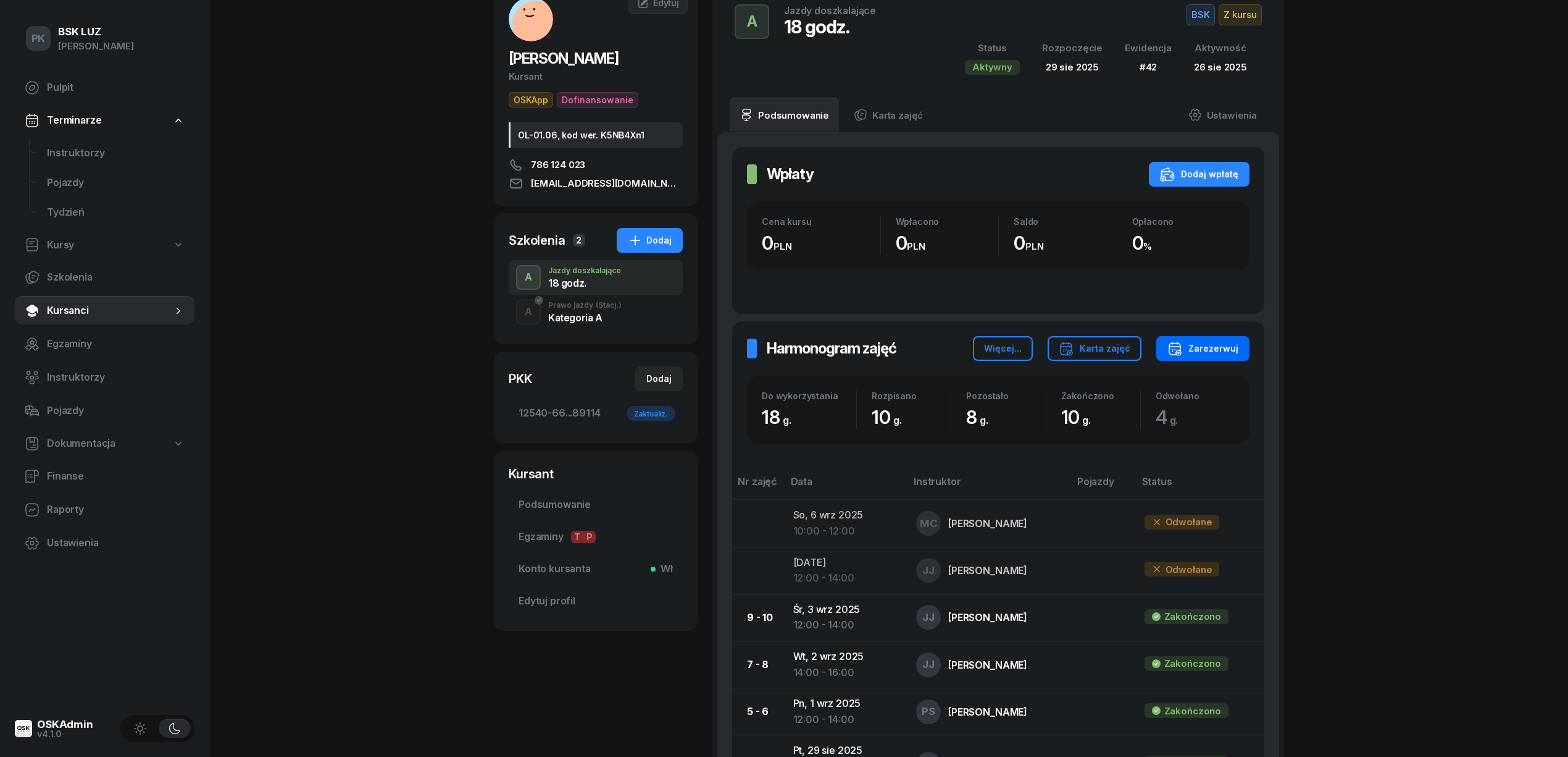
click at [1191, 349] on div "Zarezerwuj" at bounding box center [1203, 349] width 71 height 15
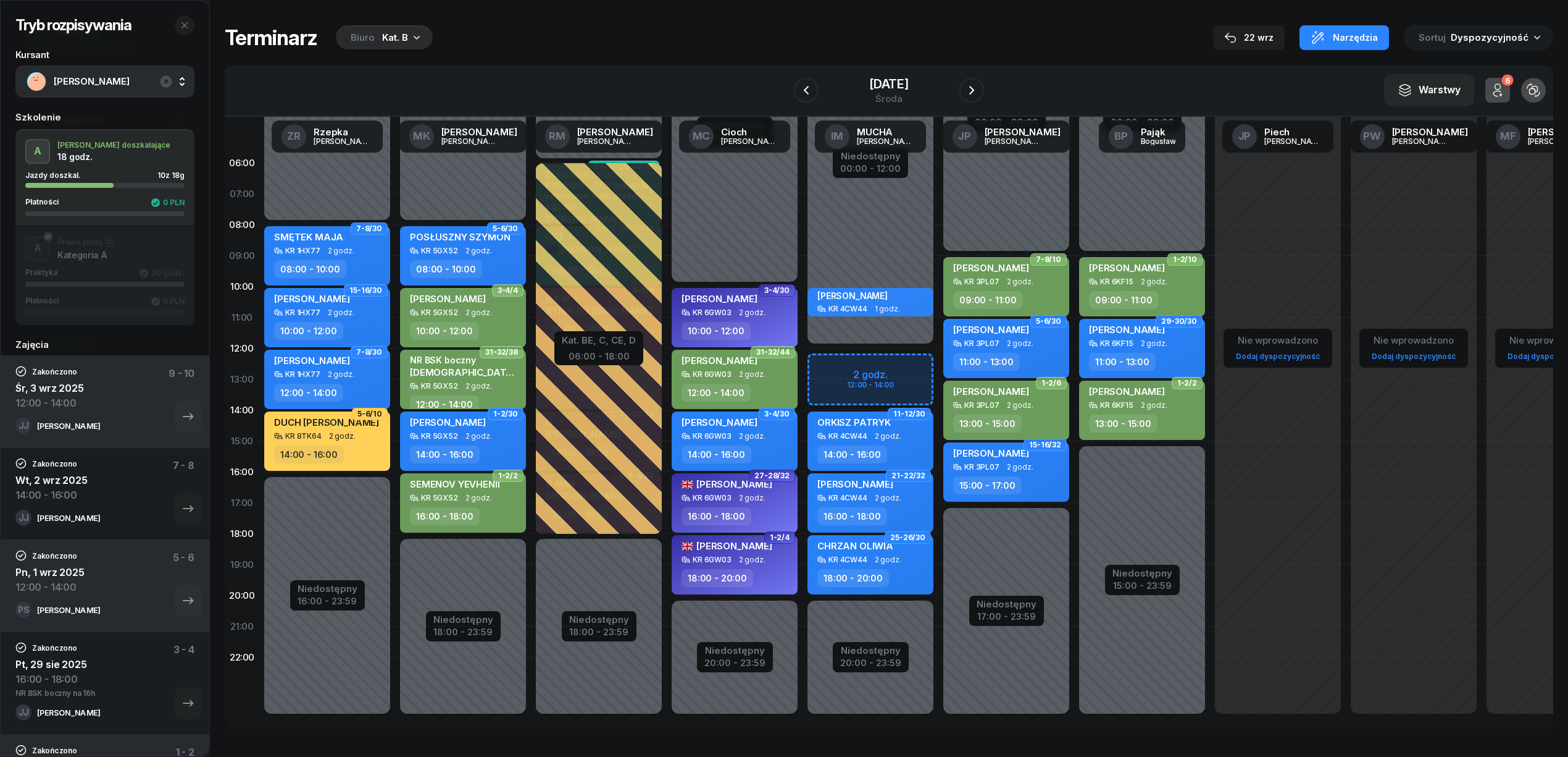
drag, startPoint x: 377, startPoint y: 40, endPoint x: 378, endPoint y: 52, distance: 12.0
click at [378, 40] on div "Biuro Kat. B" at bounding box center [384, 37] width 97 height 24
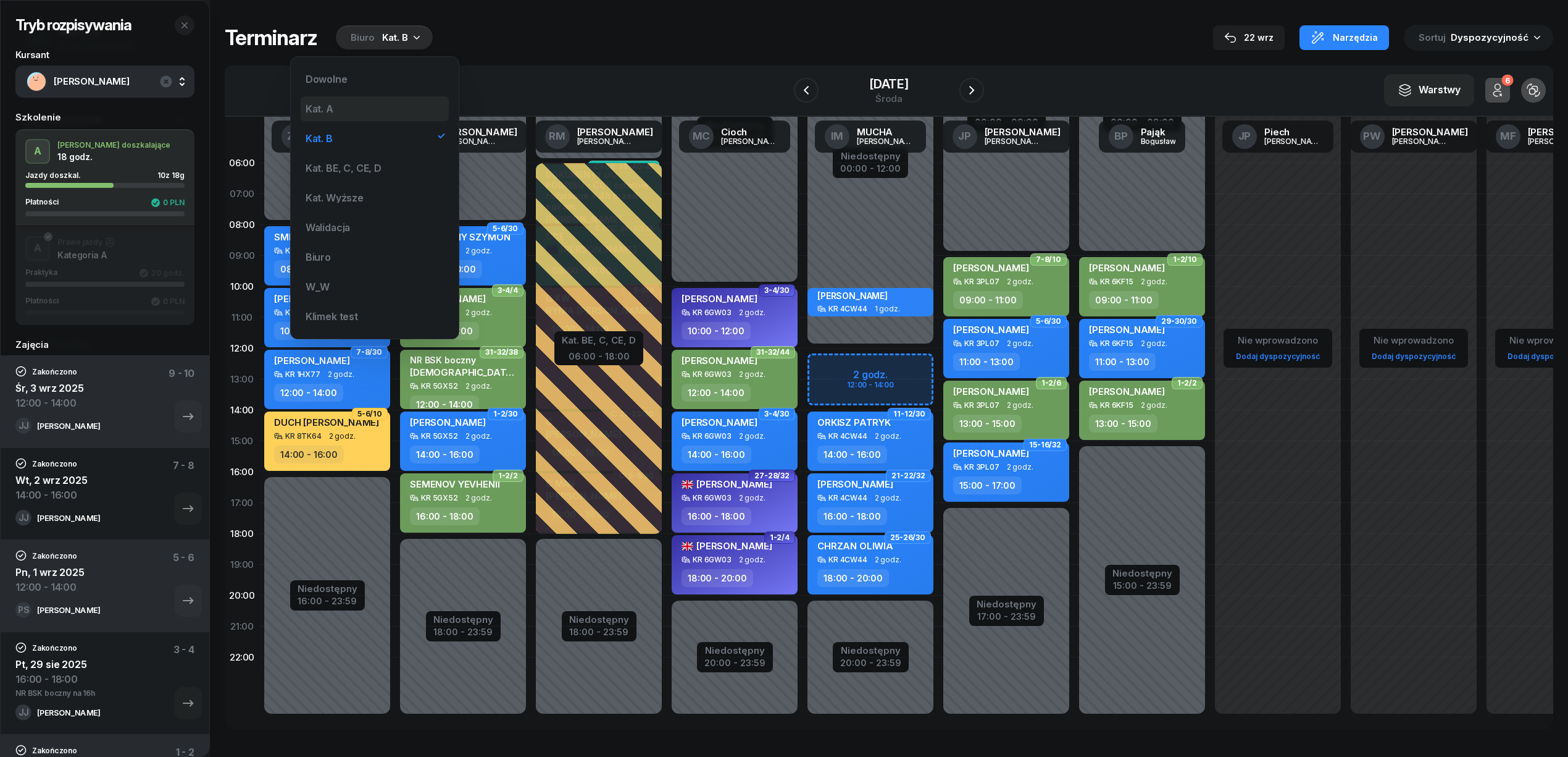
click at [336, 116] on div "Kat. A" at bounding box center [375, 108] width 148 height 24
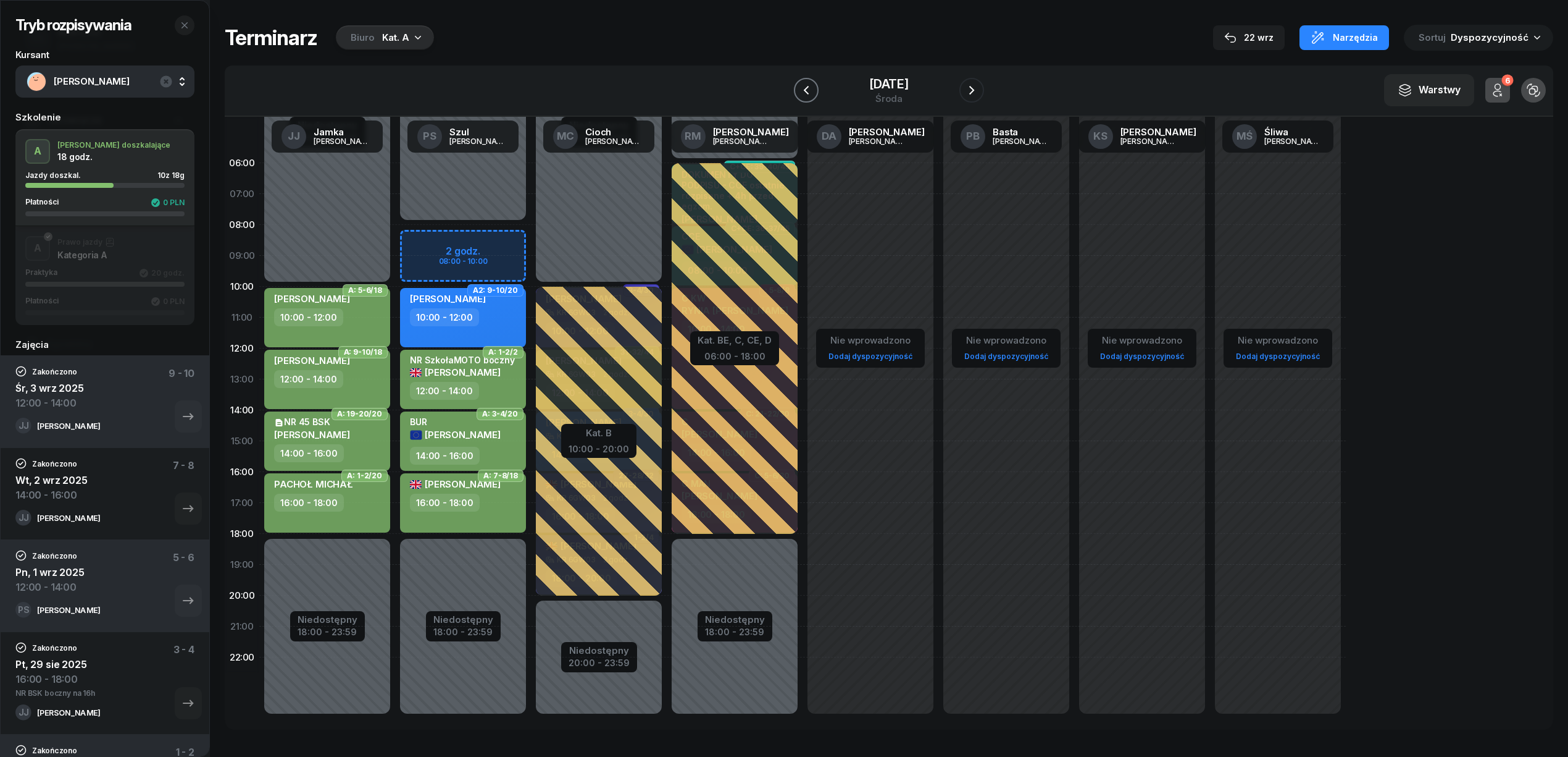
click at [816, 88] on button "button" at bounding box center [805, 89] width 24 height 24
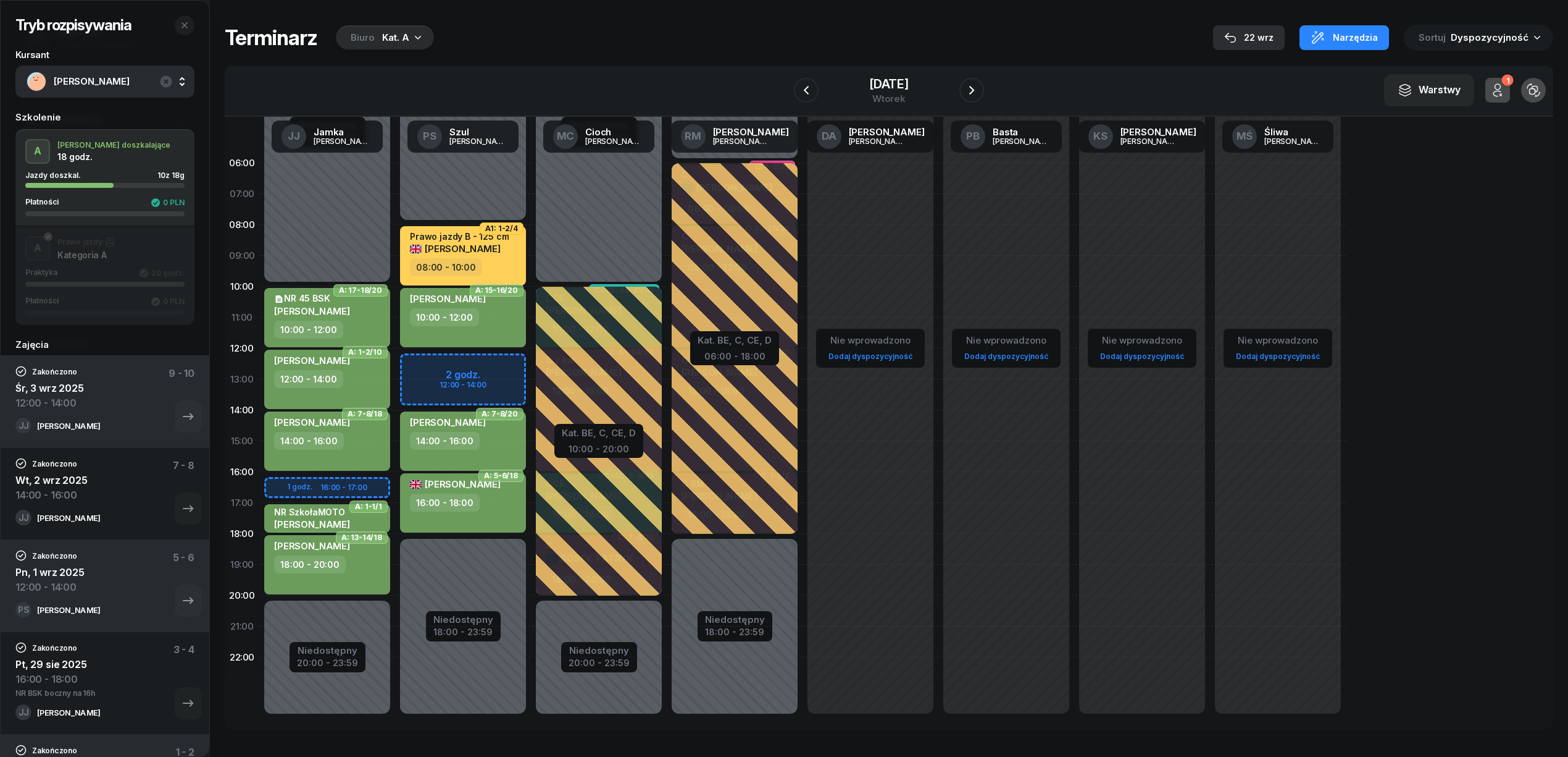
click at [1255, 38] on div "22 wrz" at bounding box center [1249, 38] width 50 height 15
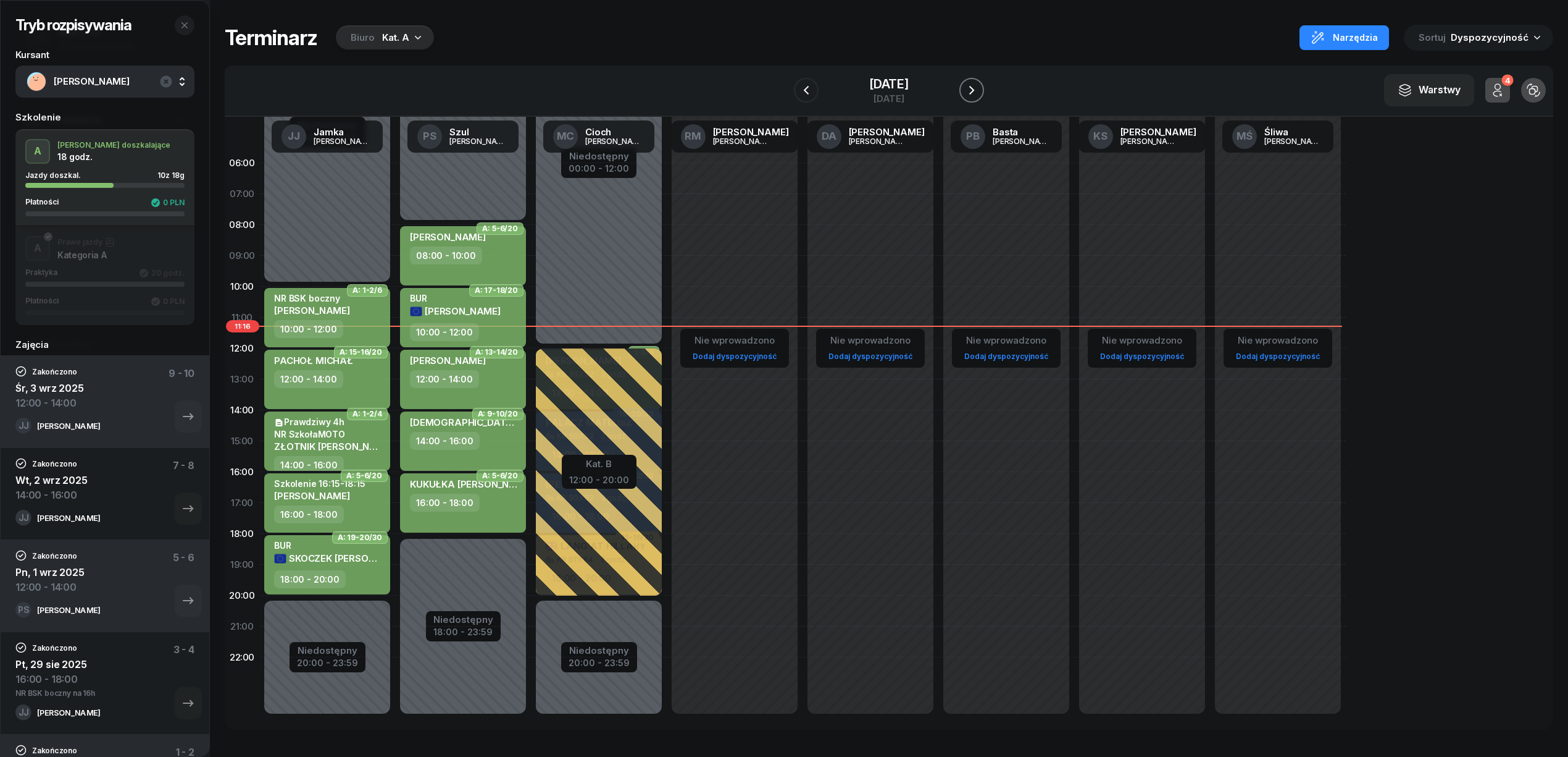
click at [974, 83] on icon "button" at bounding box center [972, 90] width 15 height 15
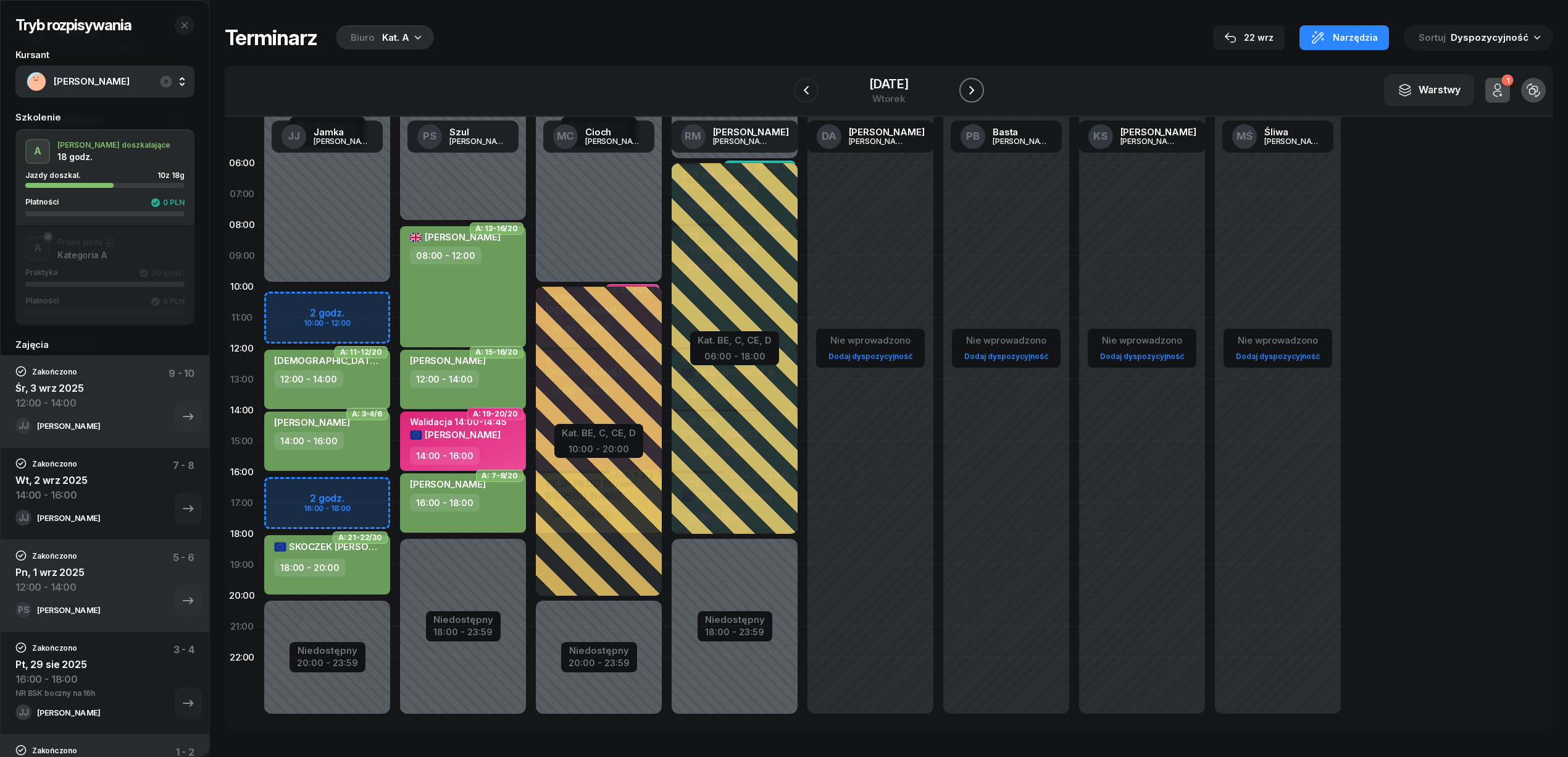
click at [974, 83] on icon "button" at bounding box center [972, 90] width 15 height 15
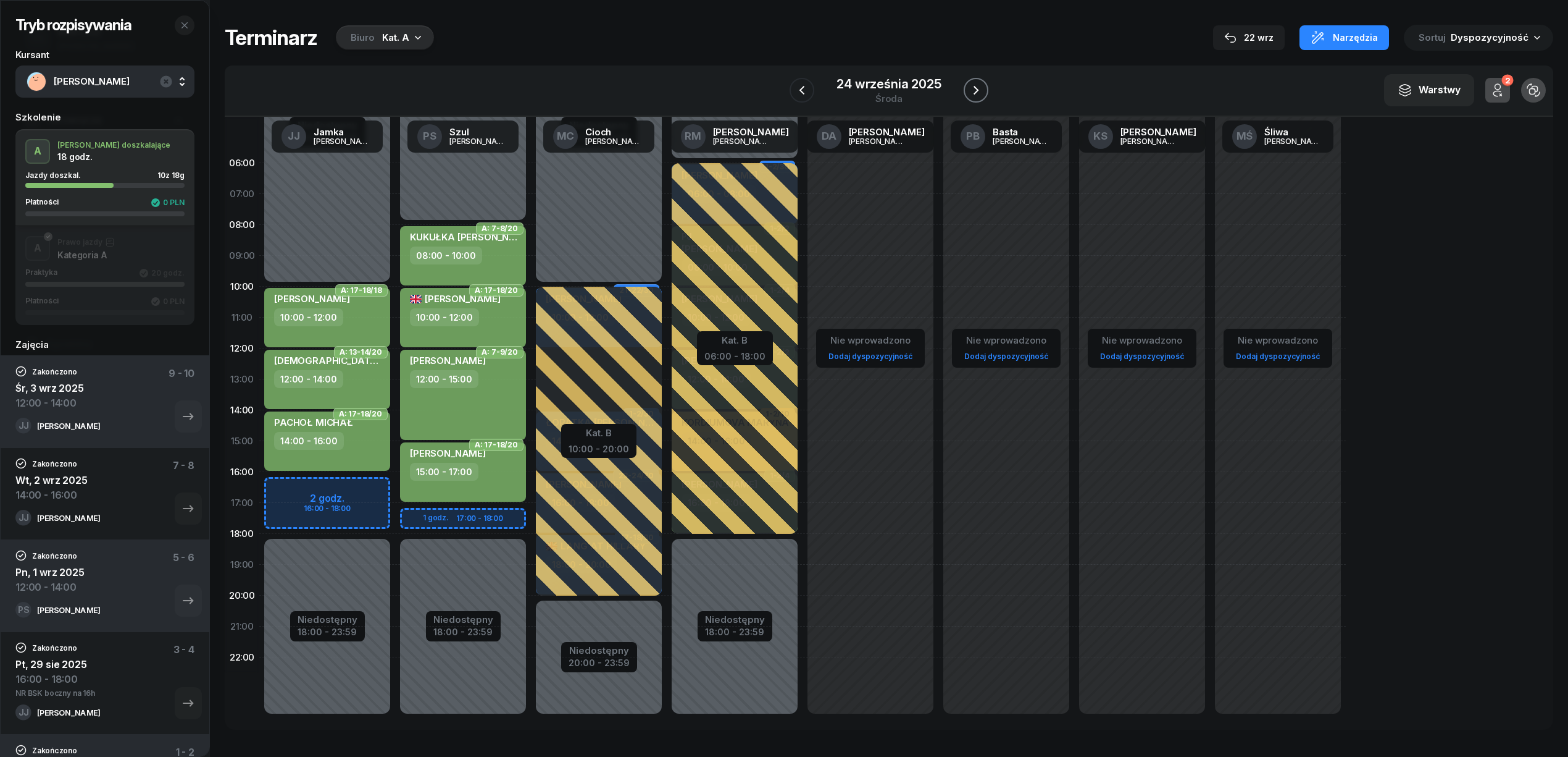
click at [974, 83] on icon "button" at bounding box center [976, 90] width 15 height 15
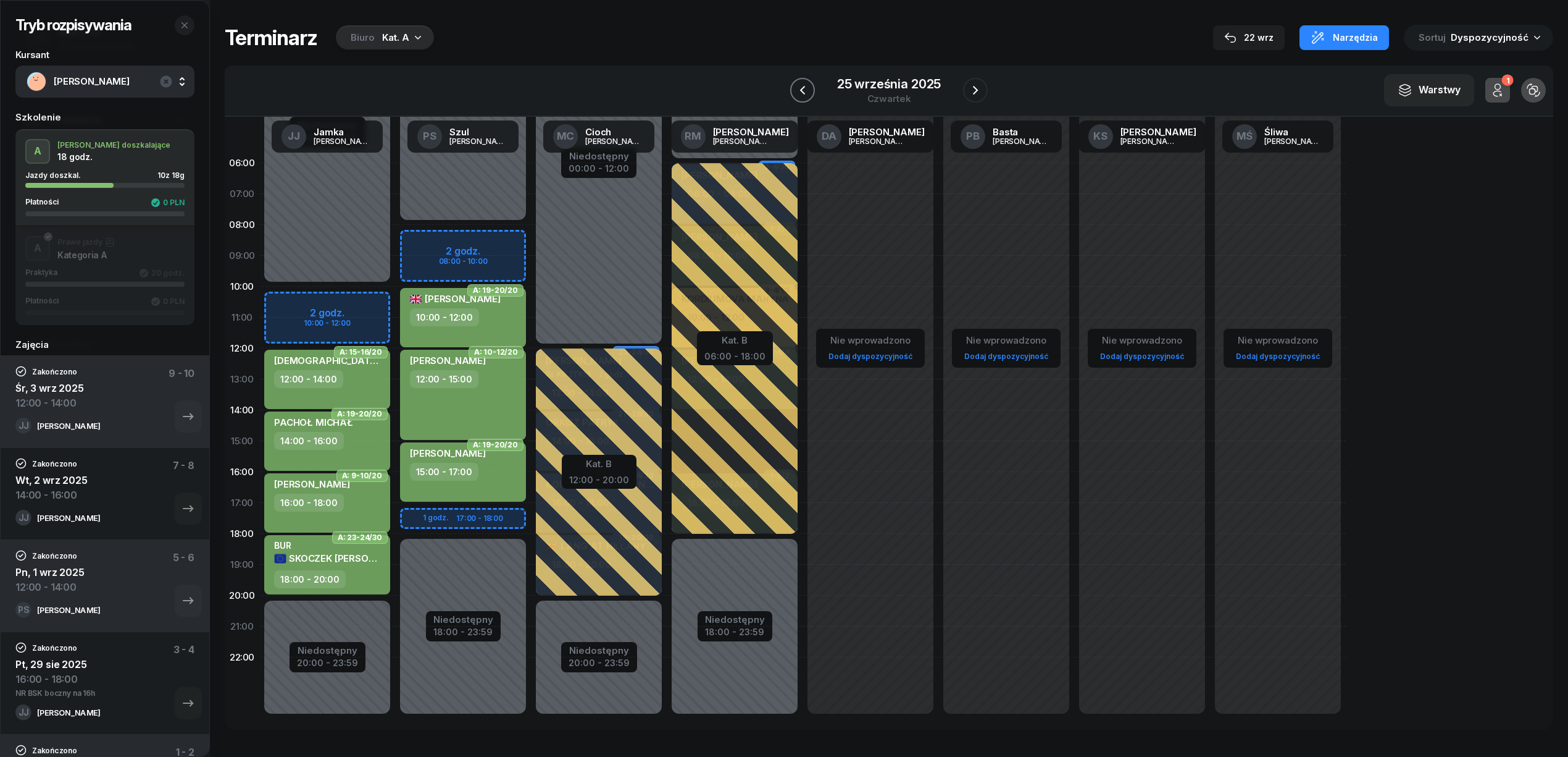
click at [811, 96] on button "button" at bounding box center [802, 89] width 24 height 24
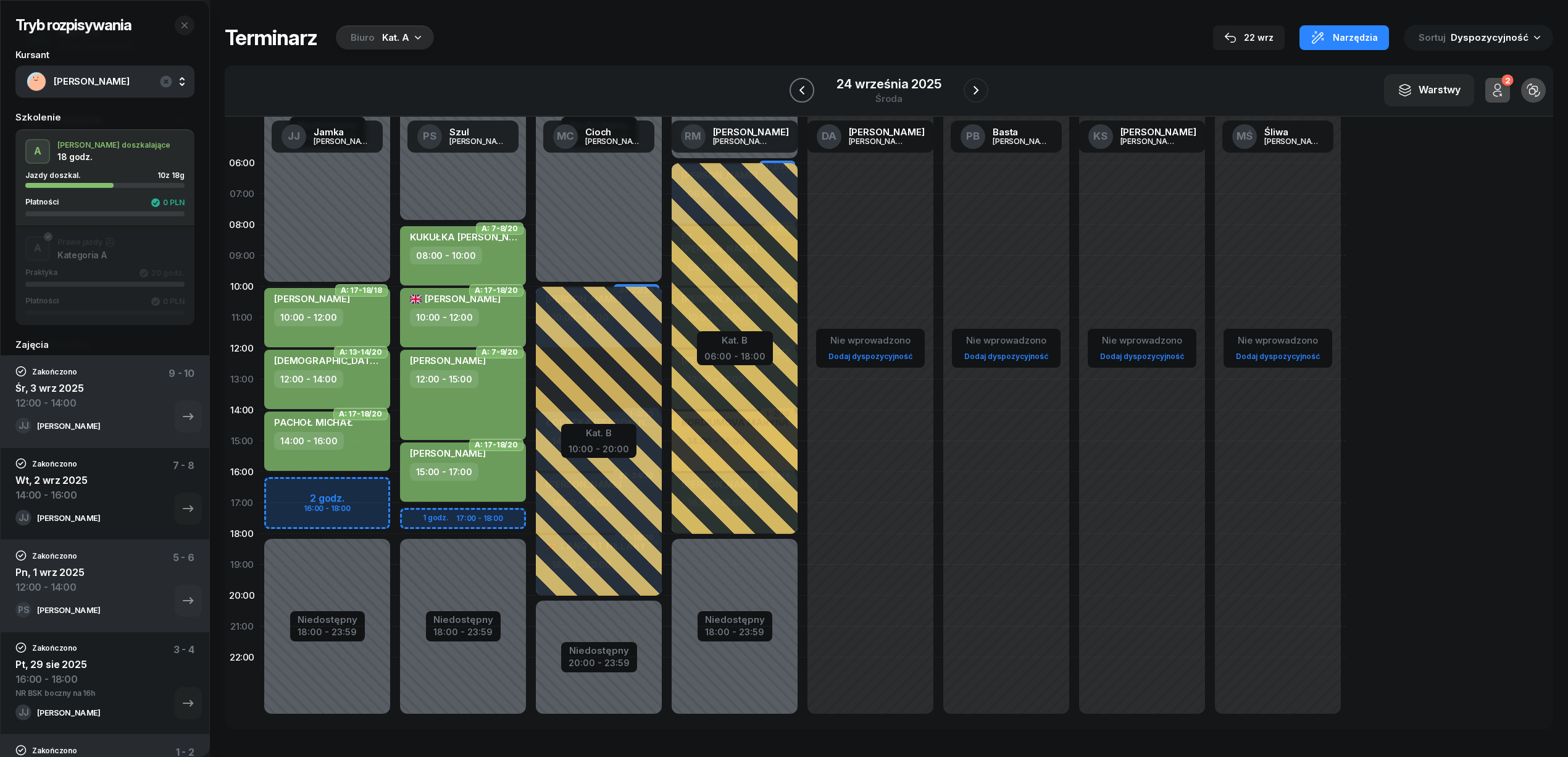
click at [803, 96] on icon "button" at bounding box center [802, 90] width 15 height 15
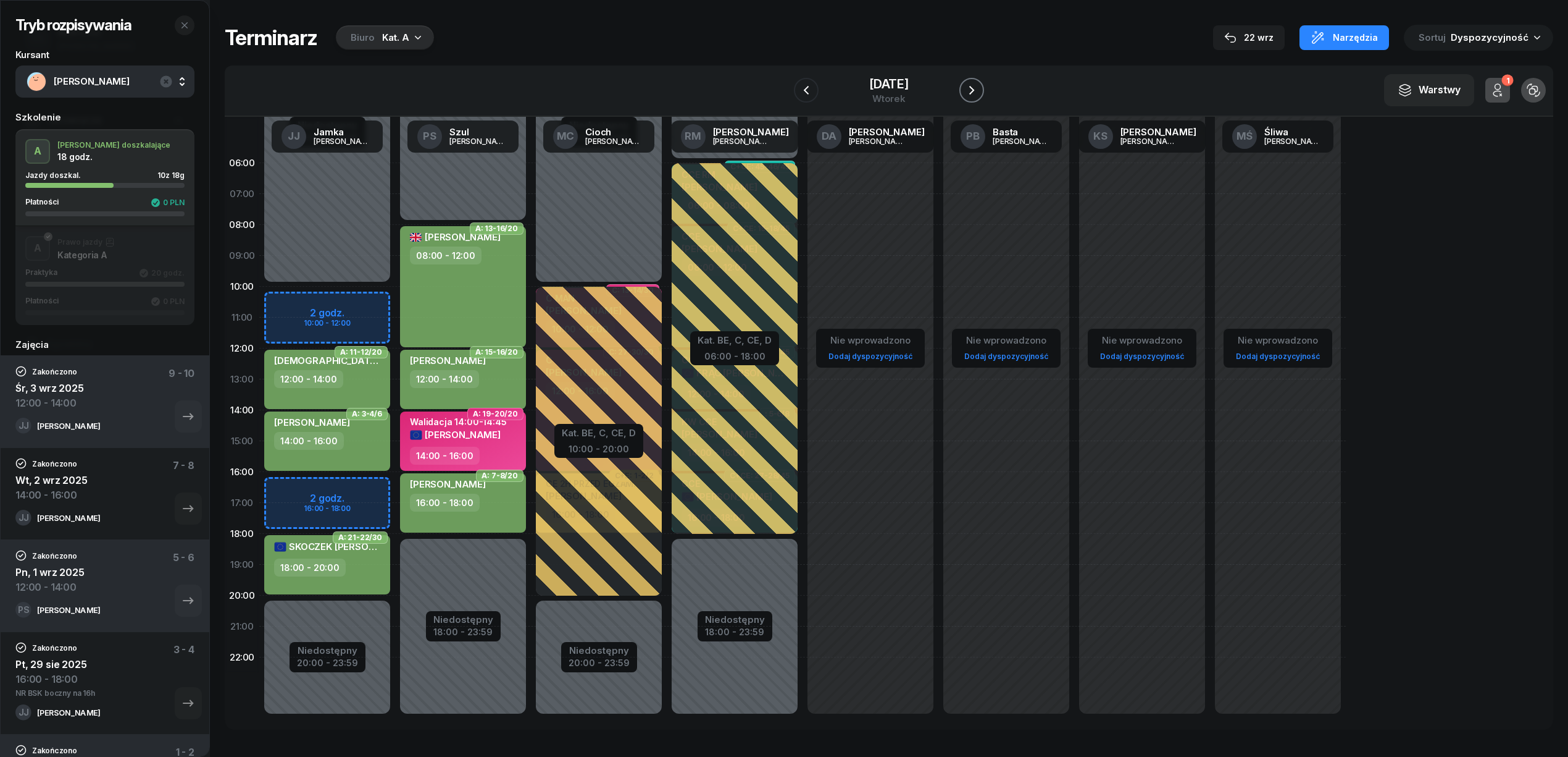
click at [975, 89] on icon "button" at bounding box center [972, 90] width 15 height 15
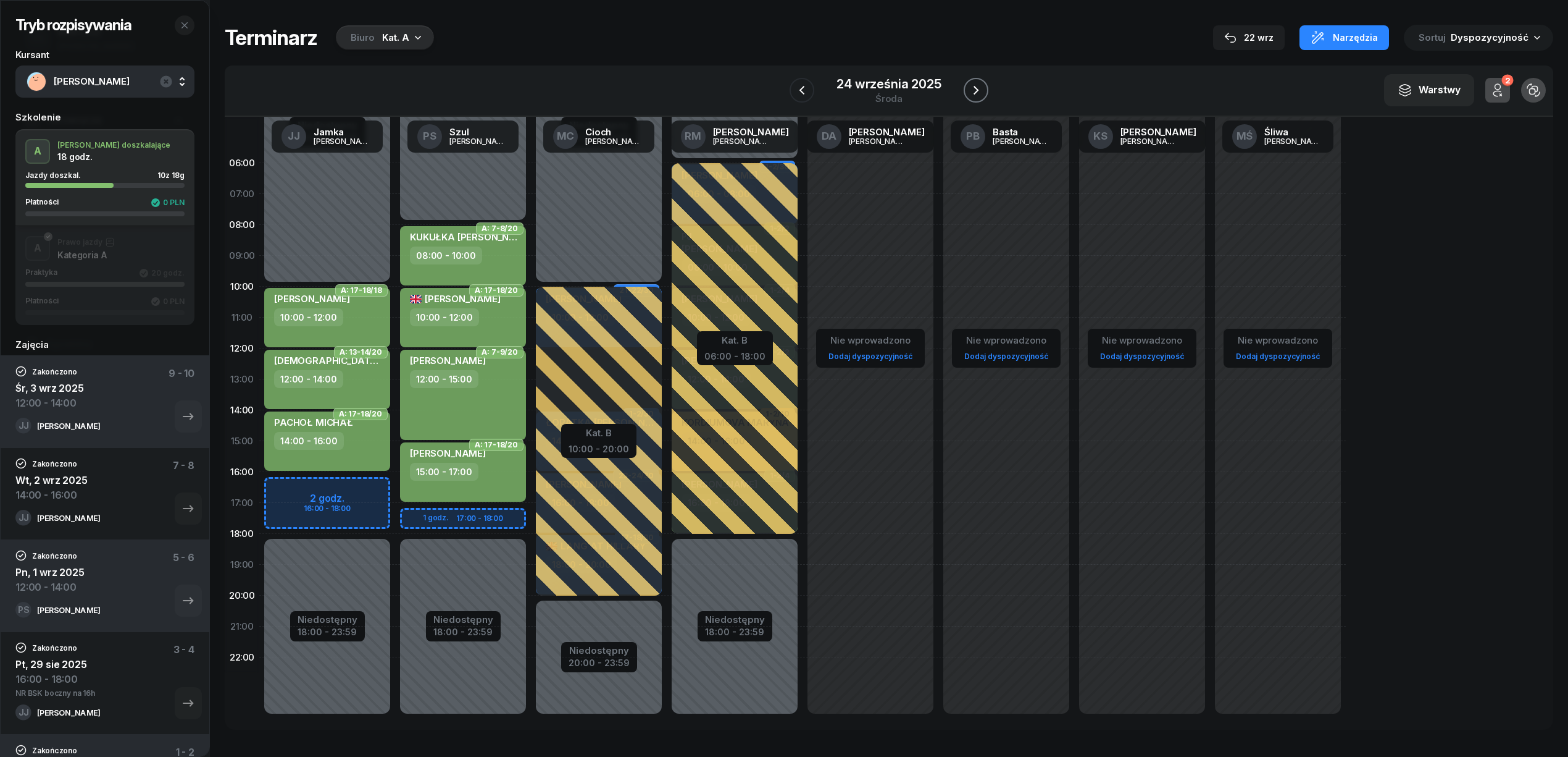
click at [975, 89] on icon "button" at bounding box center [976, 90] width 15 height 15
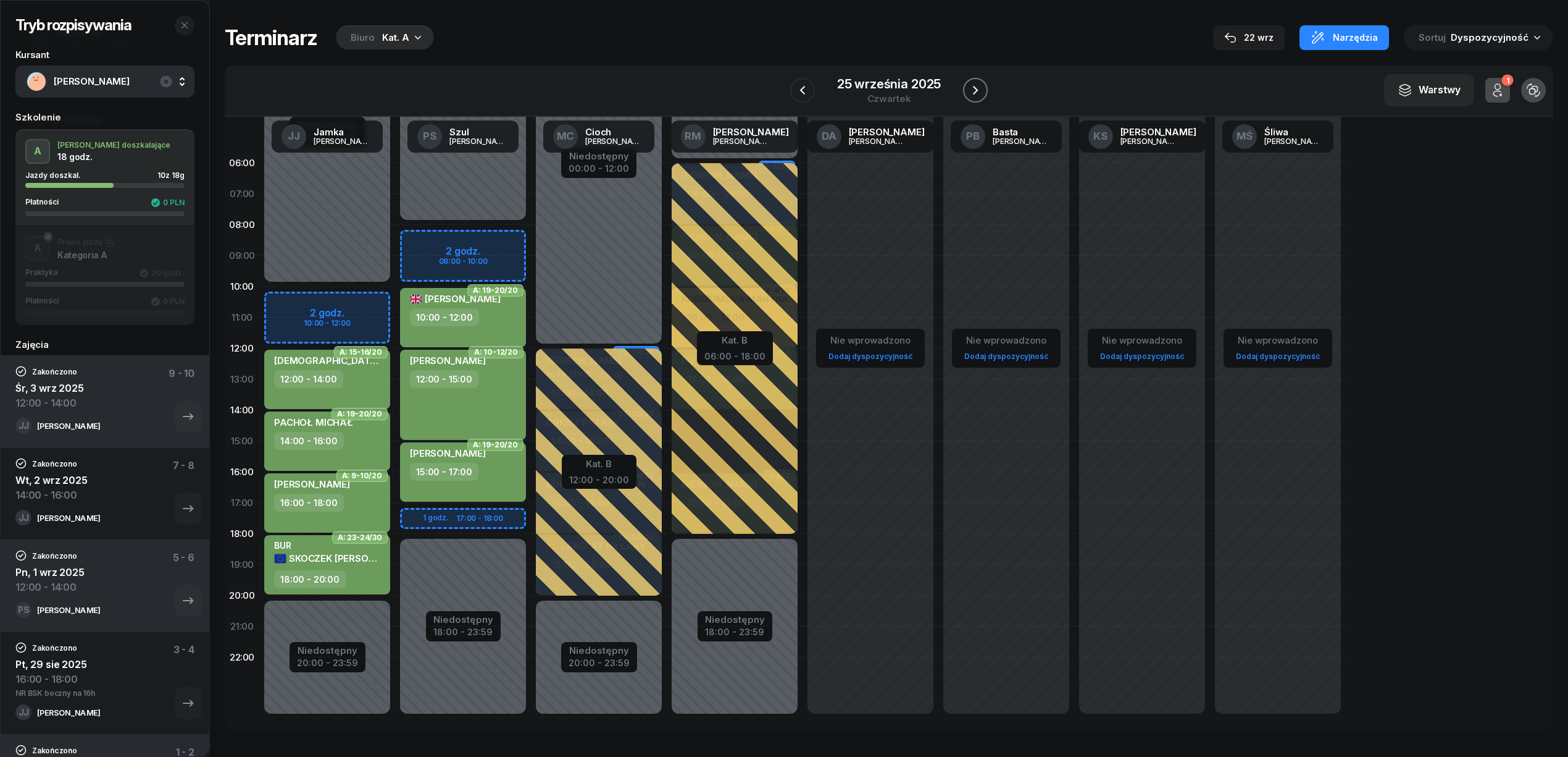
click at [975, 89] on icon "button" at bounding box center [975, 90] width 15 height 15
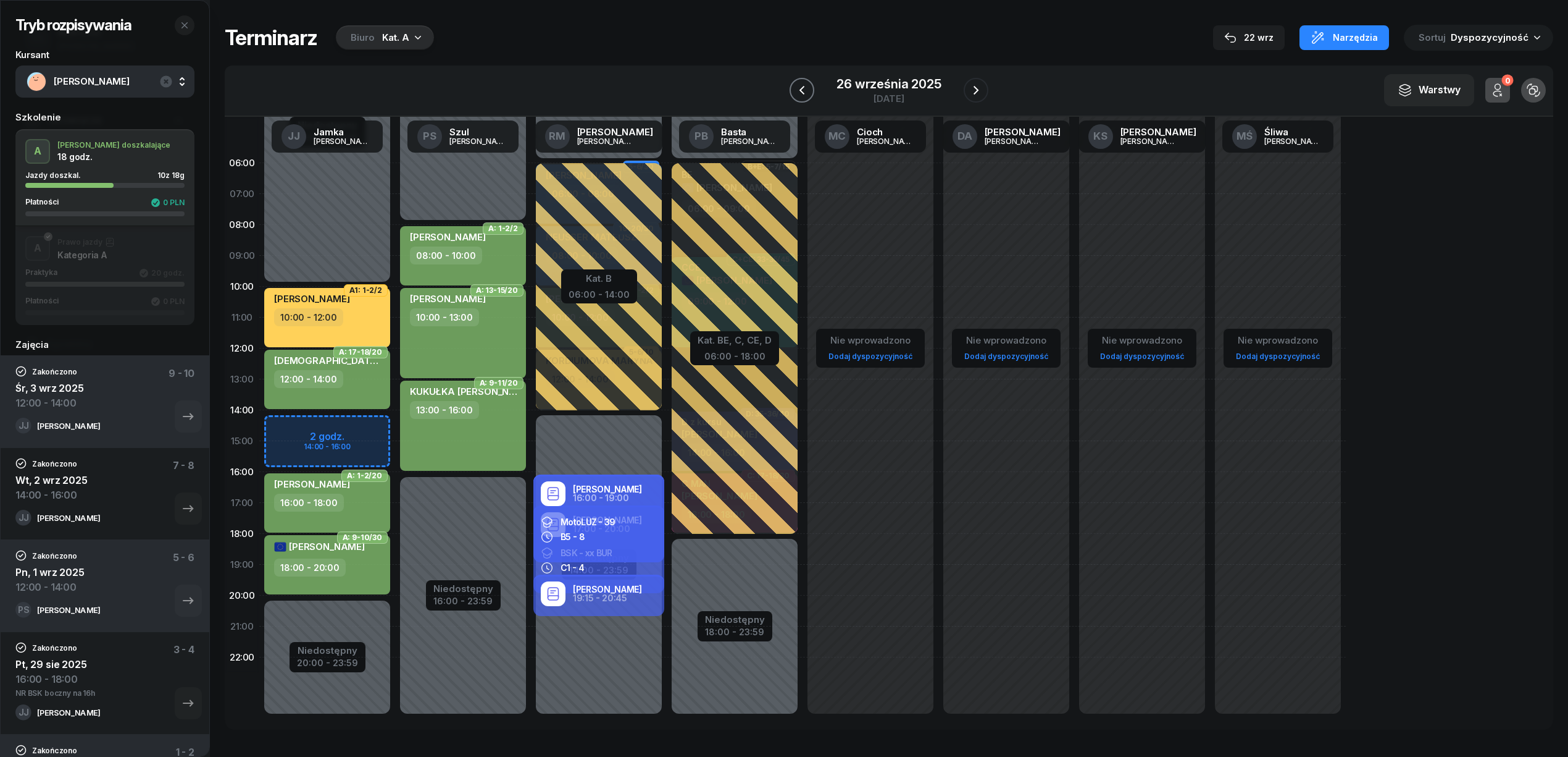
click at [794, 94] on button "button" at bounding box center [801, 89] width 24 height 24
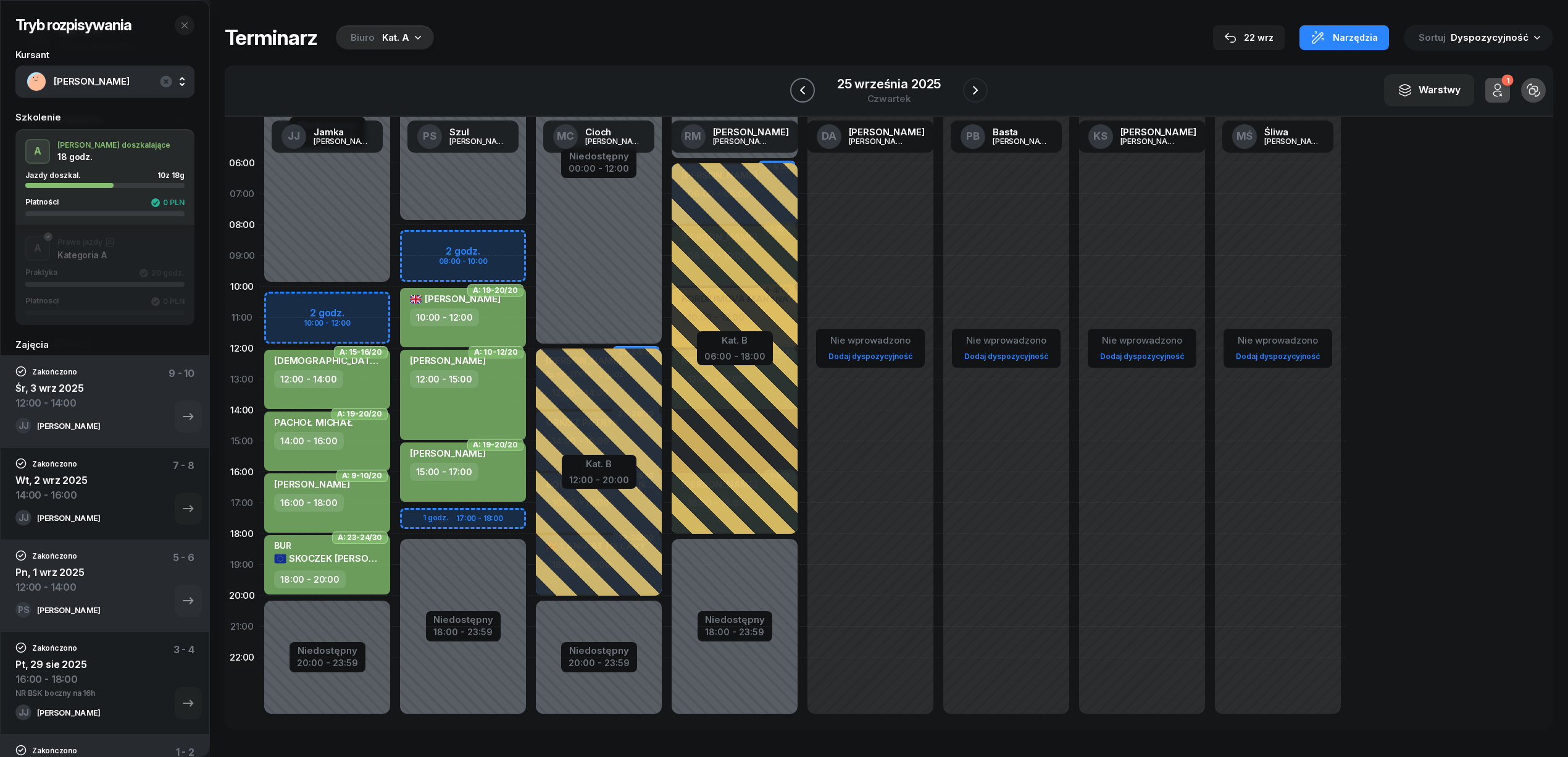
click at [794, 94] on button "button" at bounding box center [802, 89] width 24 height 24
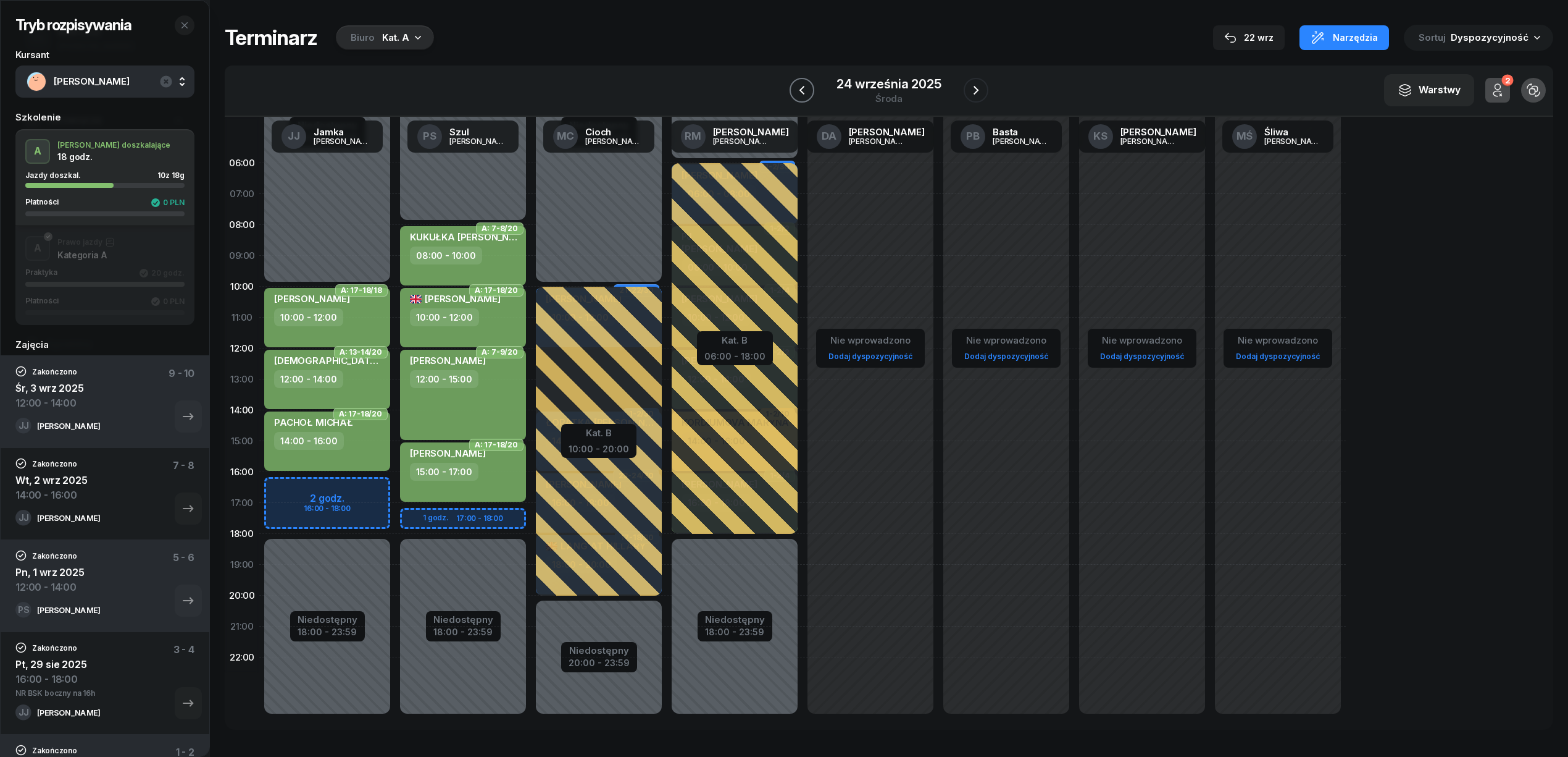
click at [794, 94] on button "button" at bounding box center [801, 89] width 24 height 24
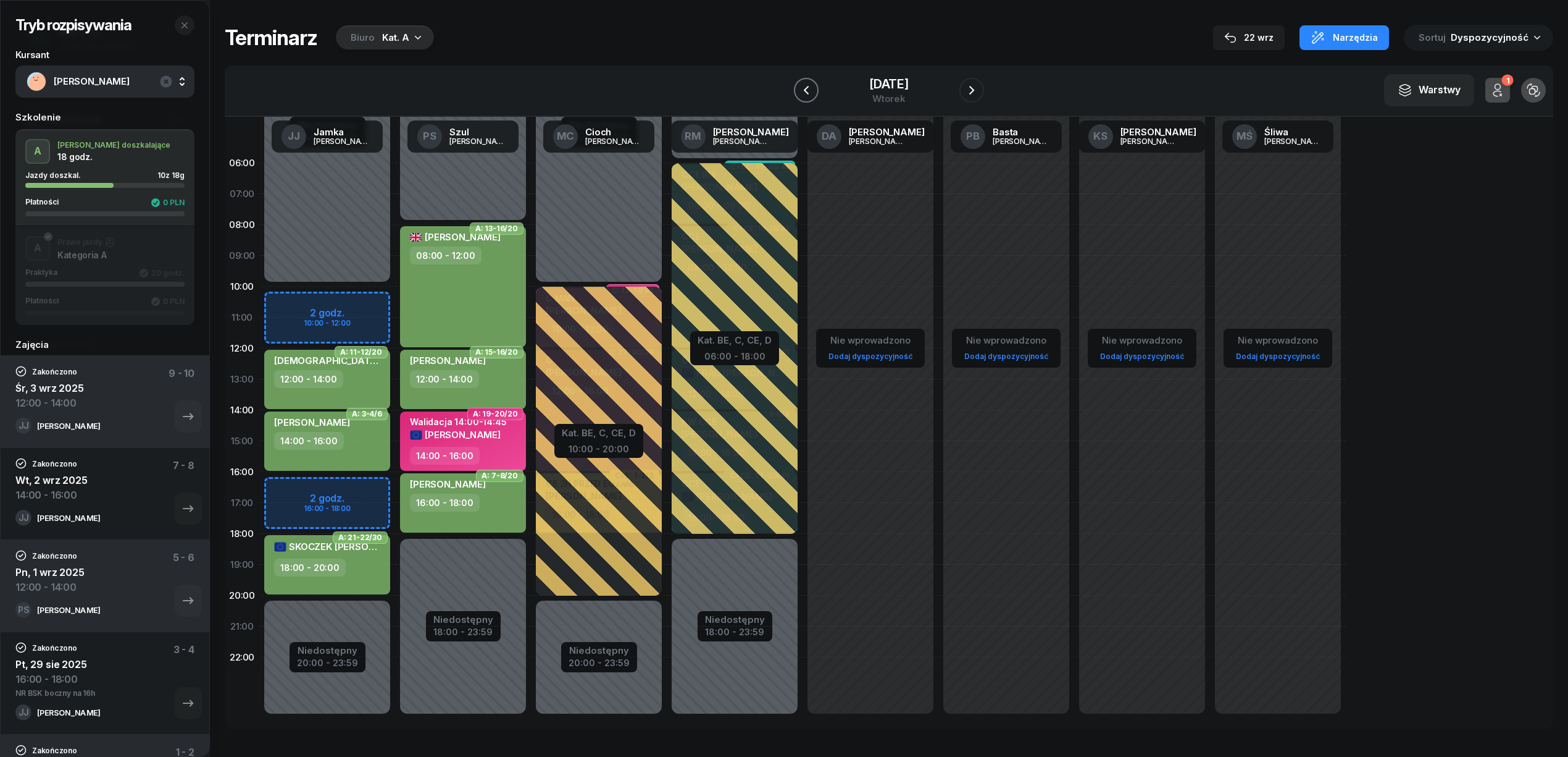
click at [794, 94] on button "button" at bounding box center [805, 89] width 24 height 24
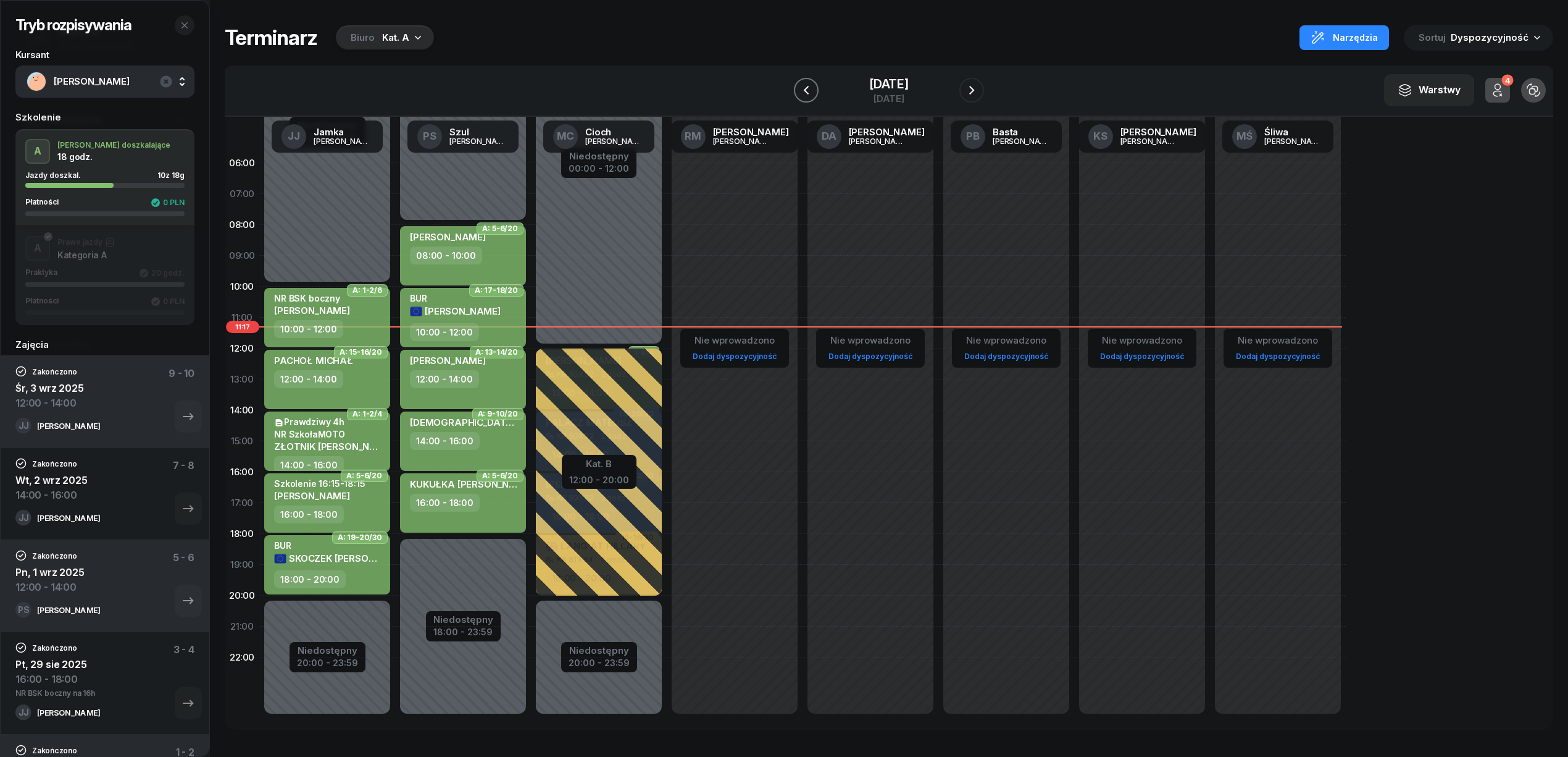
click at [794, 94] on button "button" at bounding box center [805, 89] width 24 height 24
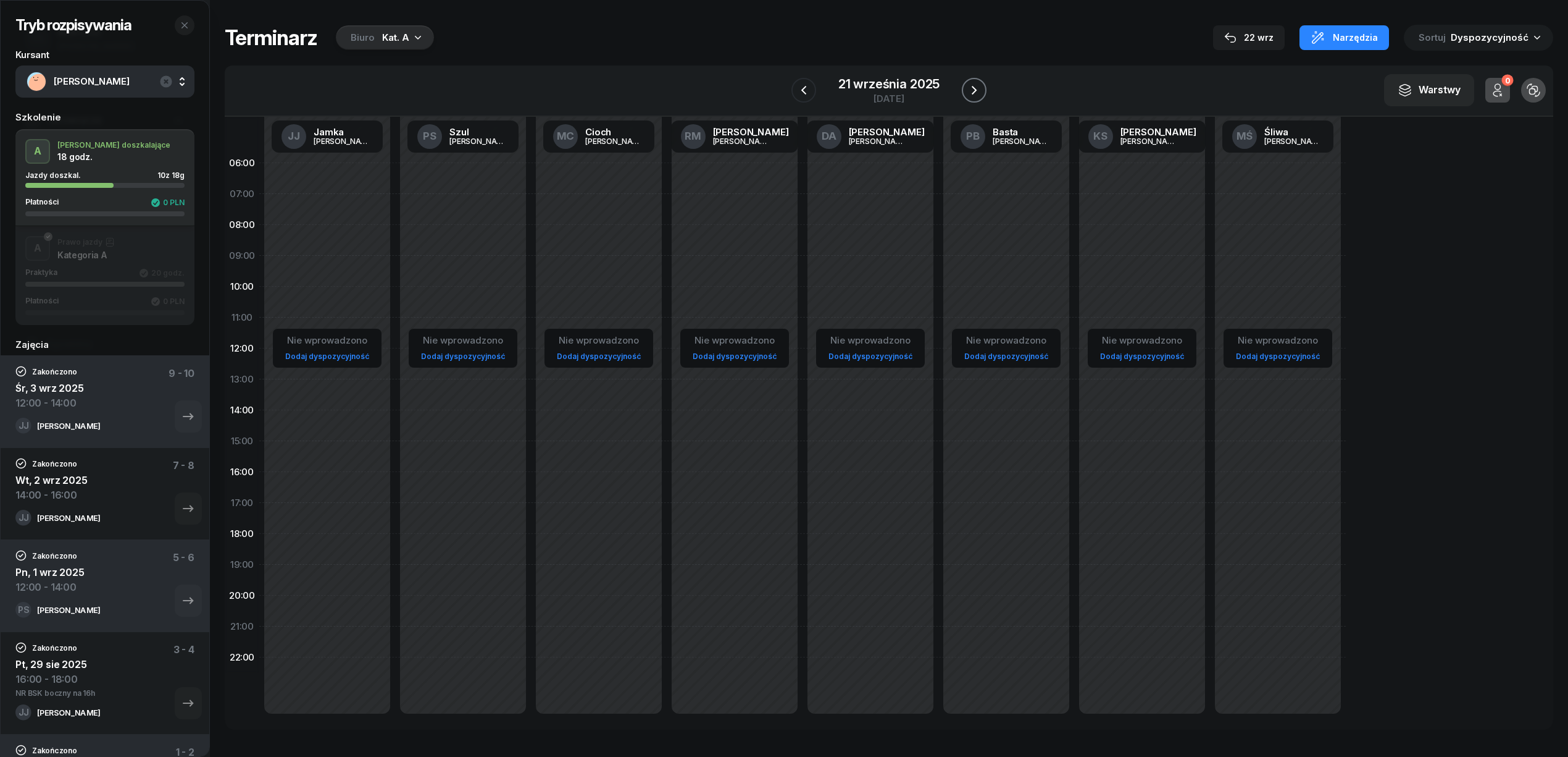
click at [966, 83] on button "button" at bounding box center [974, 89] width 24 height 24
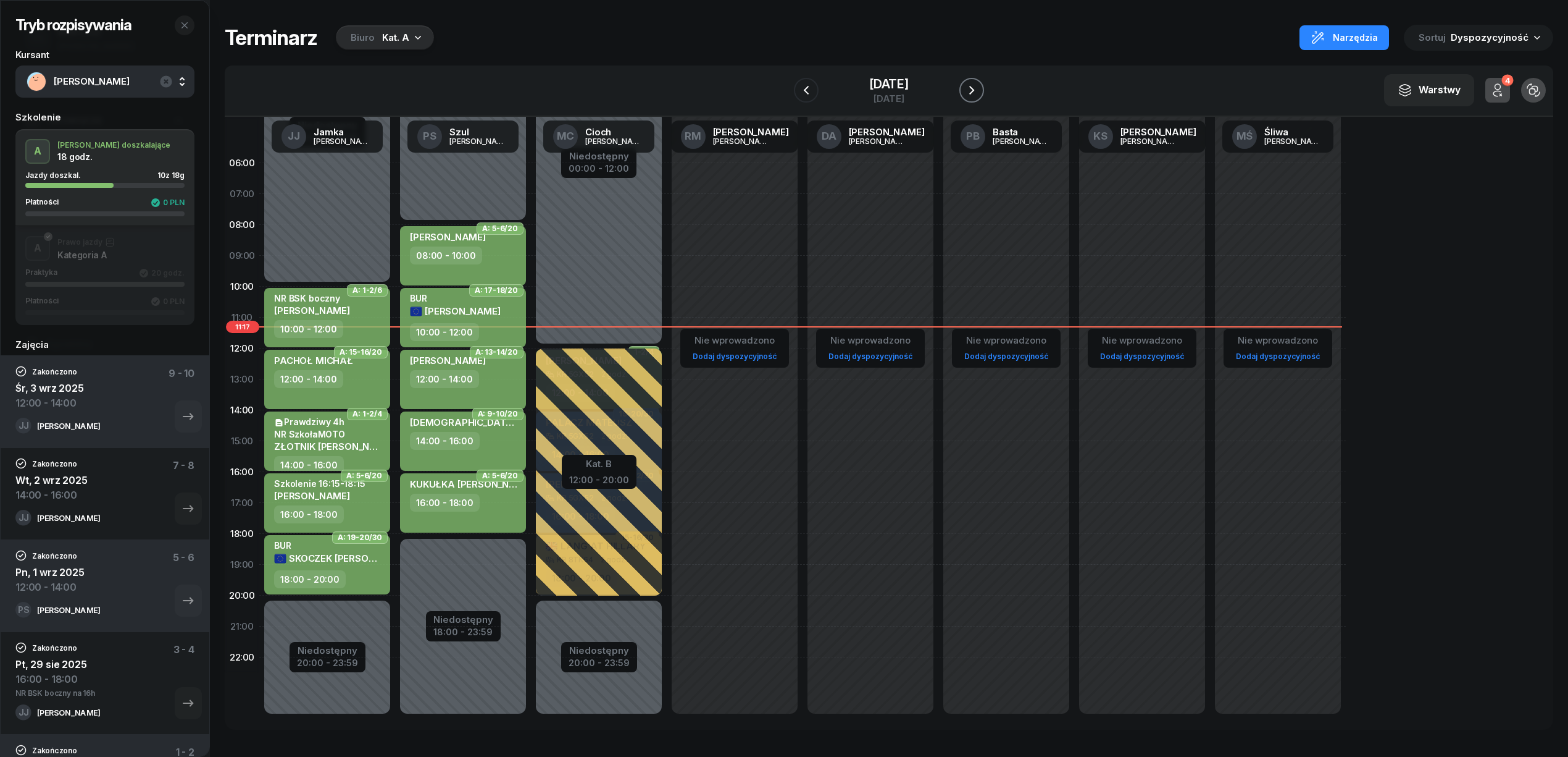
click at [966, 83] on button "button" at bounding box center [971, 89] width 24 height 24
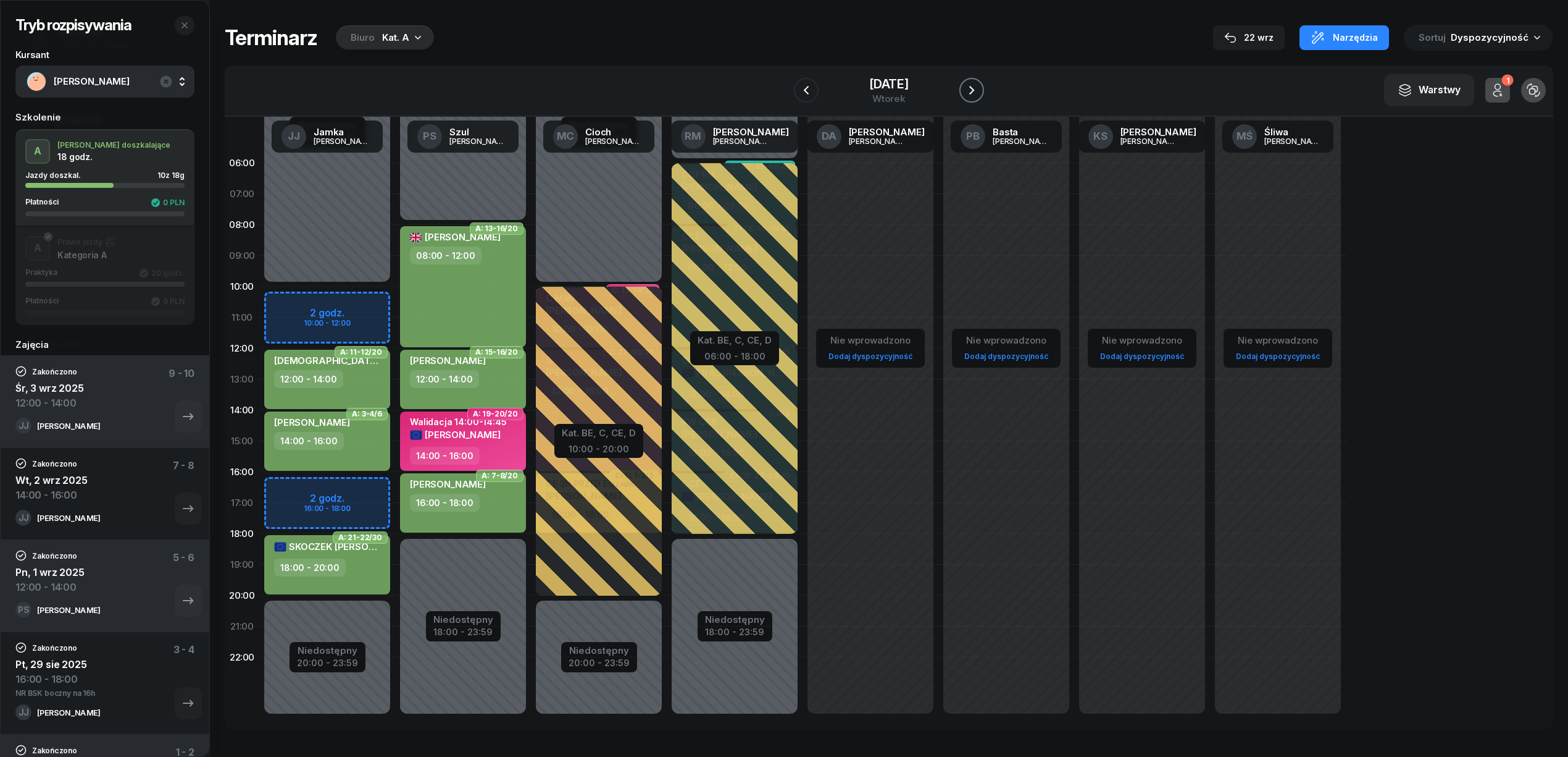
click at [966, 83] on button "button" at bounding box center [971, 89] width 24 height 24
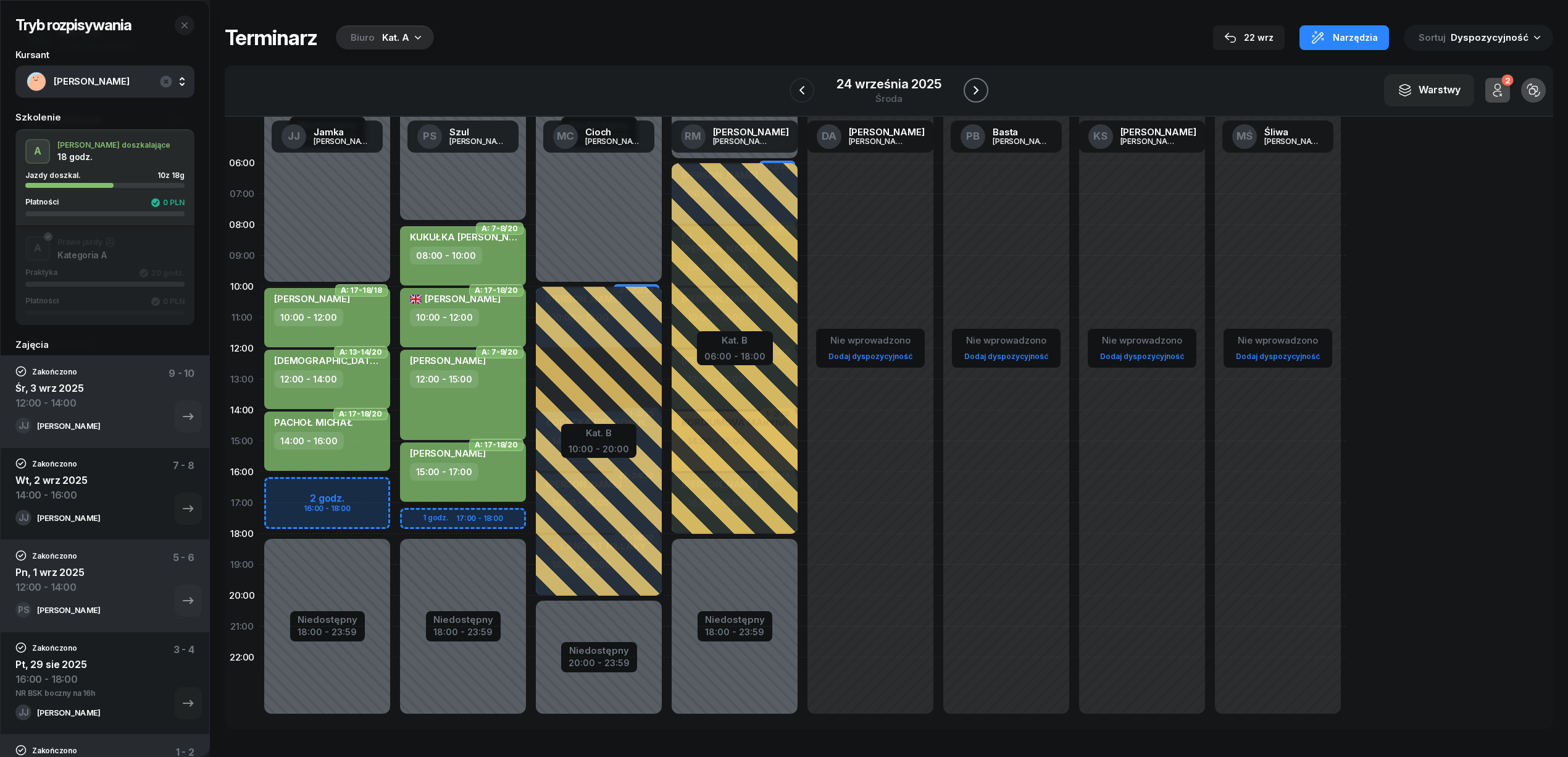
click at [966, 83] on button "button" at bounding box center [975, 89] width 24 height 24
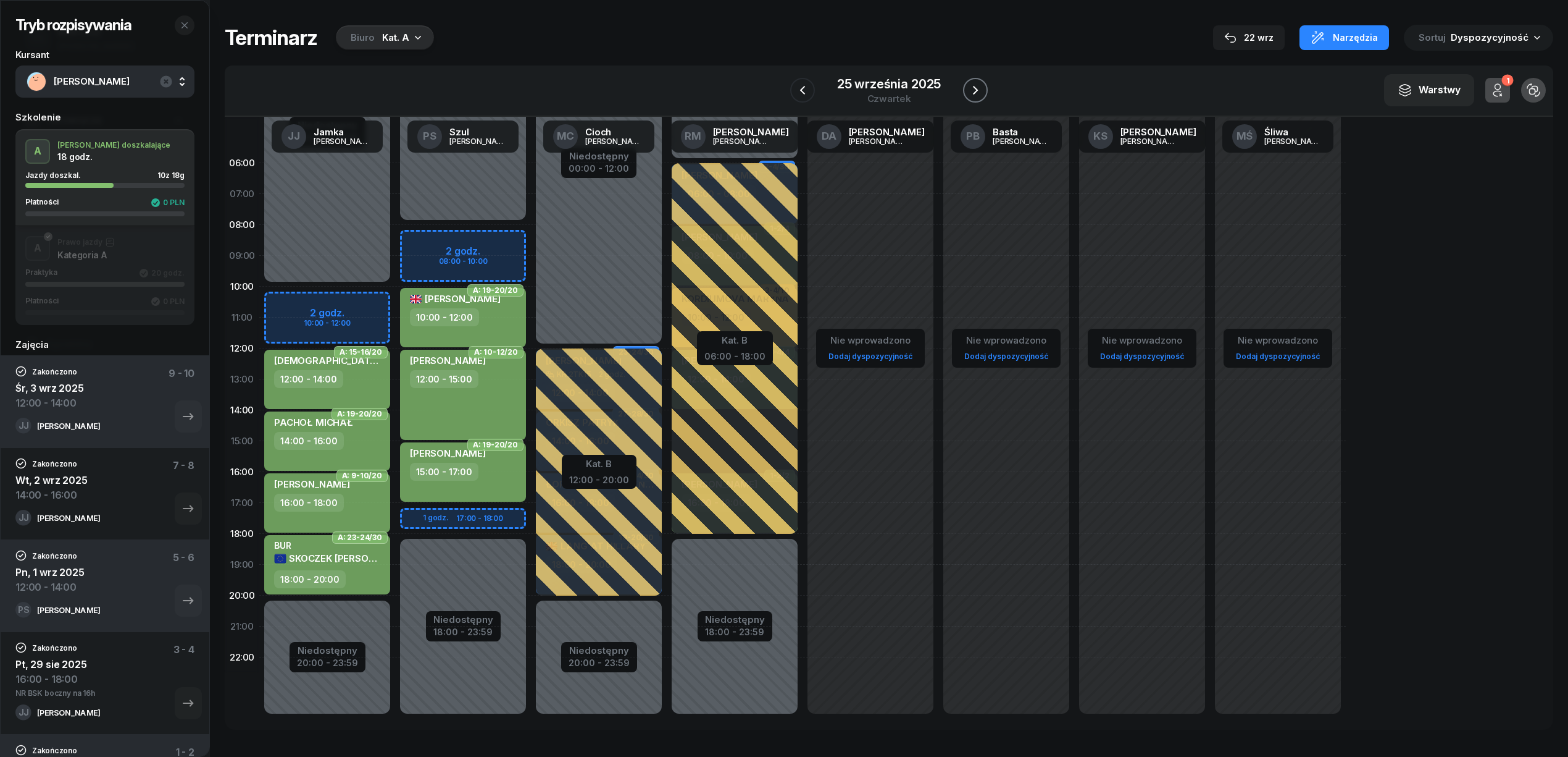
click at [966, 83] on button "button" at bounding box center [975, 89] width 24 height 24
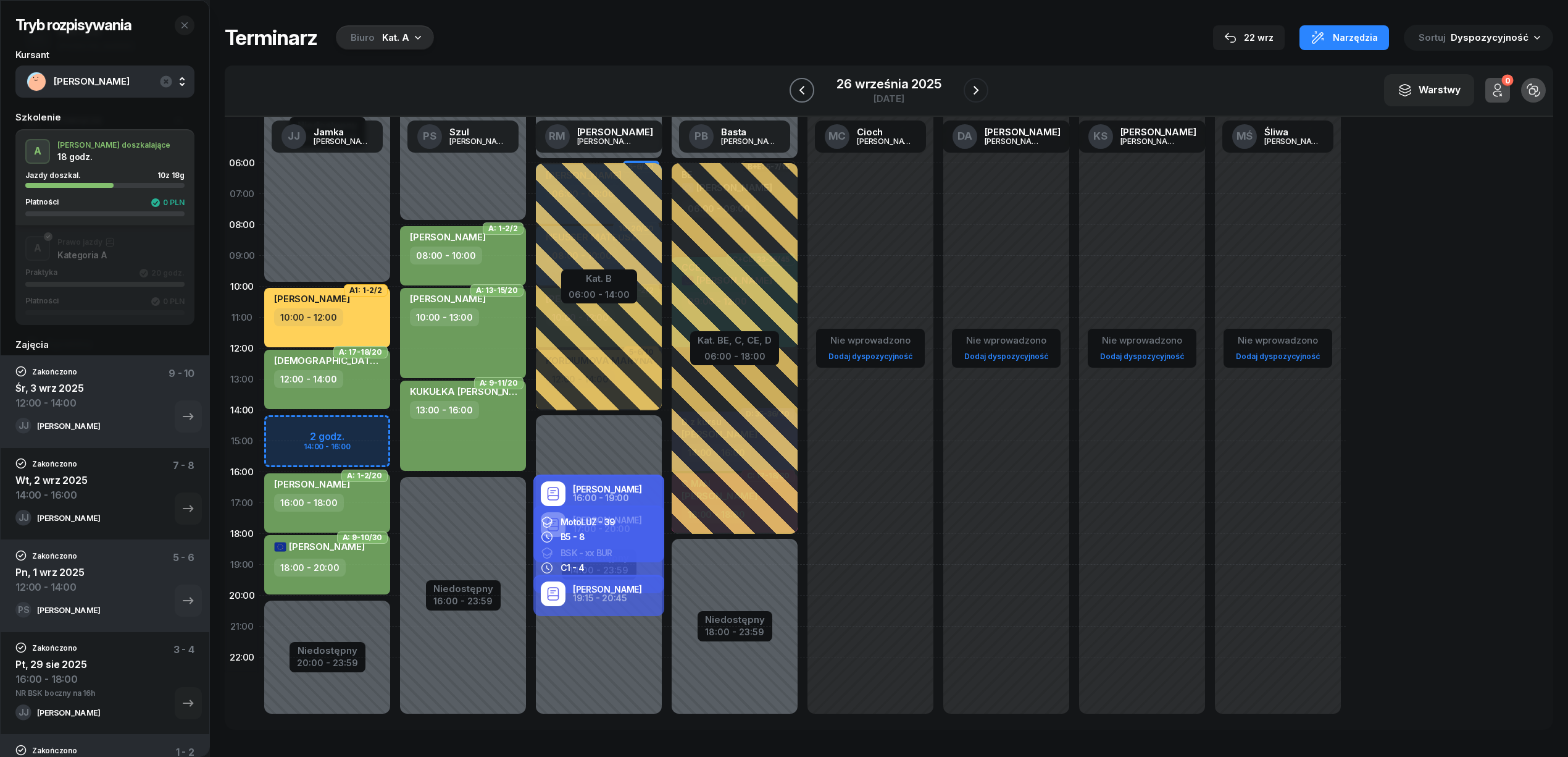
click at [799, 96] on icon "button" at bounding box center [802, 90] width 15 height 15
click at [799, 96] on icon "button" at bounding box center [803, 90] width 15 height 15
click at [799, 96] on icon "button" at bounding box center [802, 90] width 15 height 15
click at [799, 96] on icon "button" at bounding box center [806, 90] width 15 height 15
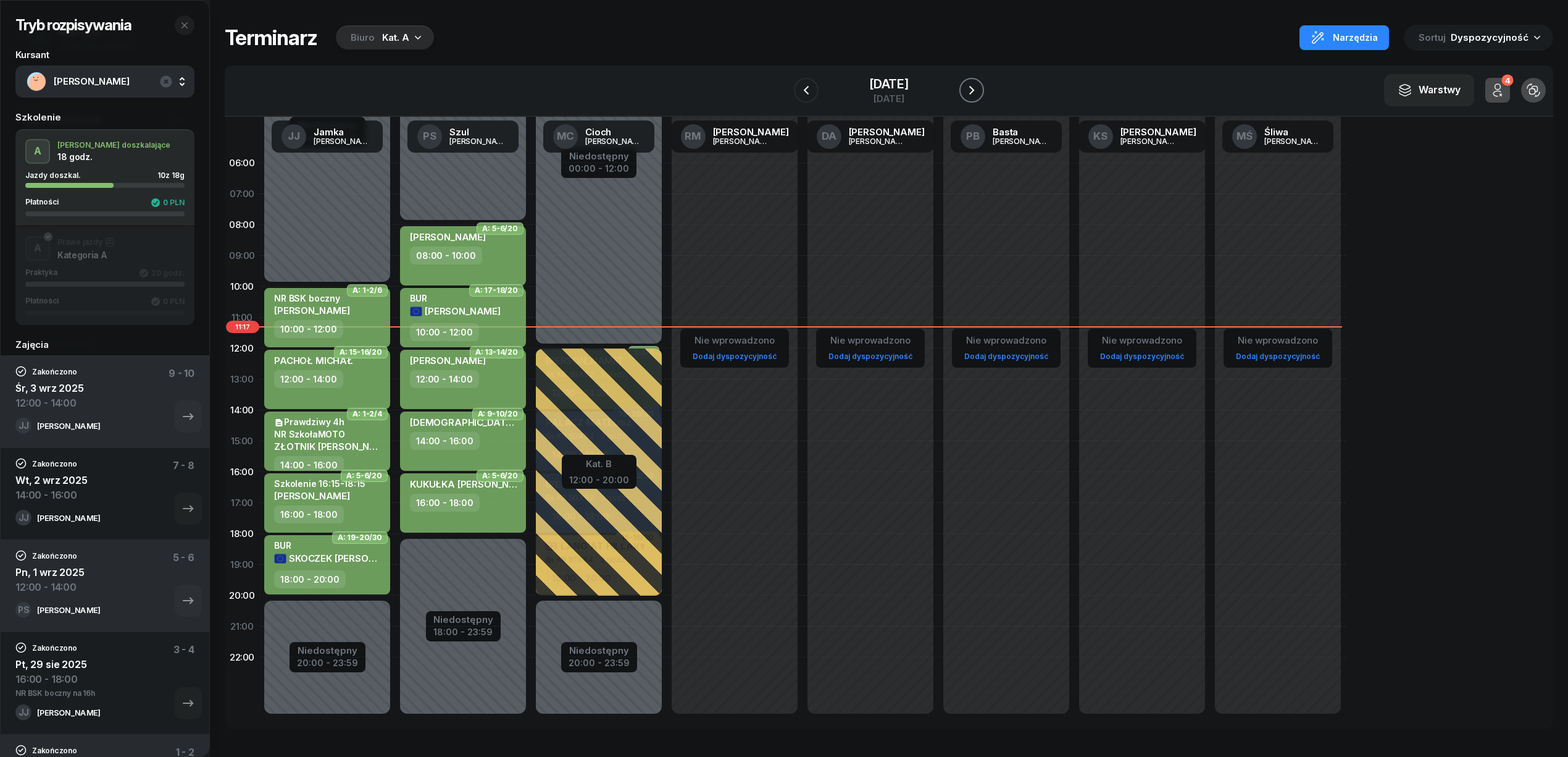
click at [975, 92] on icon "button" at bounding box center [972, 90] width 5 height 8
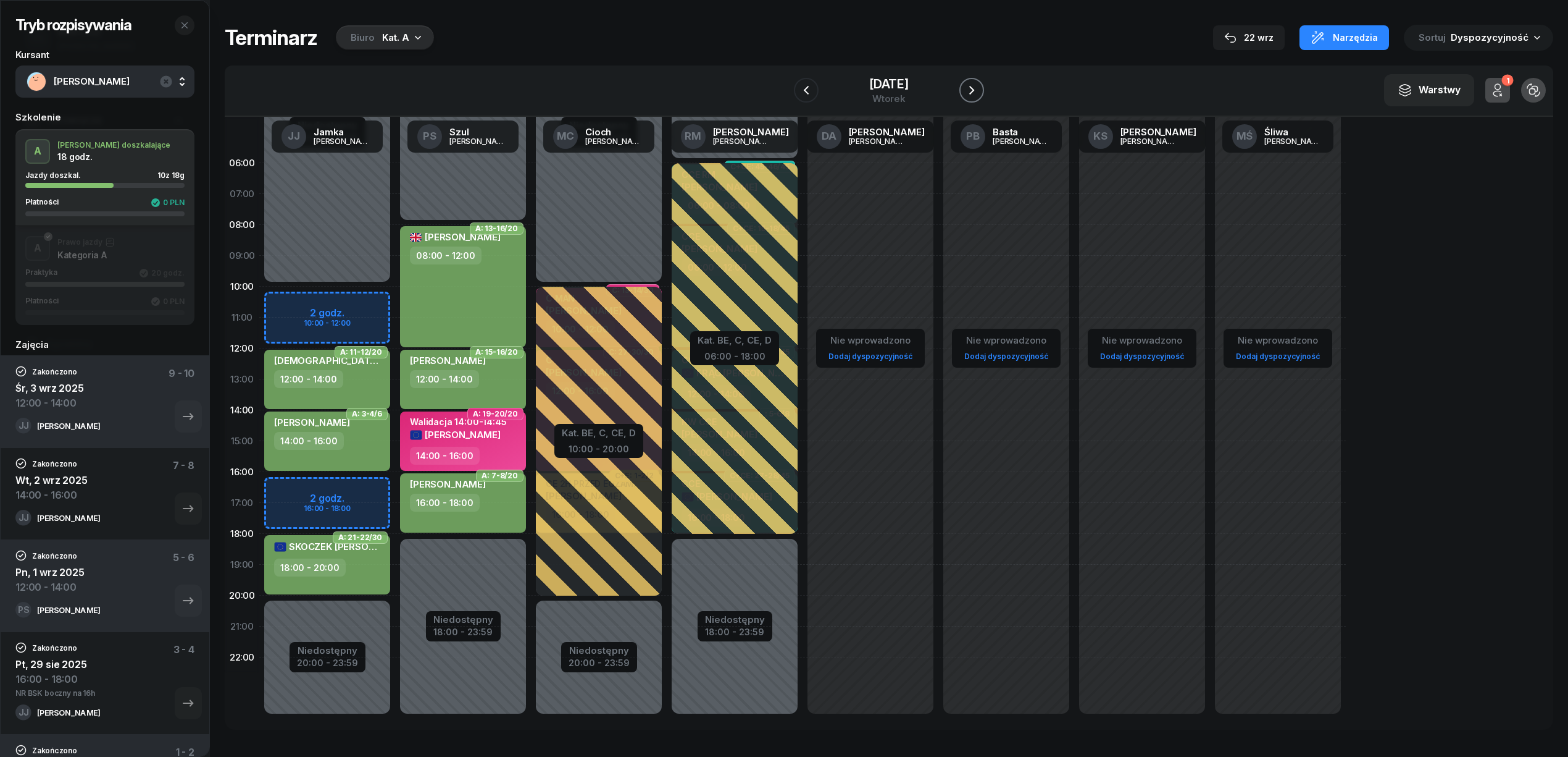
click at [975, 92] on icon "button" at bounding box center [972, 90] width 5 height 8
click at [975, 92] on icon "button" at bounding box center [976, 90] width 5 height 8
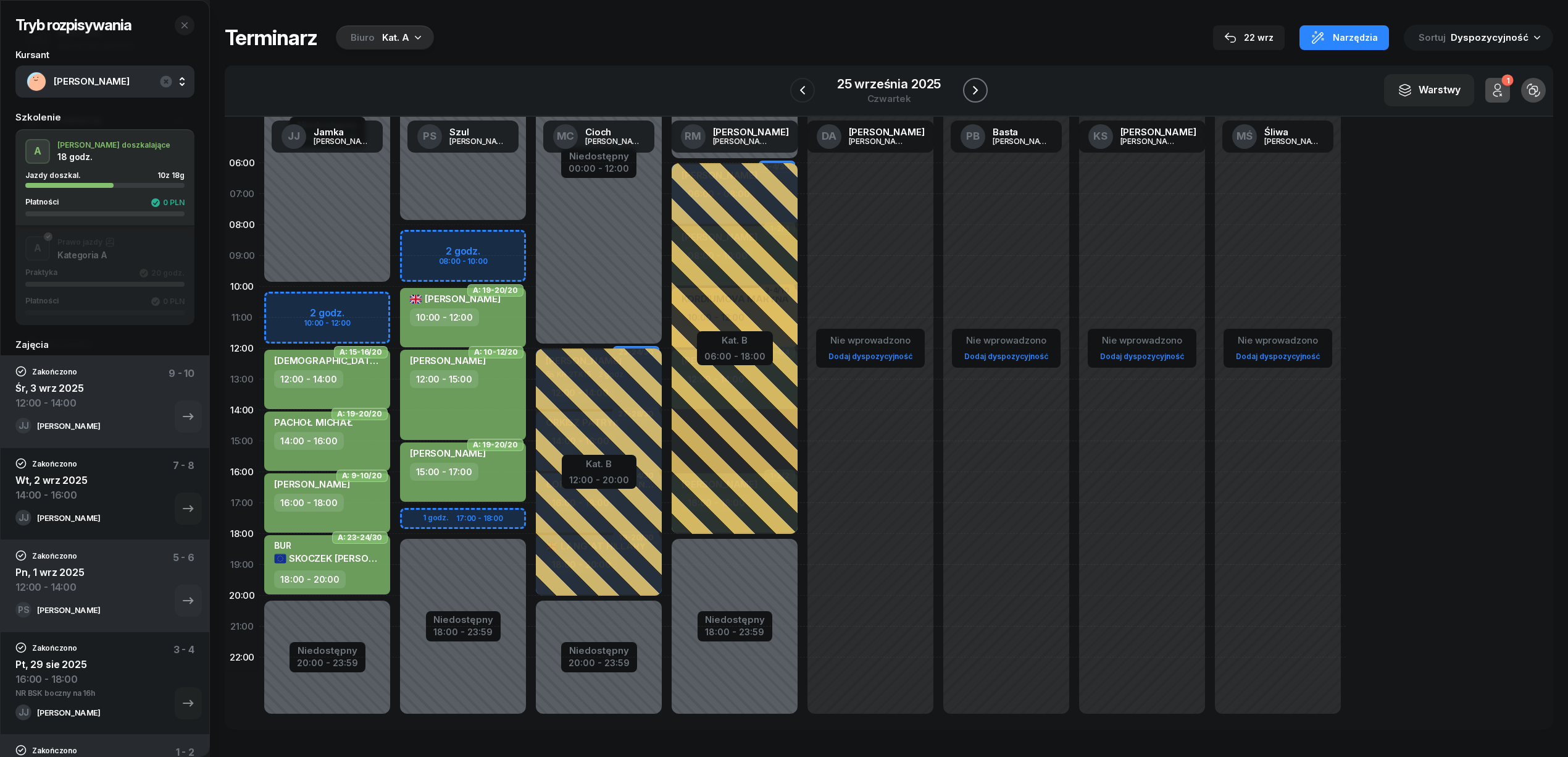
click at [975, 92] on icon "button" at bounding box center [975, 90] width 5 height 8
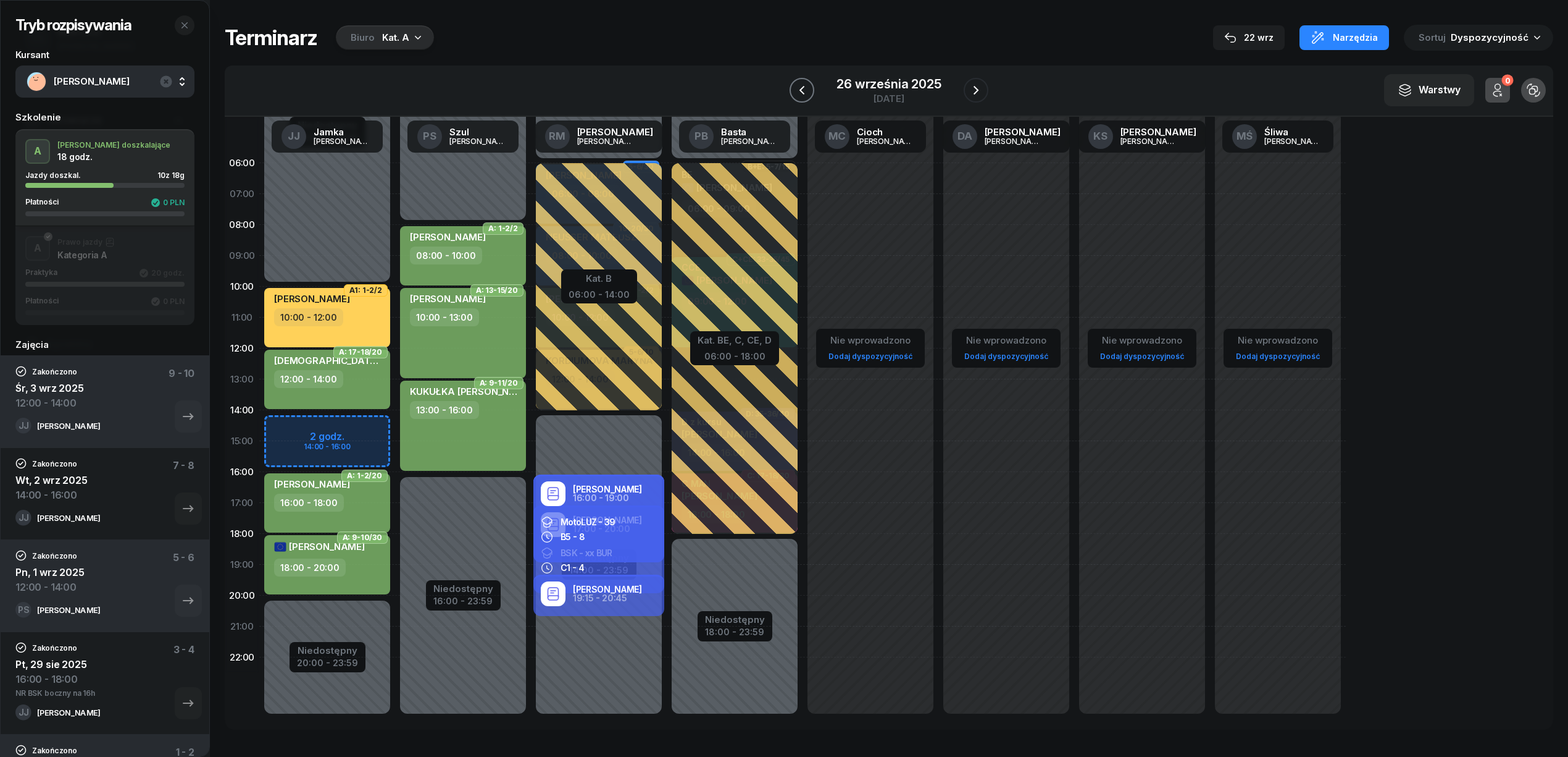
click at [799, 95] on icon "button" at bounding box center [802, 90] width 15 height 15
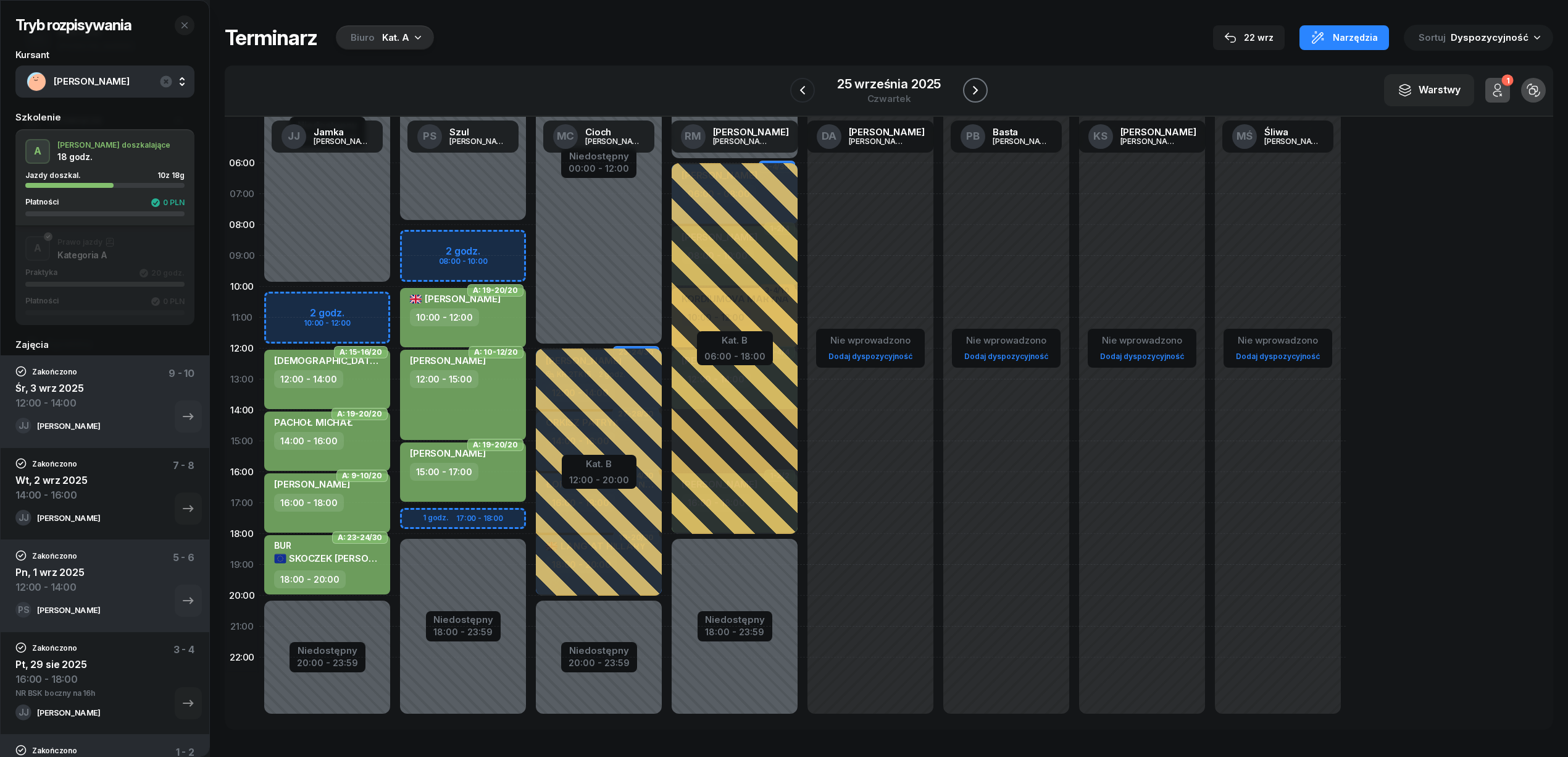
click at [975, 93] on icon "button" at bounding box center [975, 90] width 15 height 15
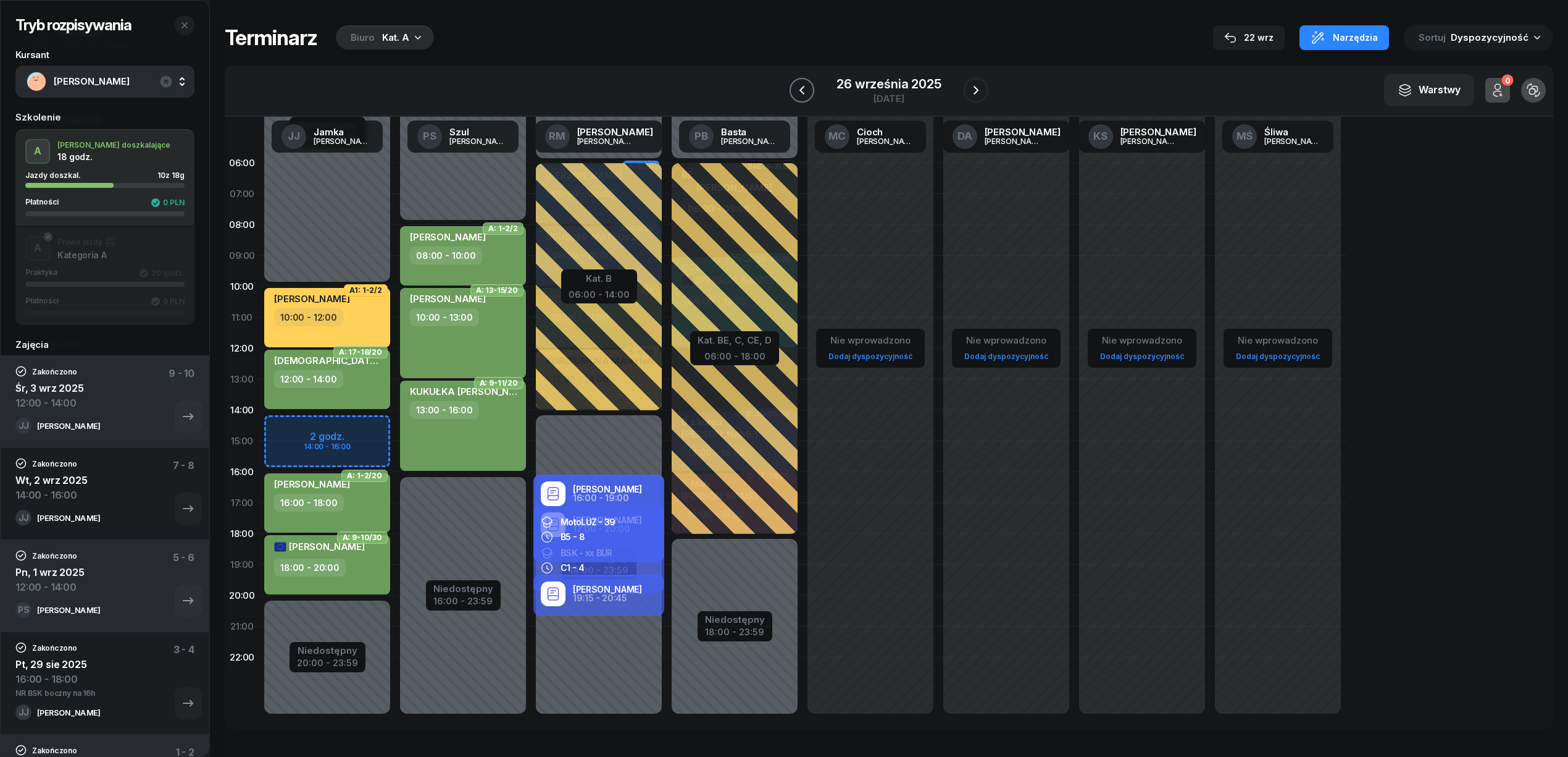
click at [795, 95] on icon "button" at bounding box center [802, 90] width 15 height 15
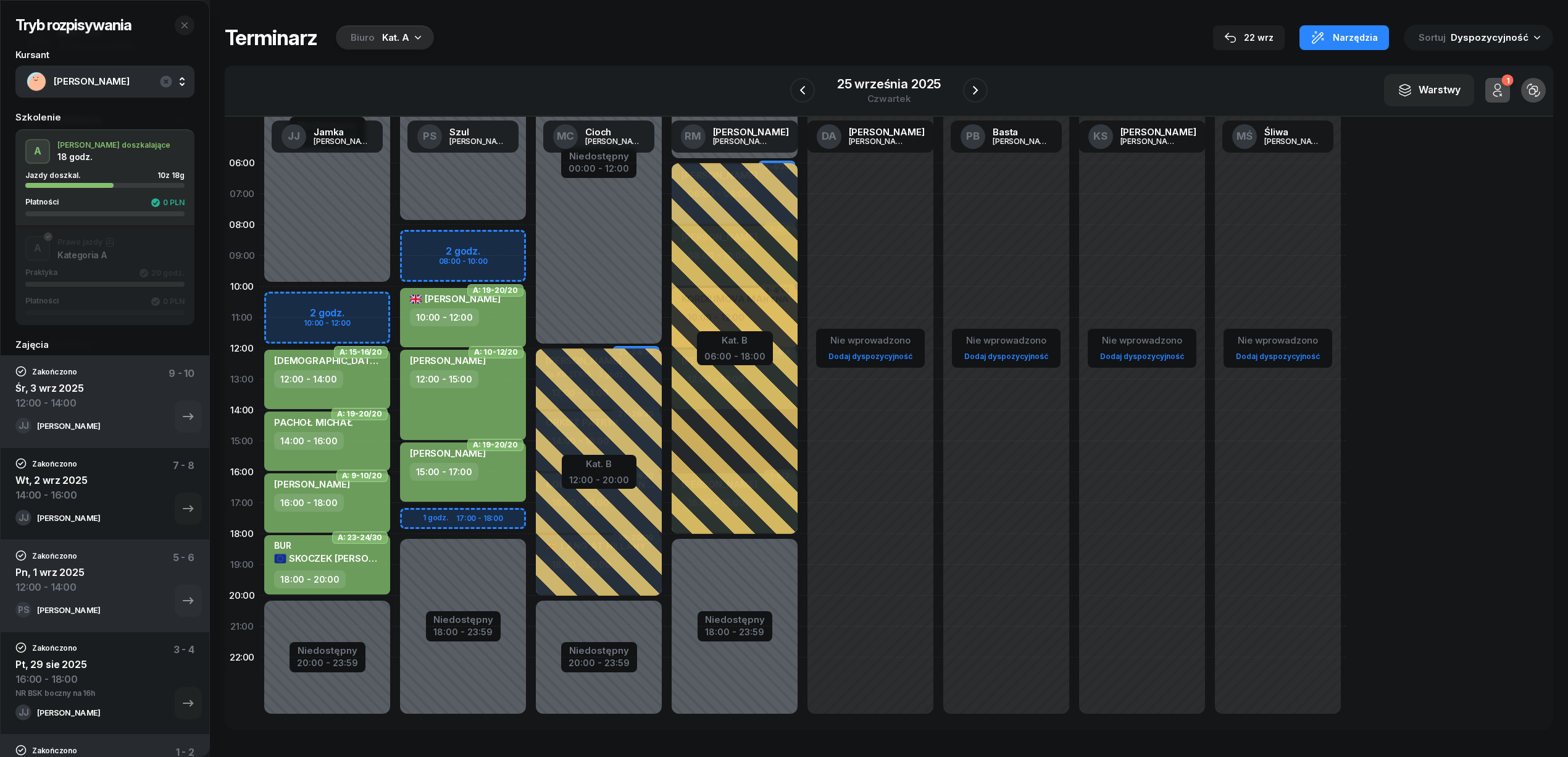
click at [379, 301] on div "Niedostępny 00:00 - 10:00 Niedostępny 20:00 - 23:59 2 godz. 10:00 - 12:00 A: 15…" at bounding box center [327, 440] width 136 height 587
select select "10"
select select "12"
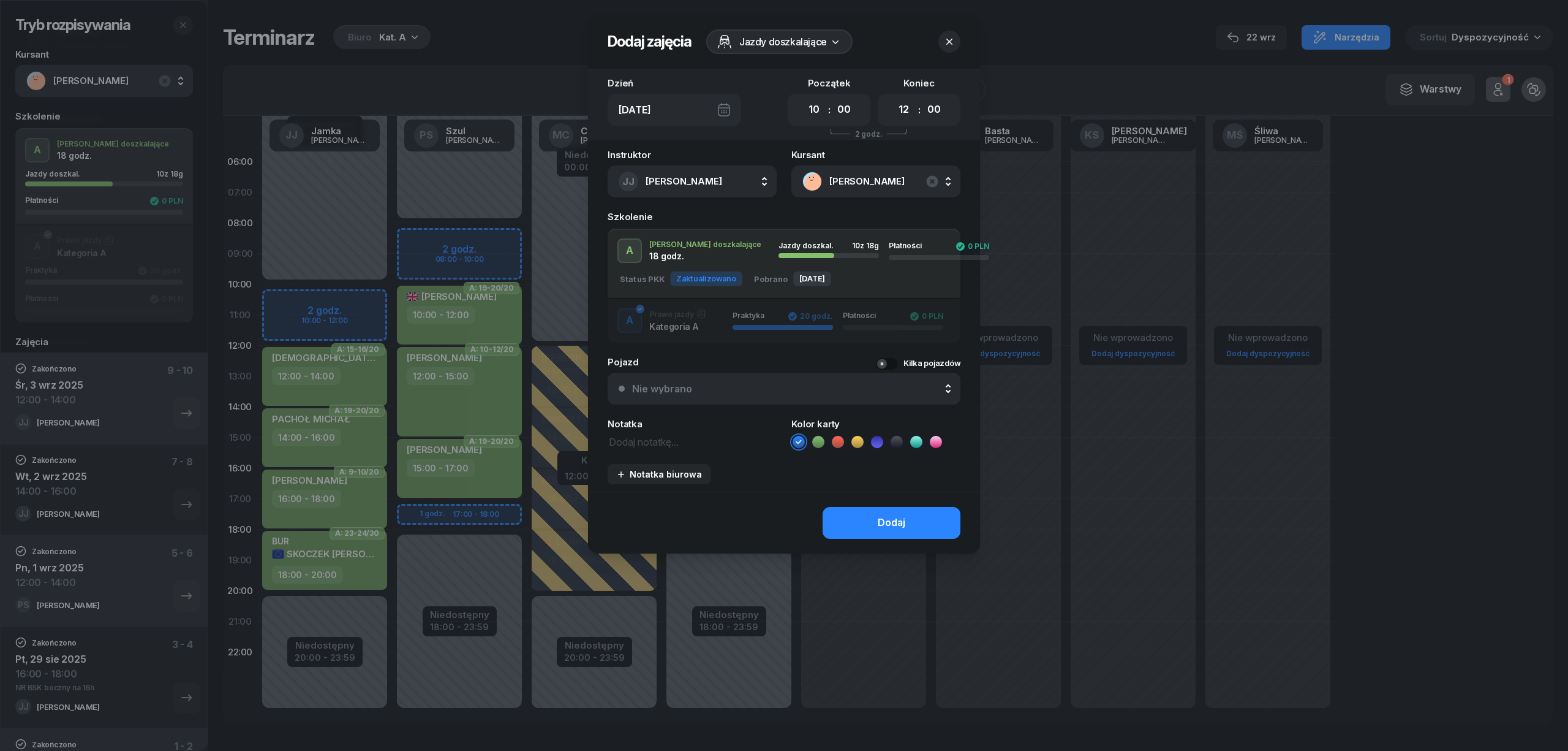
click at [824, 441] on li at bounding box center [818, 442] width 15 height 15
click at [866, 516] on button "Dodaj" at bounding box center [891, 523] width 138 height 32
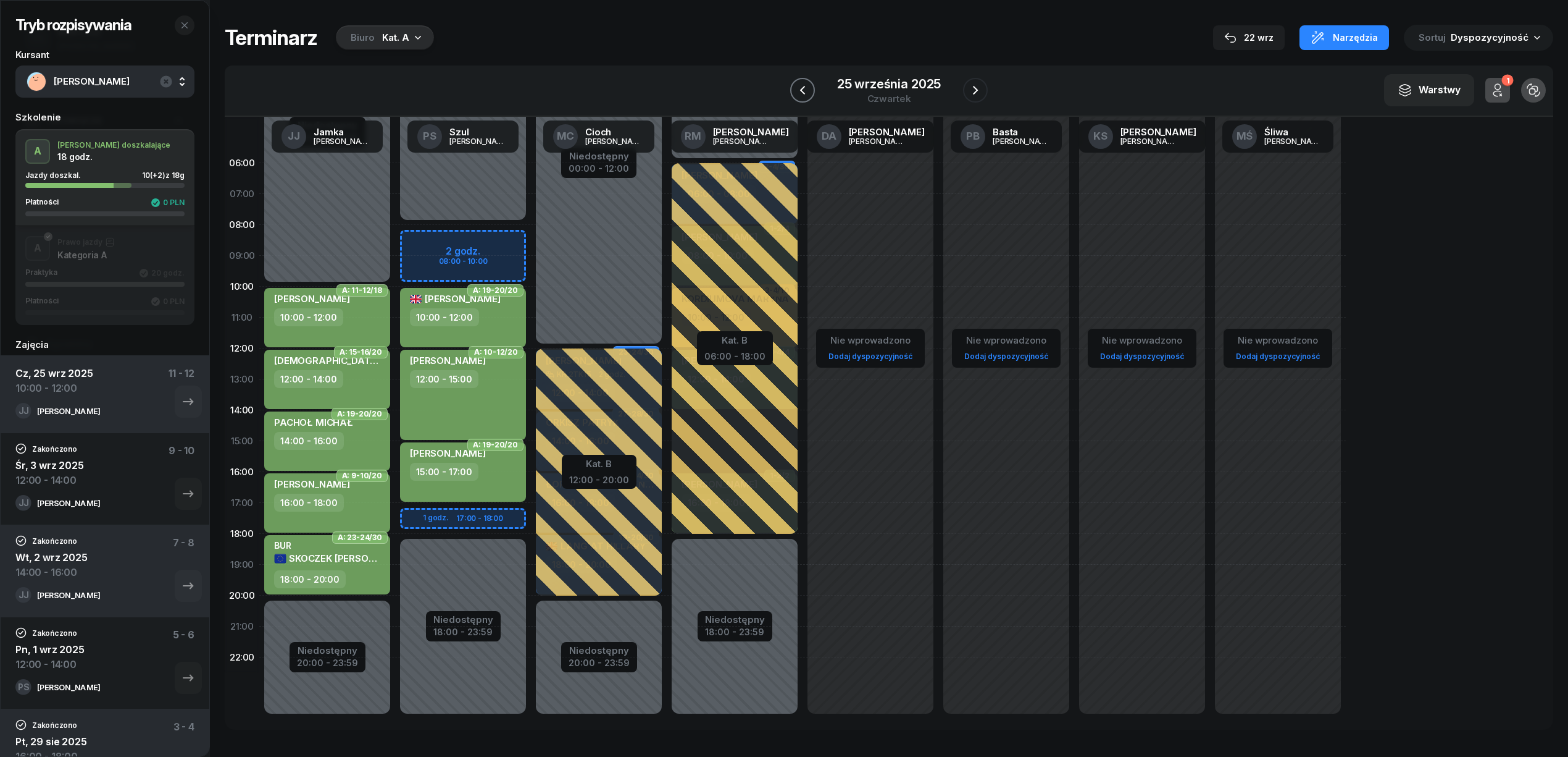
click at [811, 90] on button "button" at bounding box center [802, 89] width 24 height 24
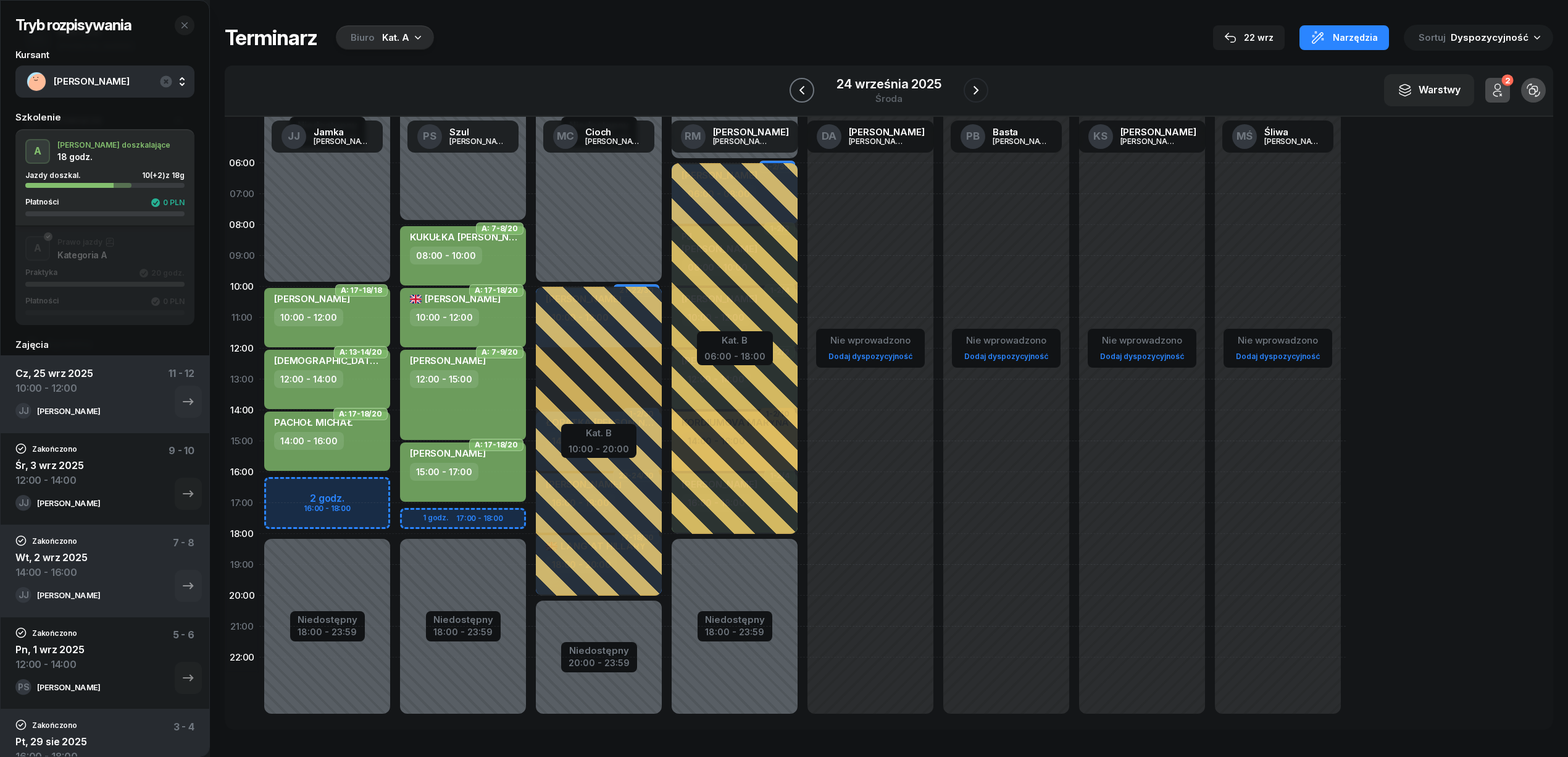
click at [811, 90] on button "button" at bounding box center [801, 89] width 24 height 24
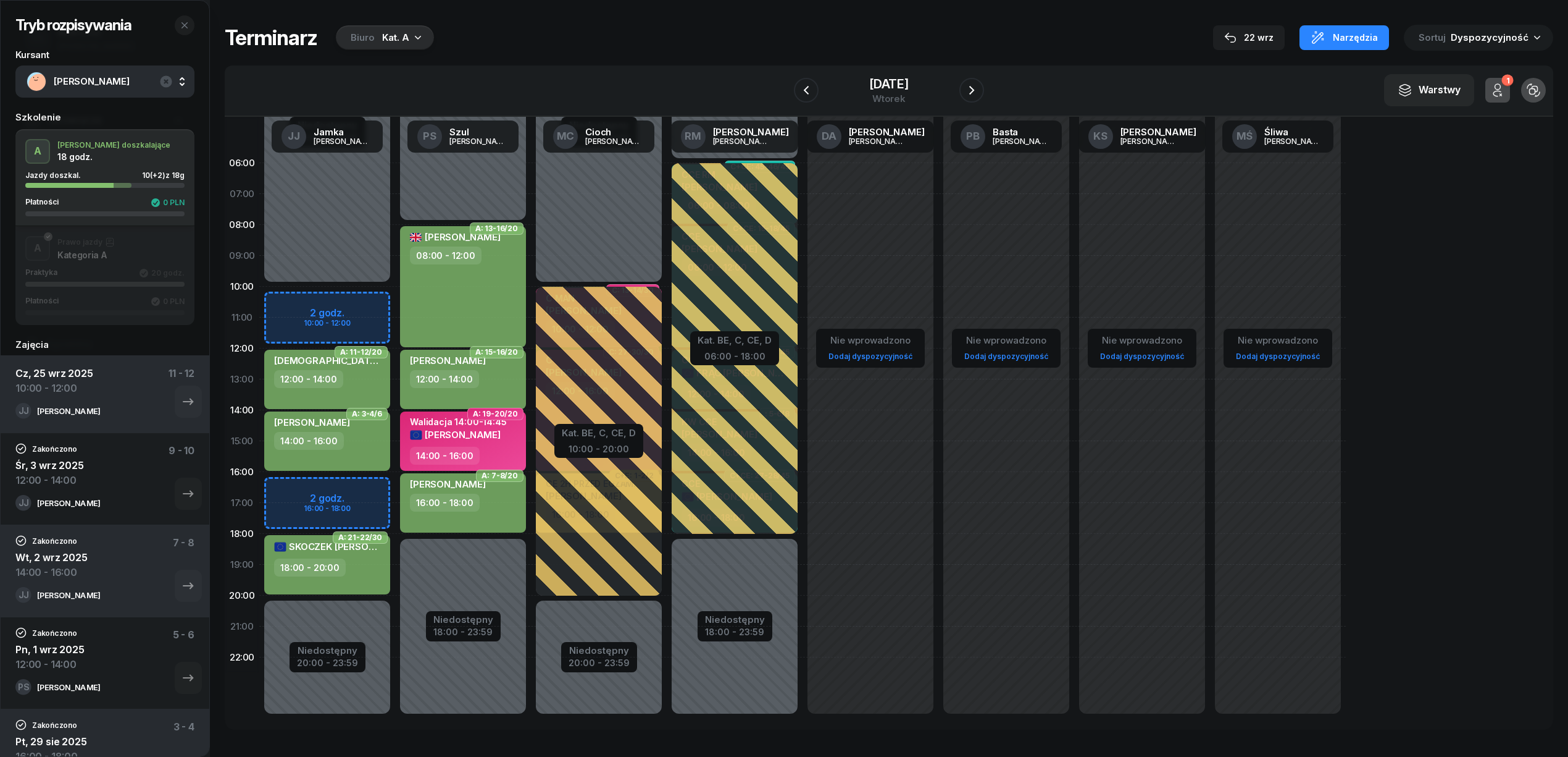
click at [359, 305] on div "Niedostępny 00:00 - 10:00 Niedostępny 20:00 - 23:59 2 godz. 10:00 - 12:00 2 god…" at bounding box center [327, 440] width 136 height 587
select select "10"
select select "12"
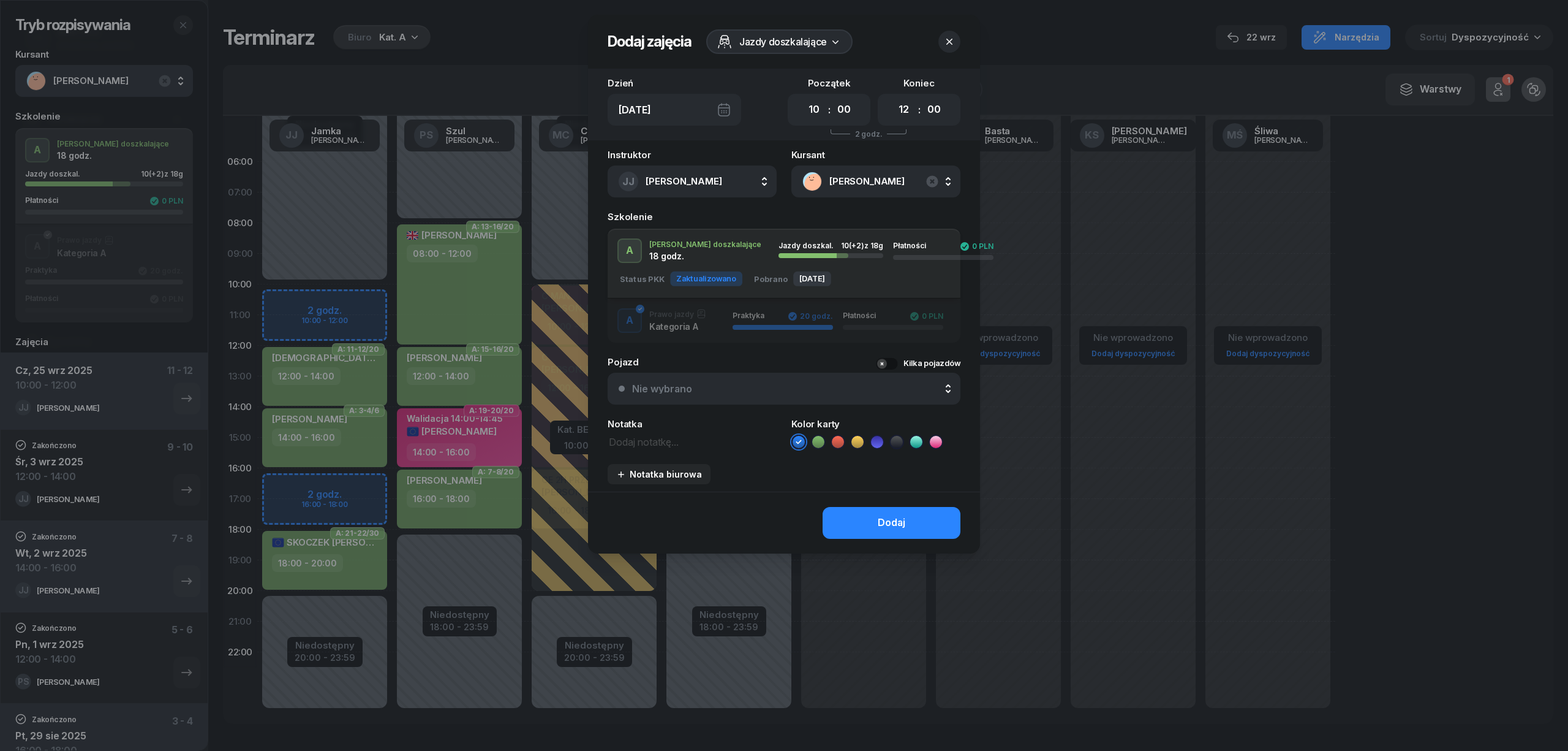
click at [818, 440] on icon at bounding box center [817, 441] width 6 height 4
click at [863, 521] on button "Dodaj" at bounding box center [891, 523] width 138 height 32
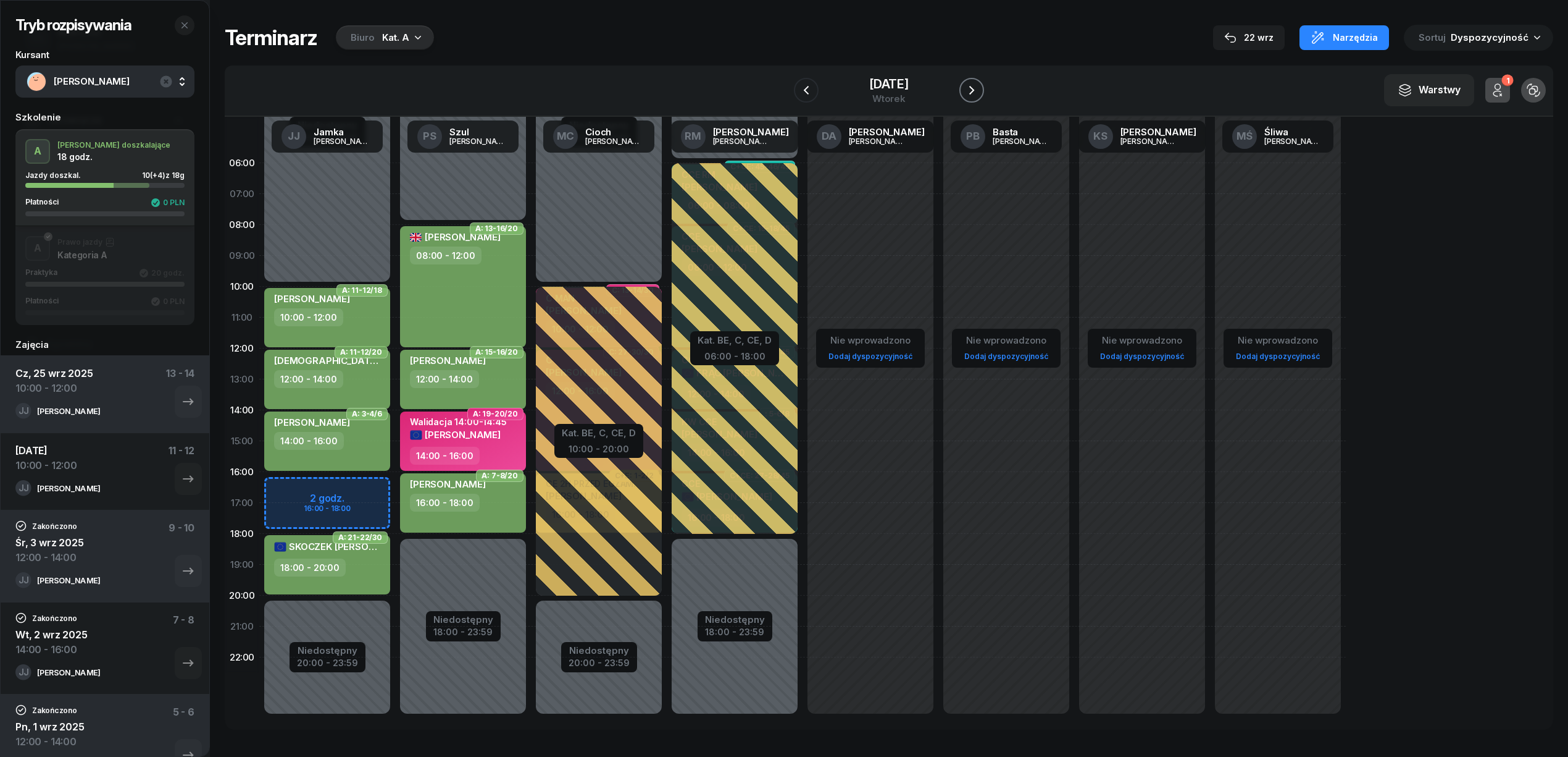
click at [972, 92] on icon "button" at bounding box center [972, 90] width 15 height 15
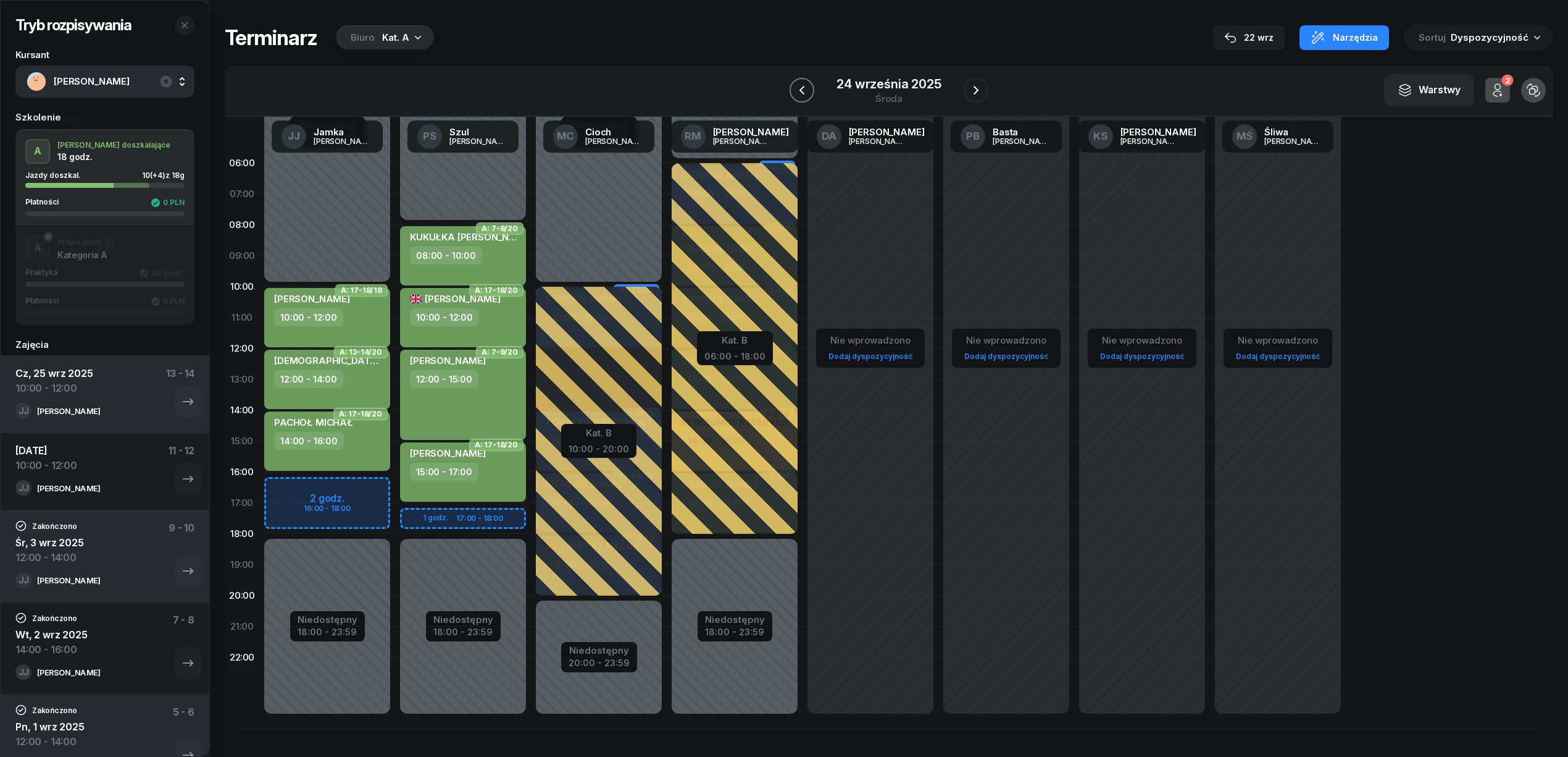
click at [806, 96] on icon "button" at bounding box center [802, 90] width 15 height 15
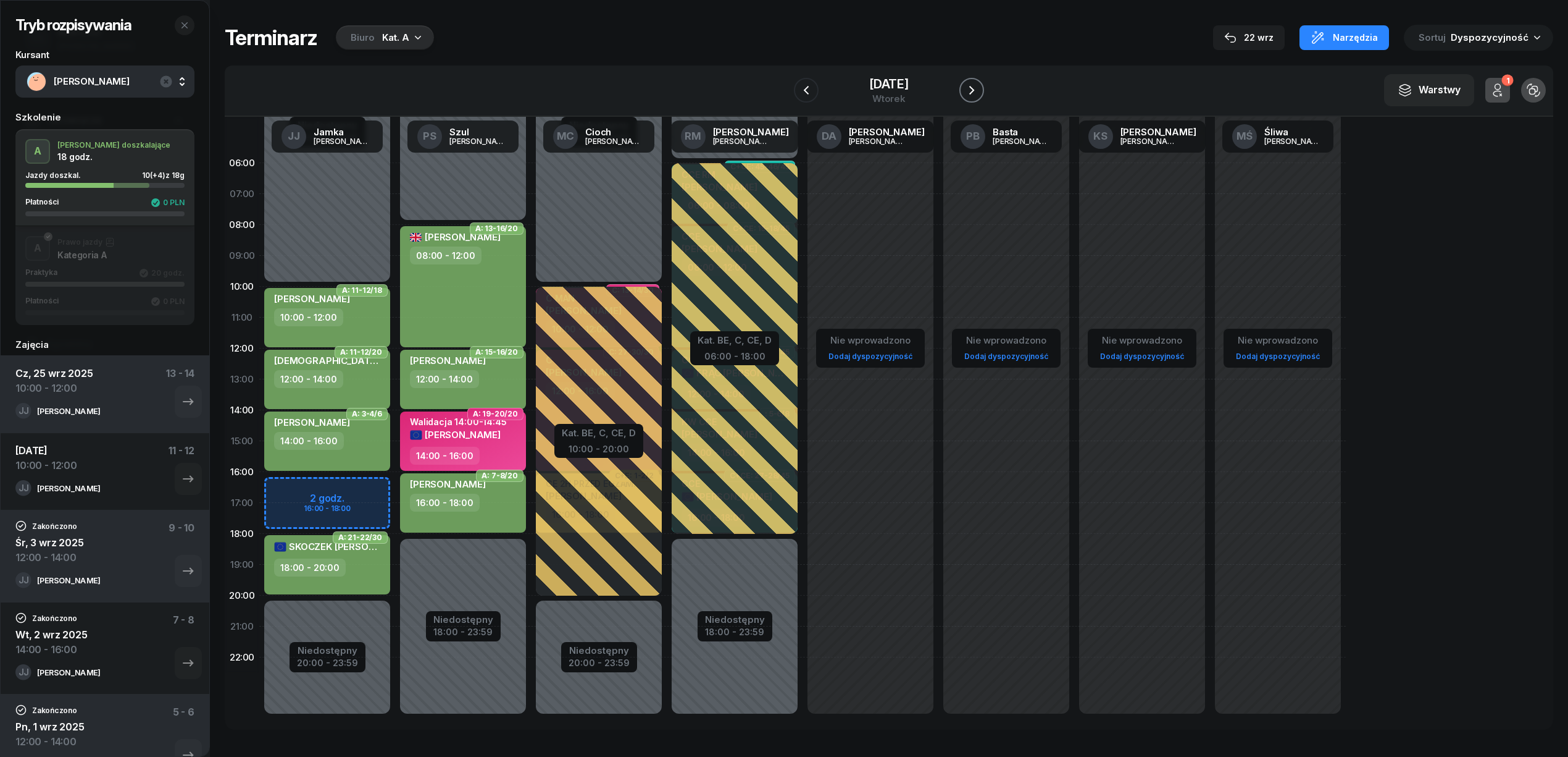
click at [967, 90] on icon "button" at bounding box center [972, 90] width 15 height 15
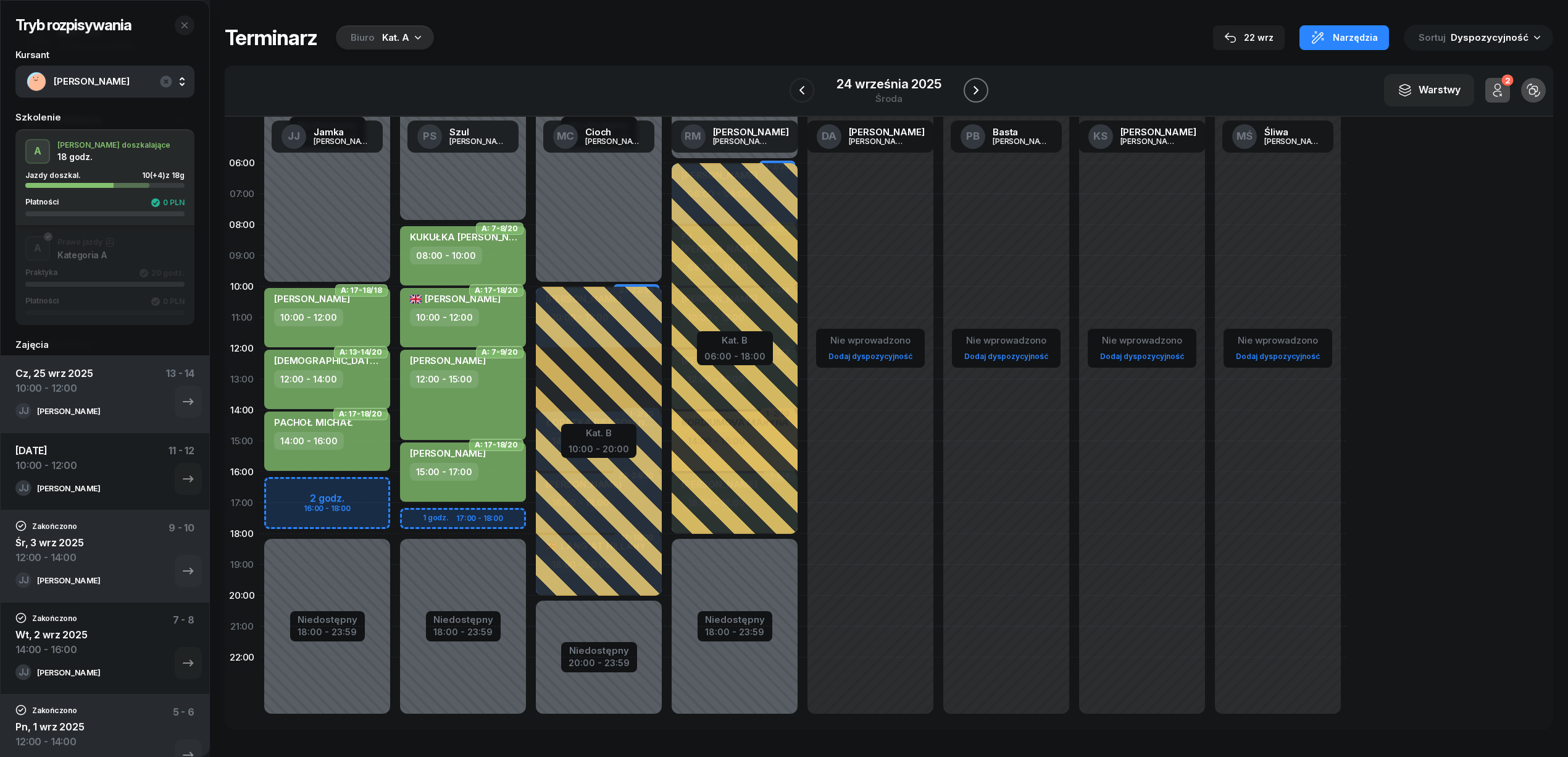
click at [969, 90] on icon "button" at bounding box center [976, 90] width 15 height 15
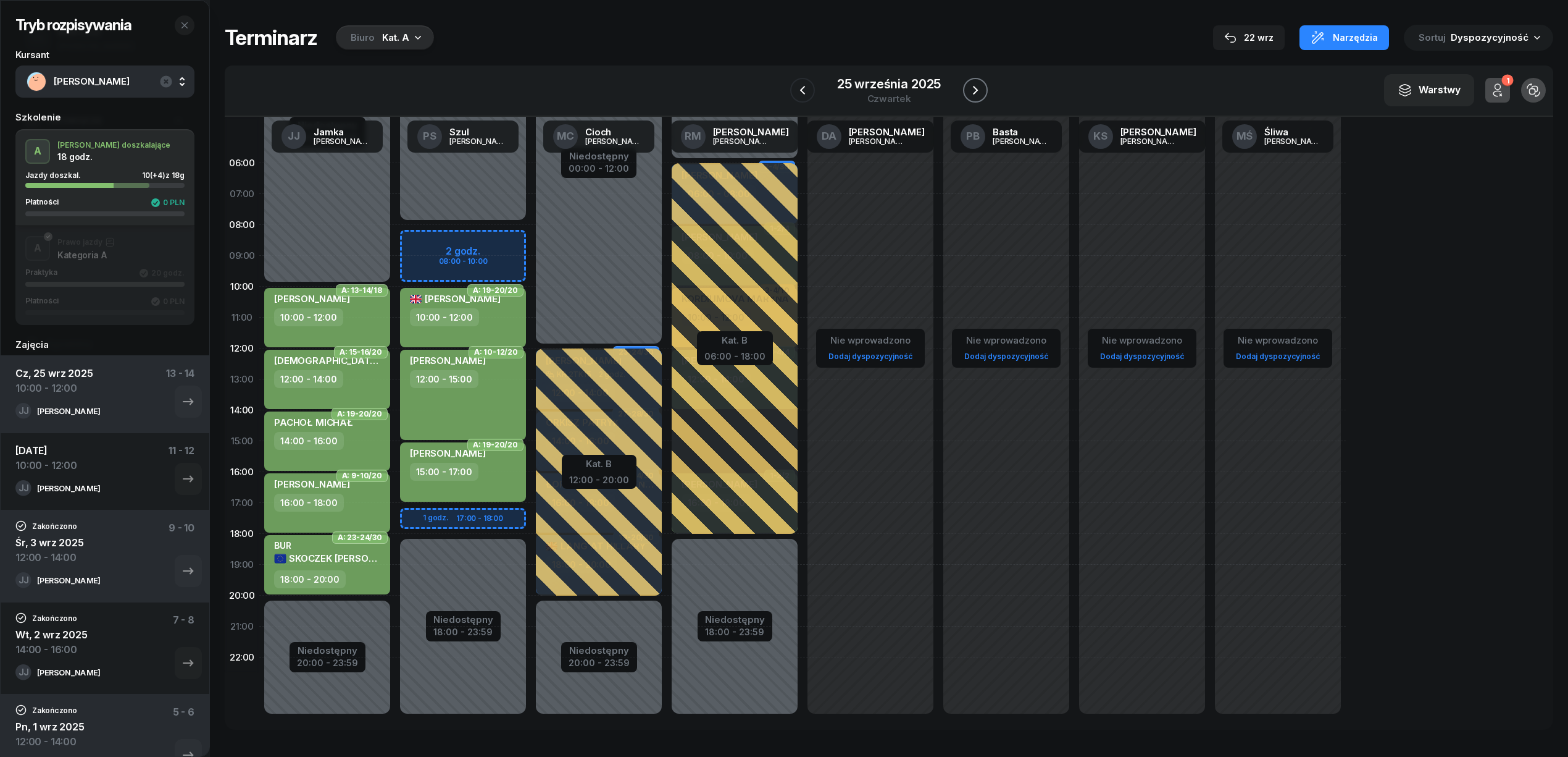
click at [968, 90] on icon "button" at bounding box center [975, 90] width 15 height 15
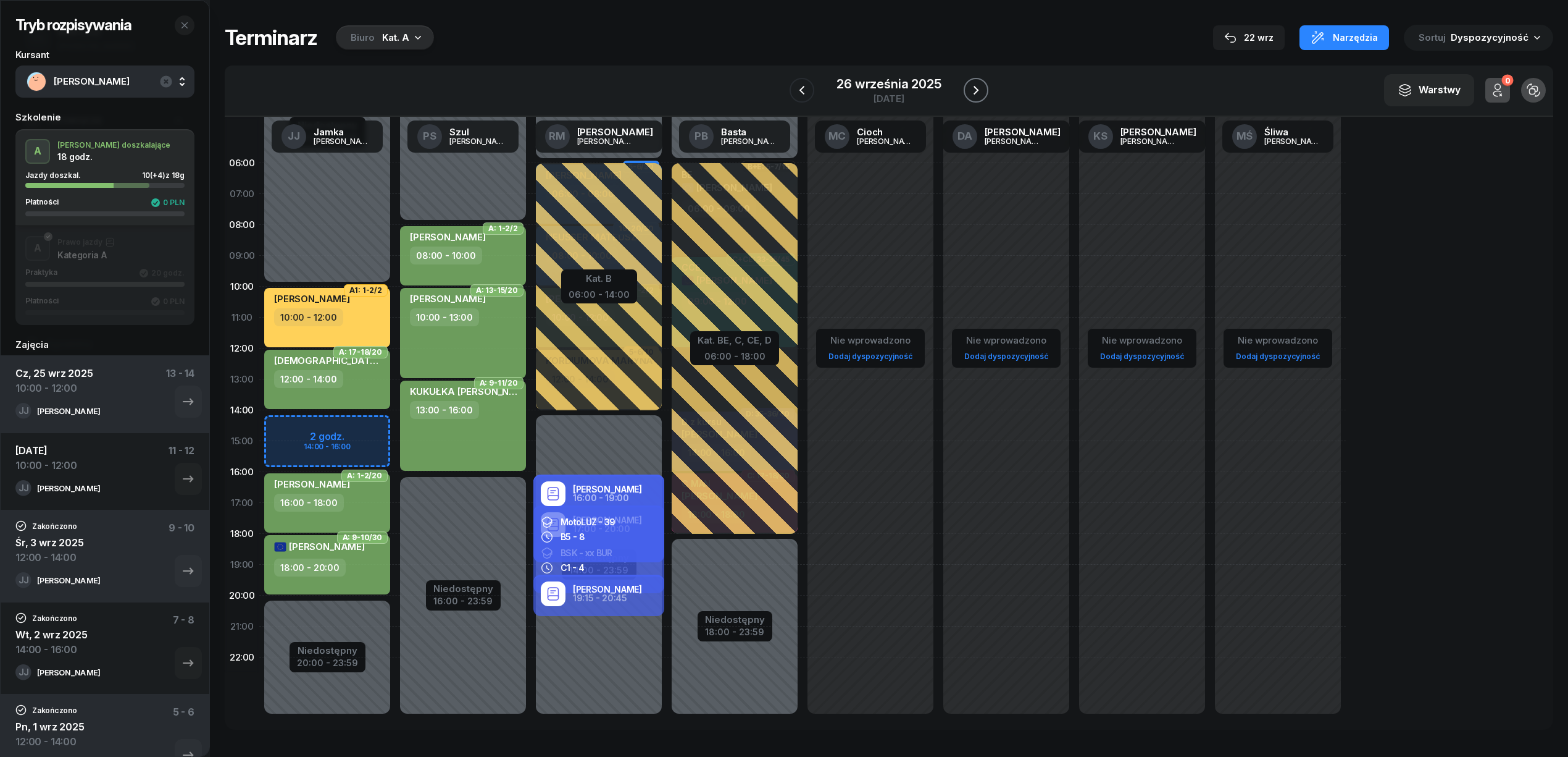
click at [969, 90] on icon "button" at bounding box center [976, 90] width 15 height 15
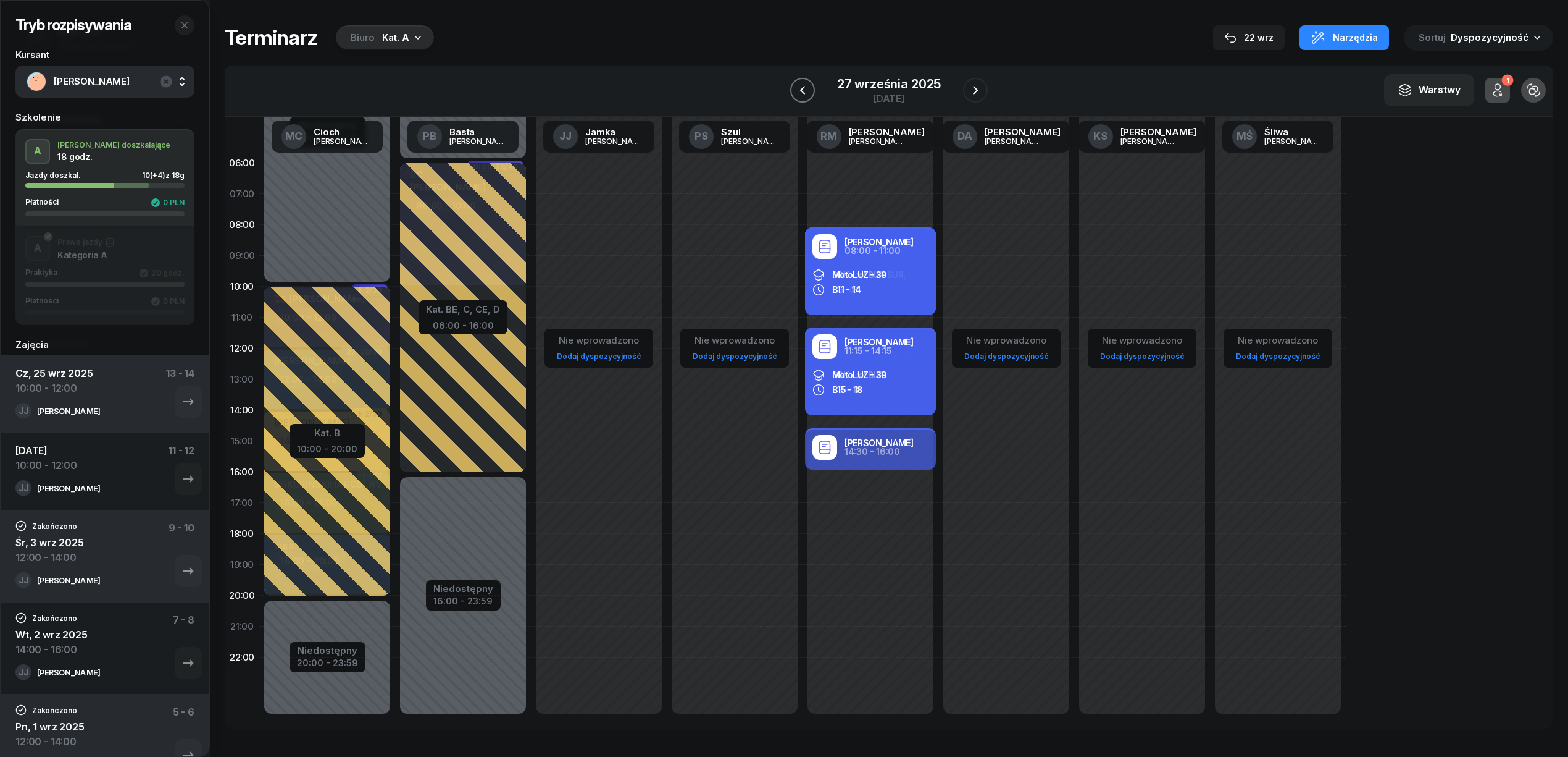
click at [800, 88] on icon "button" at bounding box center [803, 90] width 15 height 15
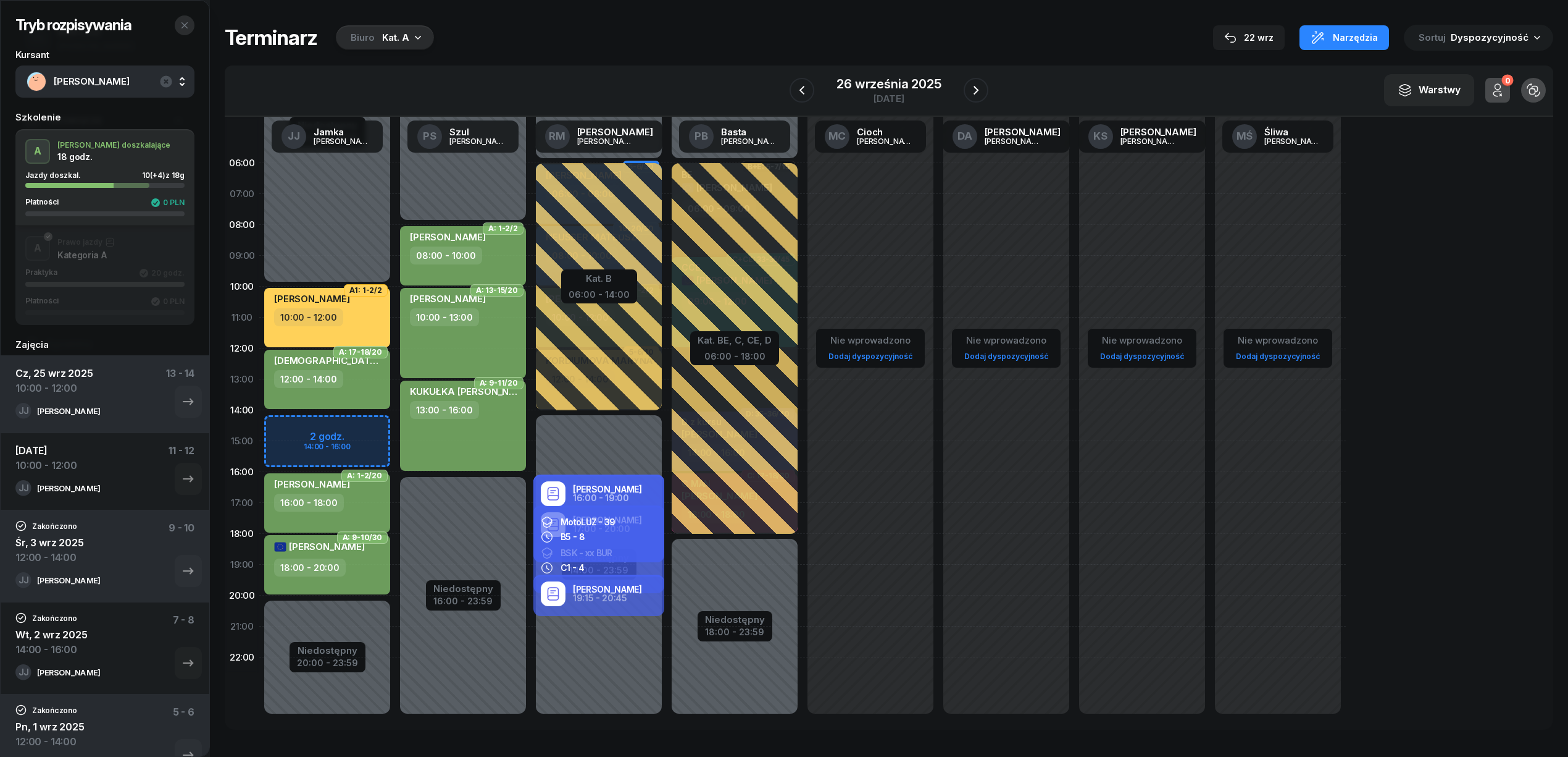
click at [189, 21] on button "button" at bounding box center [184, 24] width 19 height 19
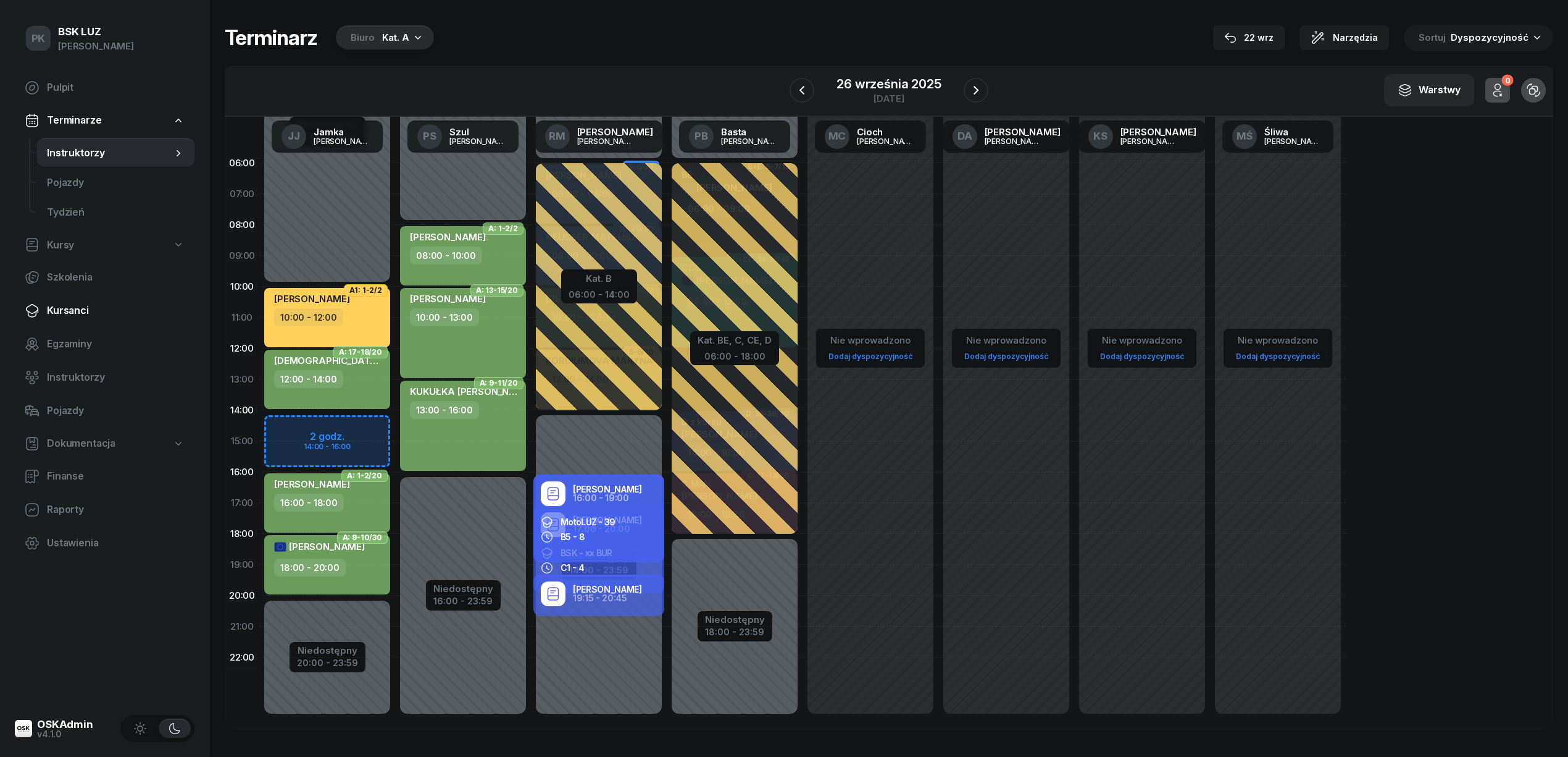
click at [77, 317] on span "Kursanci" at bounding box center [116, 310] width 138 height 16
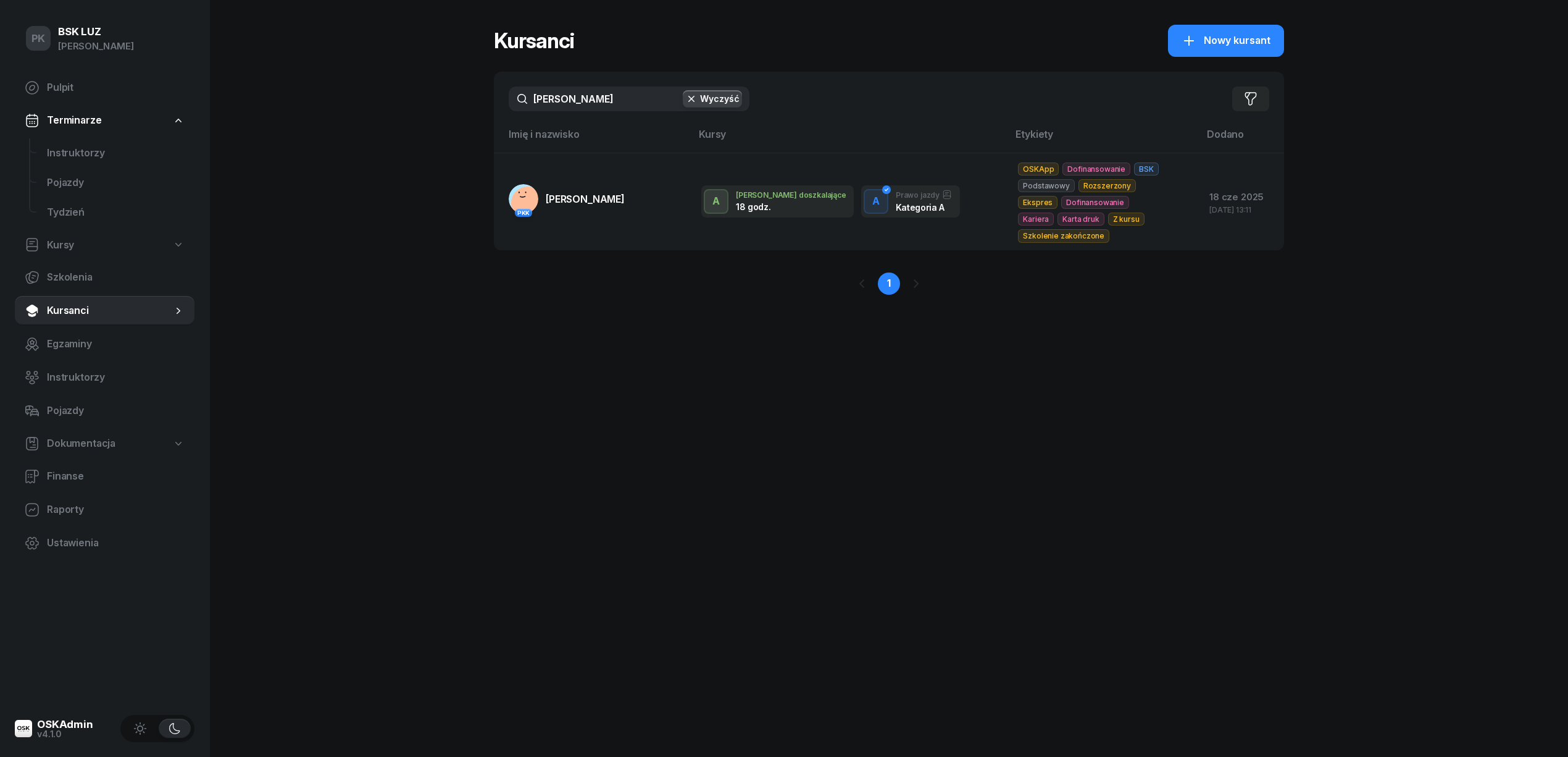
drag, startPoint x: 566, startPoint y: 99, endPoint x: 388, endPoint y: 99, distance: 178.0
click at [388, 99] on div "PK BSK [PERSON_NAME] Pulpit Terminarze Instruktorzy Pojazdy Tydzień Kursy Szkol…" at bounding box center [784, 378] width 1568 height 757
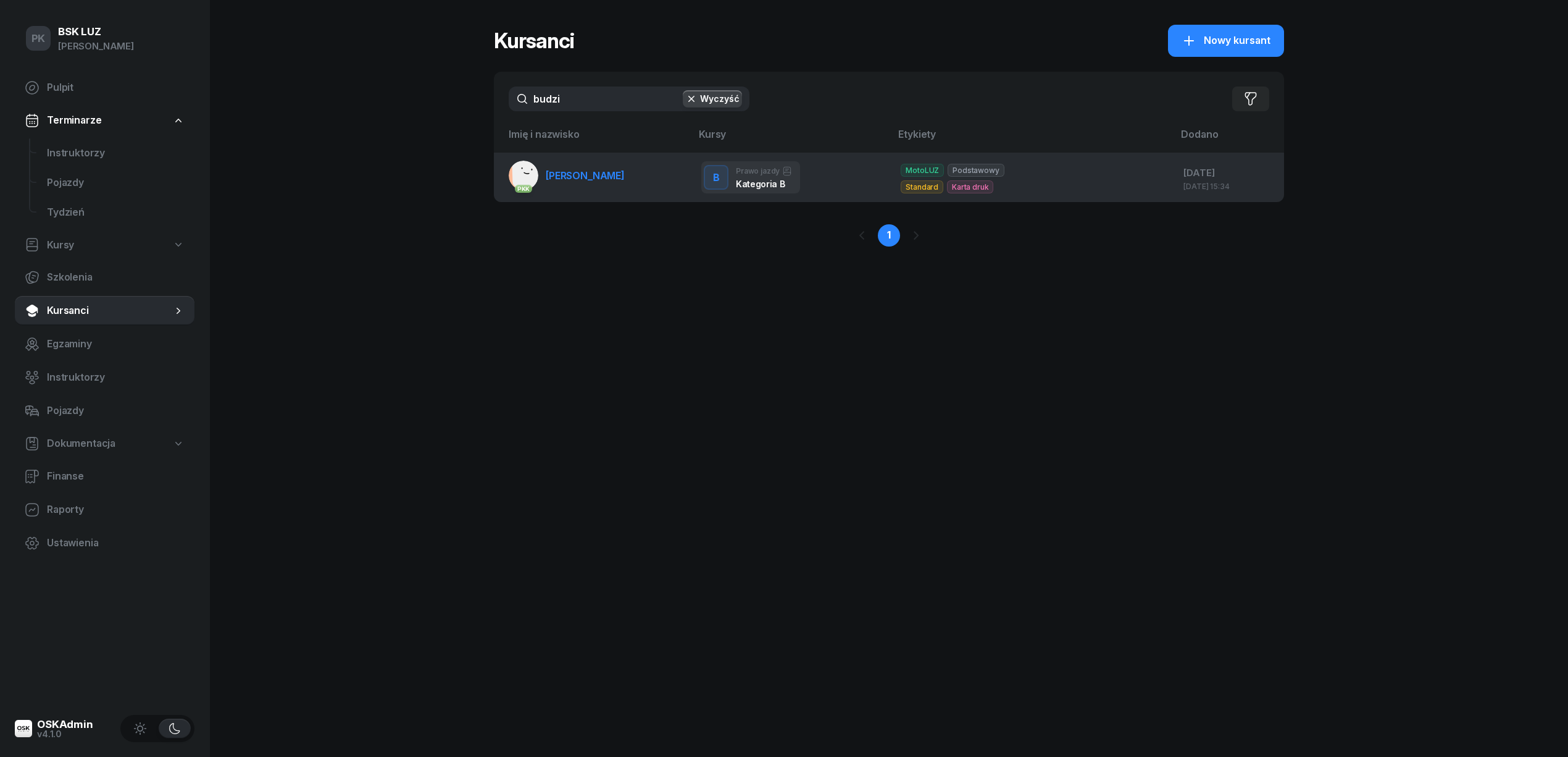
type input "budzi"
click at [549, 182] on link "PKK [PERSON_NAME]" at bounding box center [567, 175] width 116 height 29
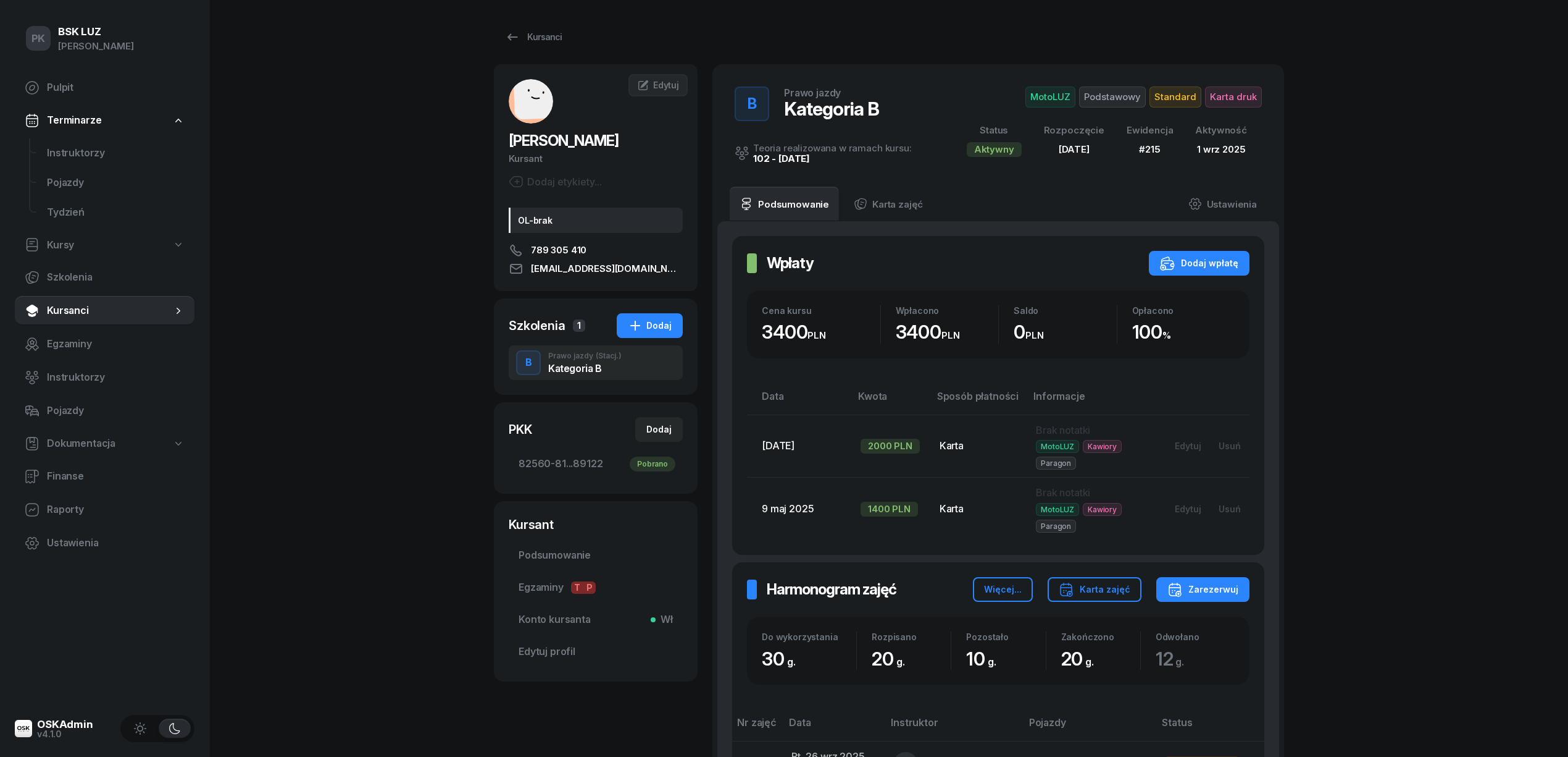
click at [1225, 92] on span "Karta druk" at bounding box center [1233, 97] width 56 height 21
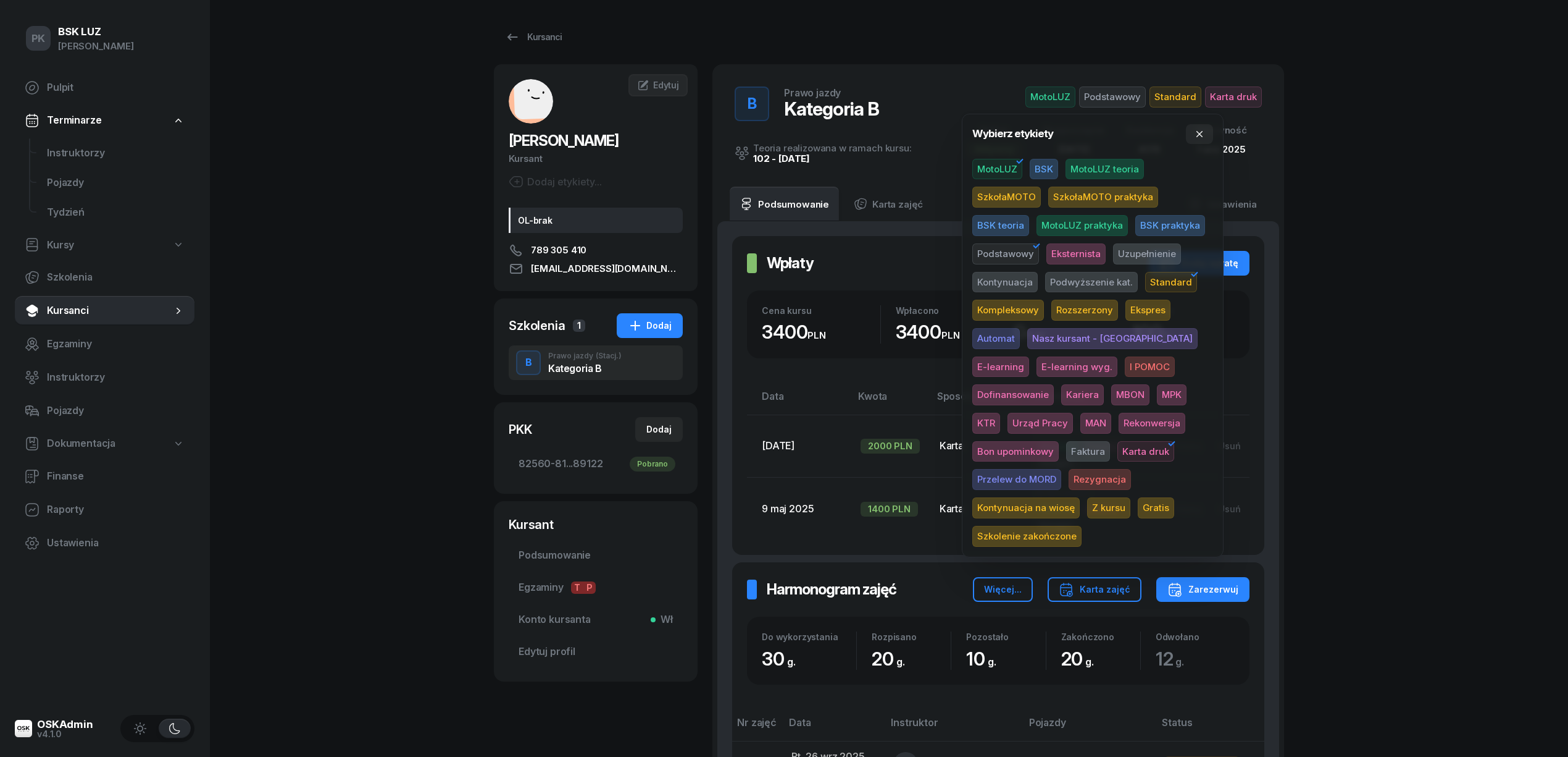
click at [1069, 474] on span "Rezygnacja" at bounding box center [1100, 479] width 62 height 21
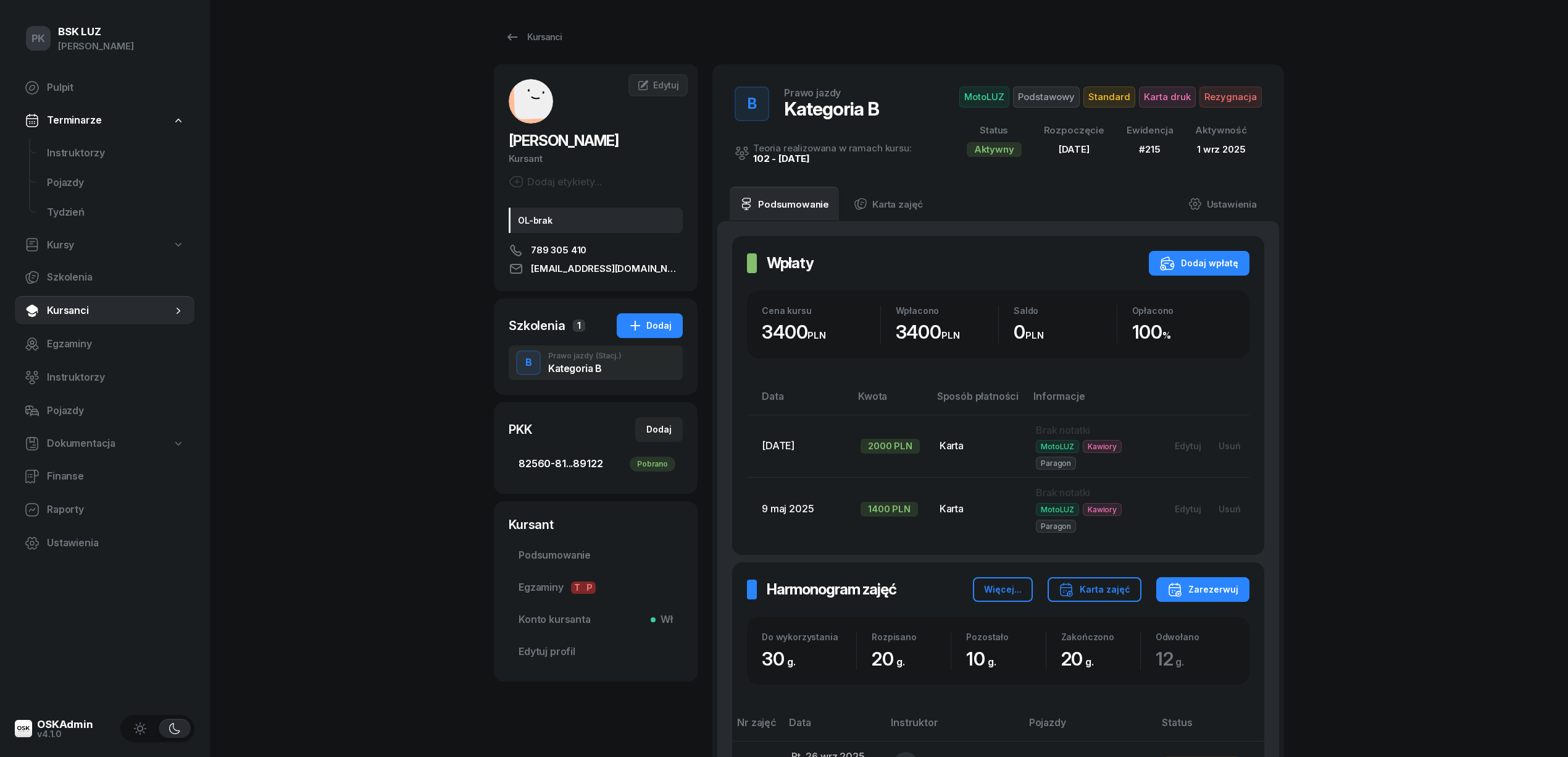
click at [620, 463] on span "82560-81...89122 Pobrano" at bounding box center [595, 463] width 154 height 16
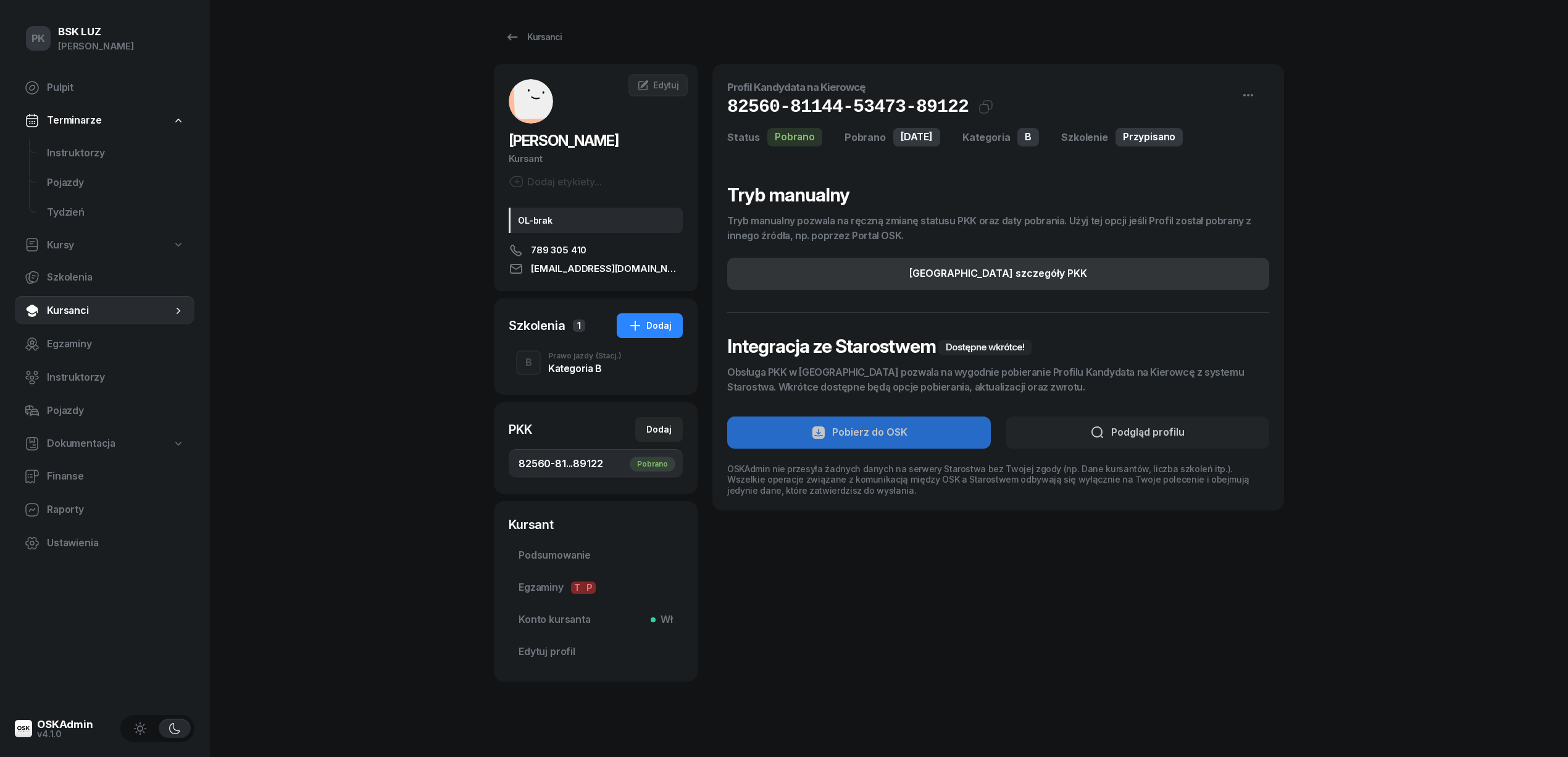
click at [1058, 285] on button "[GEOGRAPHIC_DATA] szczegóły PKK" at bounding box center [998, 274] width 542 height 32
select select "B"
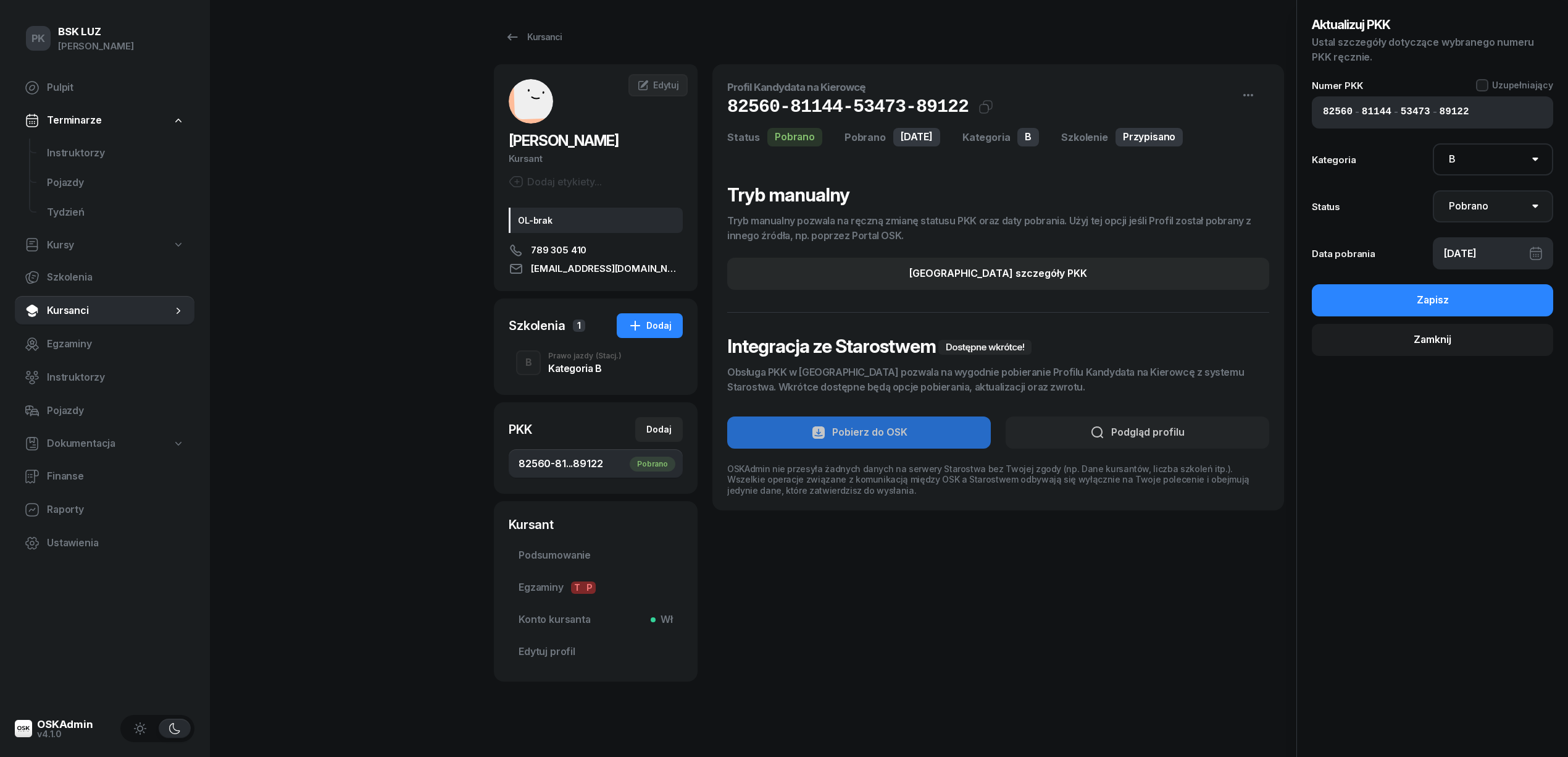
click at [1472, 212] on select "Nie pobrano Pobrano Zwrócono Zaktualizowano" at bounding box center [1494, 206] width 121 height 32
select select "Return"
click at [1433, 190] on select "Nie pobrano Pobrano Zwrócono Zaktualizowano" at bounding box center [1494, 206] width 121 height 32
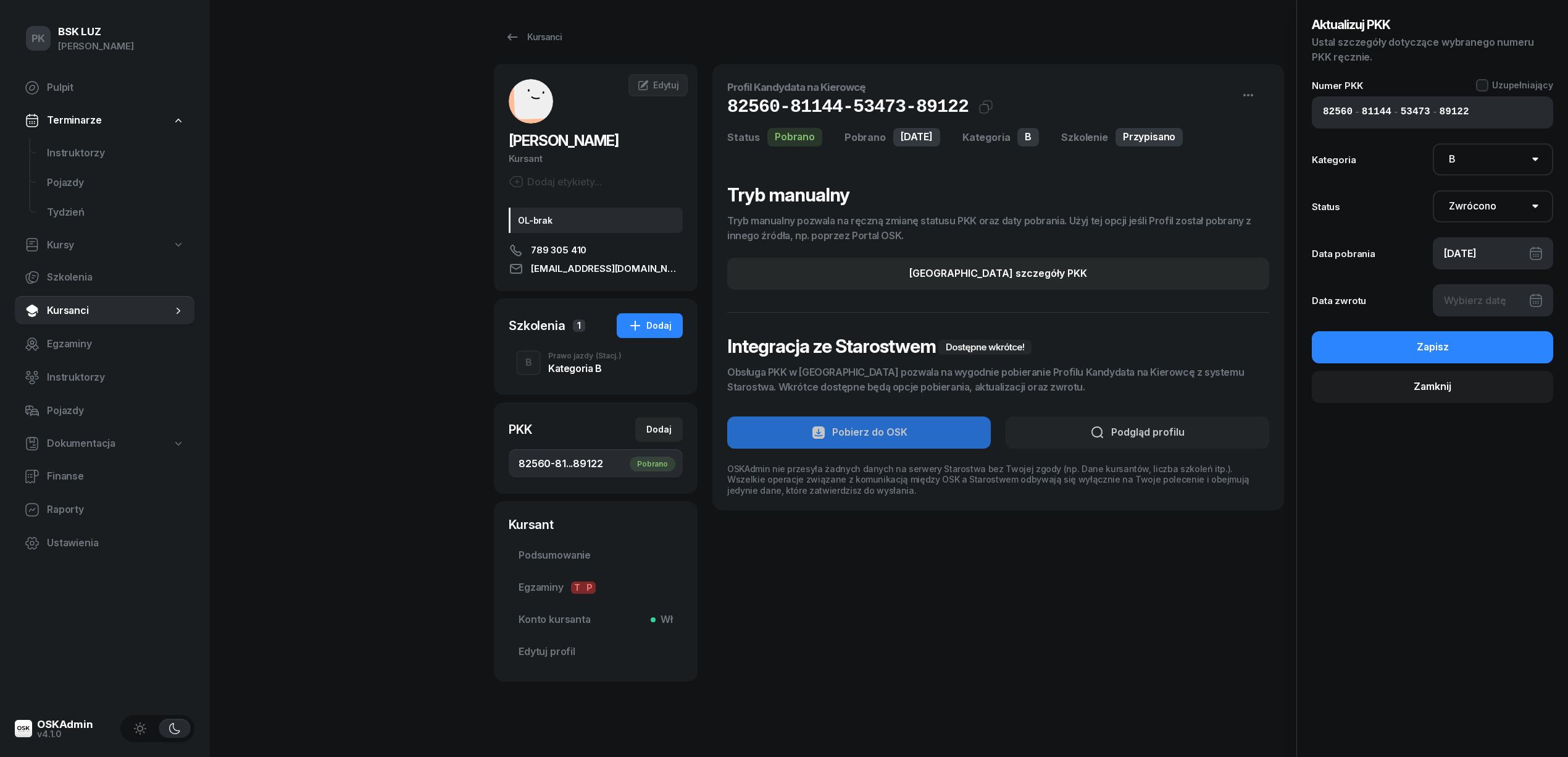
click at [1473, 299] on div at bounding box center [1494, 300] width 121 height 32
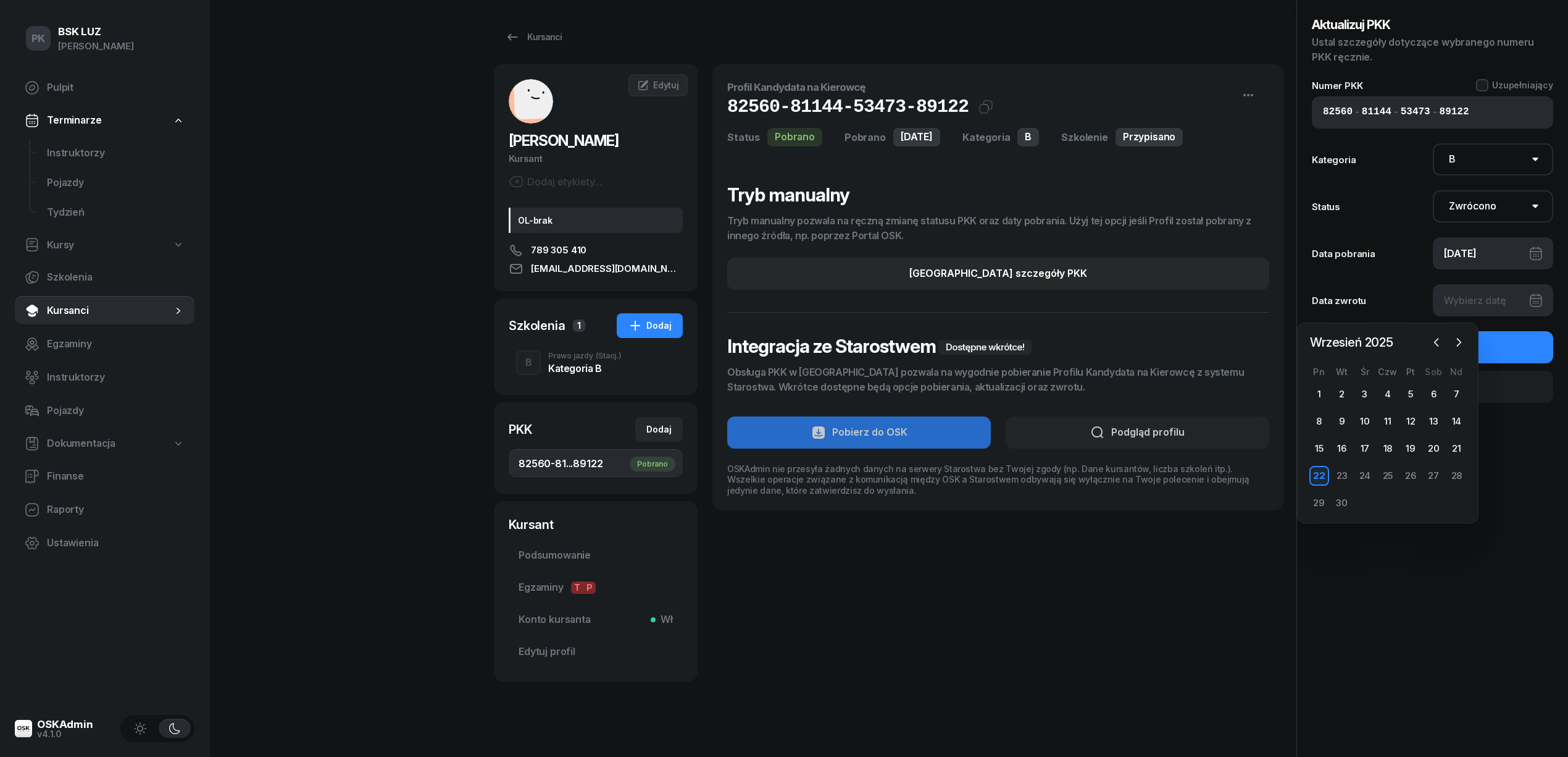
click at [1325, 477] on div "22" at bounding box center [1319, 475] width 19 height 19
type input "[DATE]"
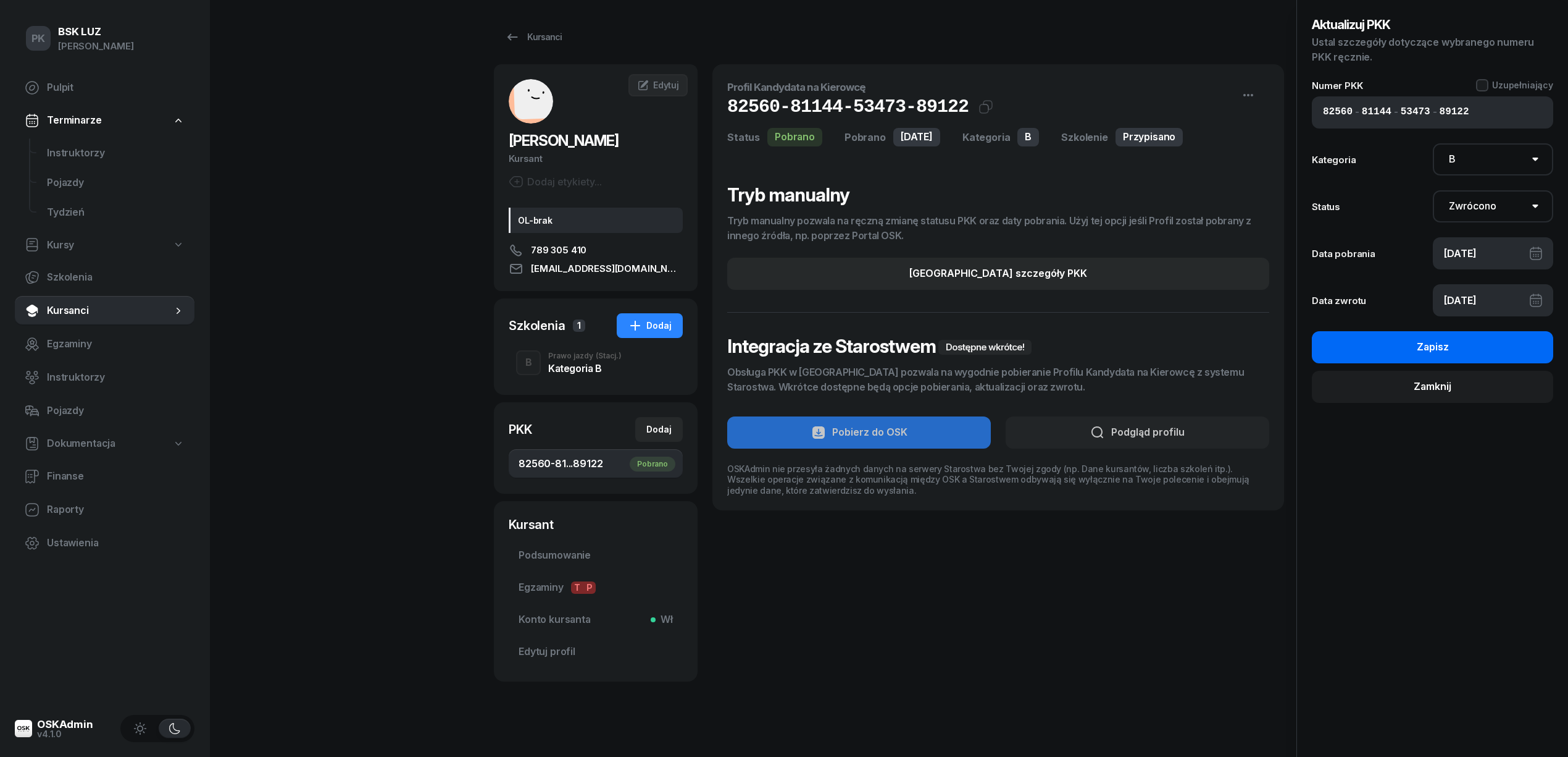
click at [1438, 337] on button "Zapisz" at bounding box center [1432, 347] width 242 height 32
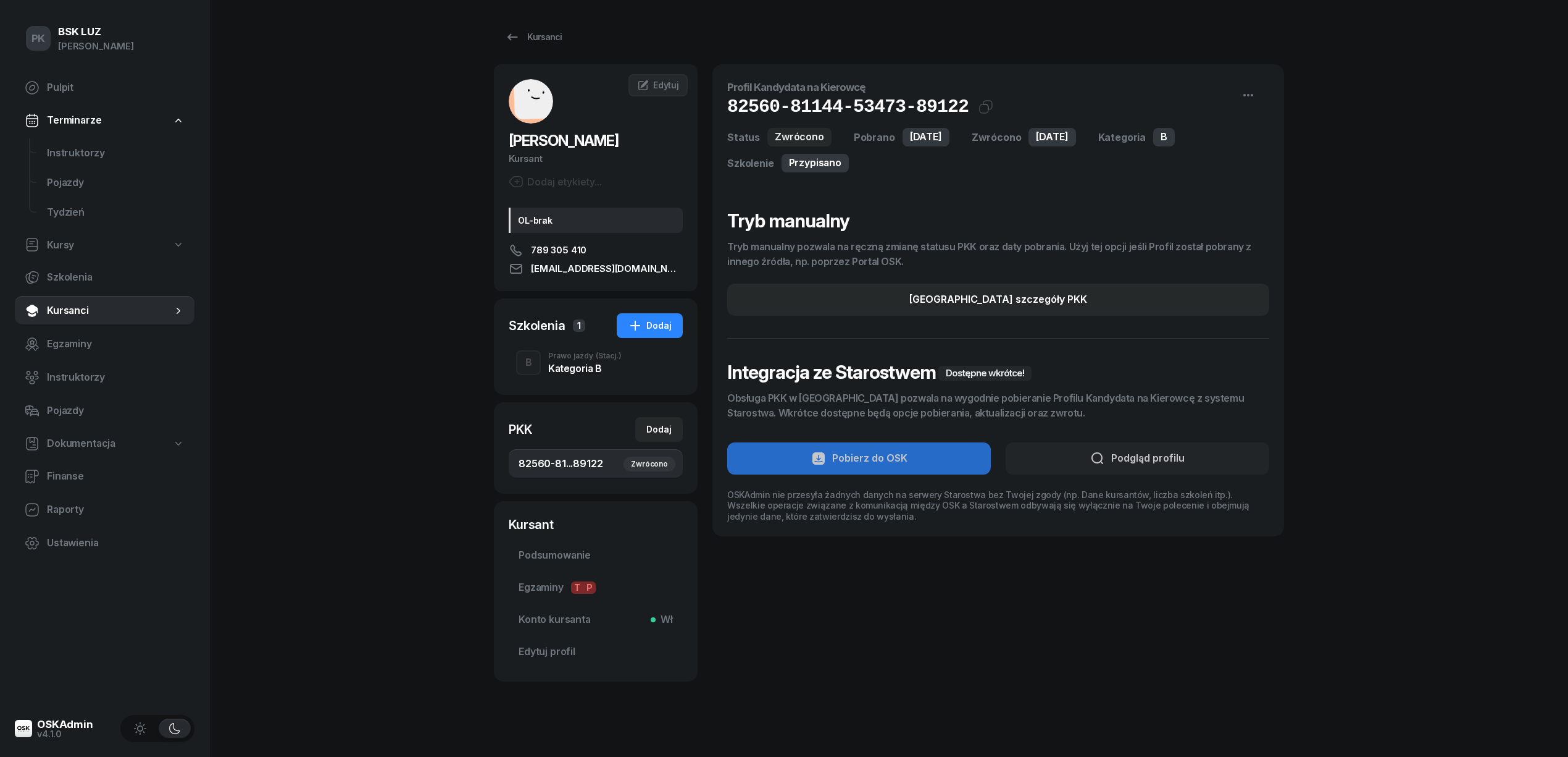
click at [327, 453] on div "PK BSK [PERSON_NAME] Pulpit Terminarze Instruktorzy Pojazdy Tydzień Kursy Szkol…" at bounding box center [784, 382] width 1568 height 765
click at [241, 389] on div "PK BSK [PERSON_NAME] Pulpit Terminarze Instruktorzy Pojazdy Tydzień Kursy Szkol…" at bounding box center [784, 382] width 1568 height 765
click at [578, 368] on div "Kategoria B" at bounding box center [584, 368] width 73 height 10
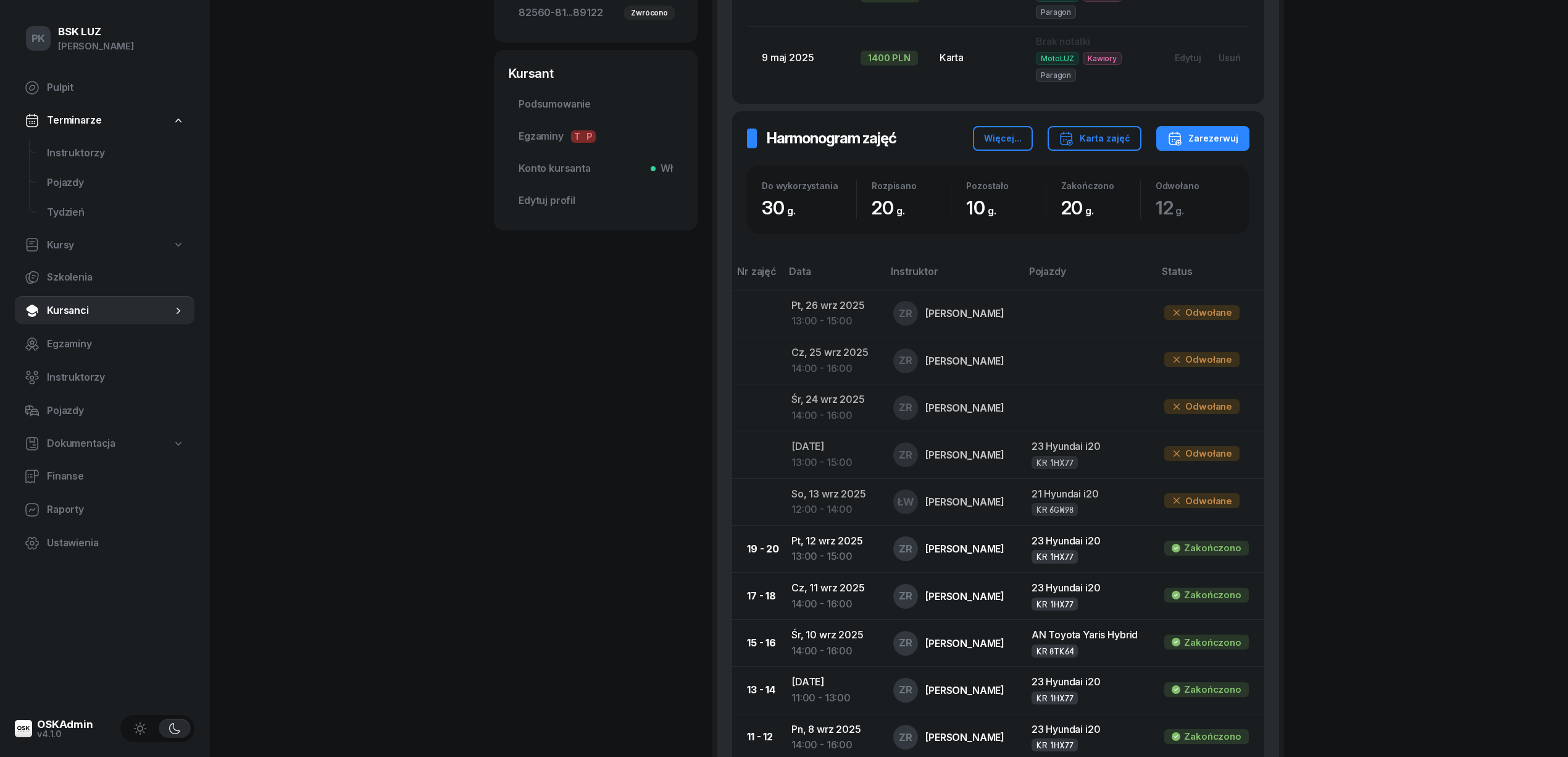
scroll to position [576, 0]
